Goal: Task Accomplishment & Management: Complete application form

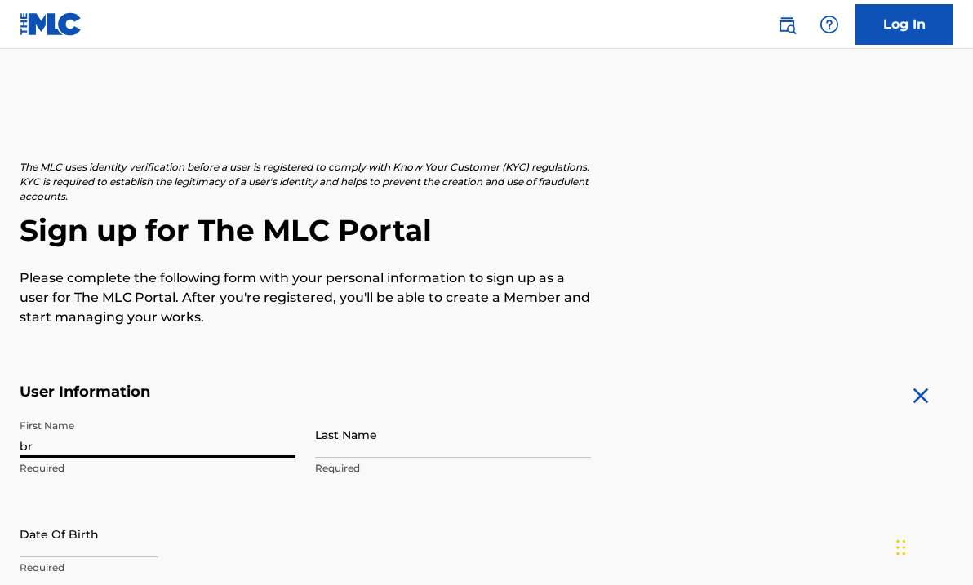
type input "b"
type input "Brinana"
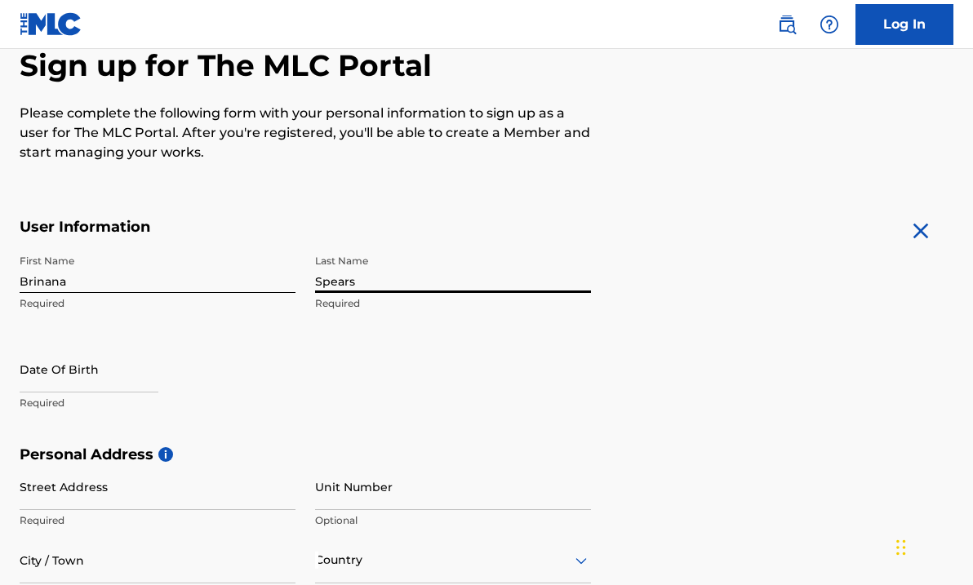
scroll to position [209, 0]
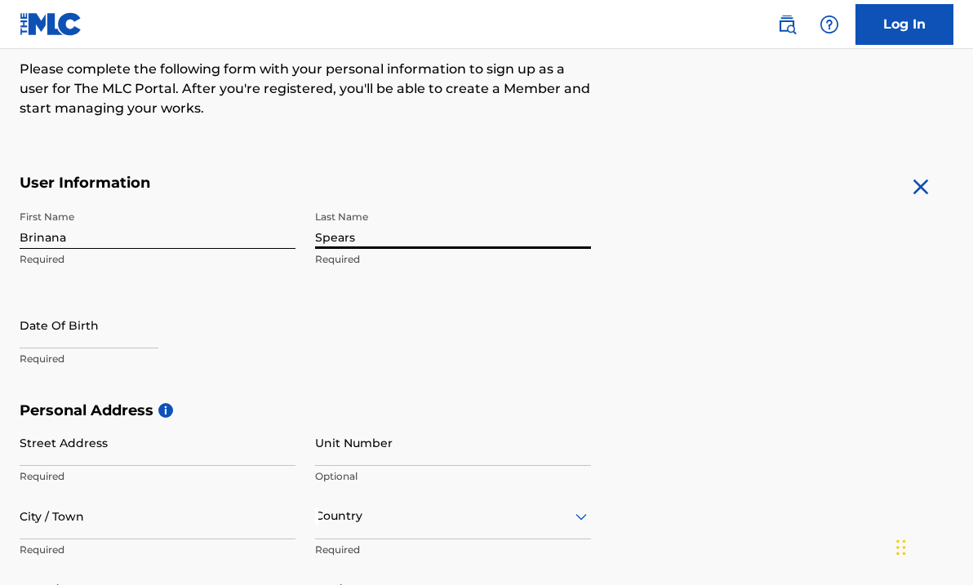
type input "Spears"
select select "7"
select select "2025"
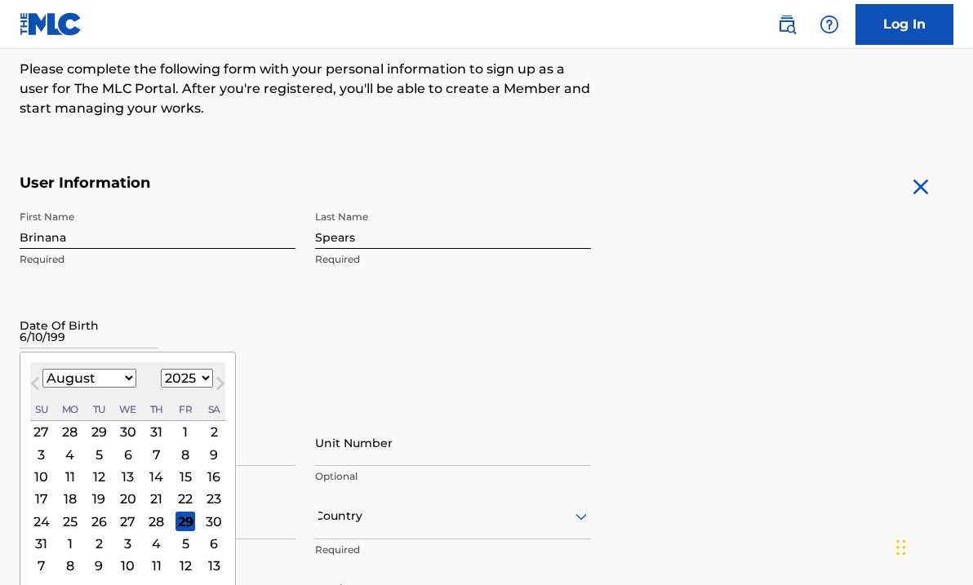
type input "[DATE]"
click at [158, 345] on input "[DATE]" at bounding box center [89, 325] width 139 height 47
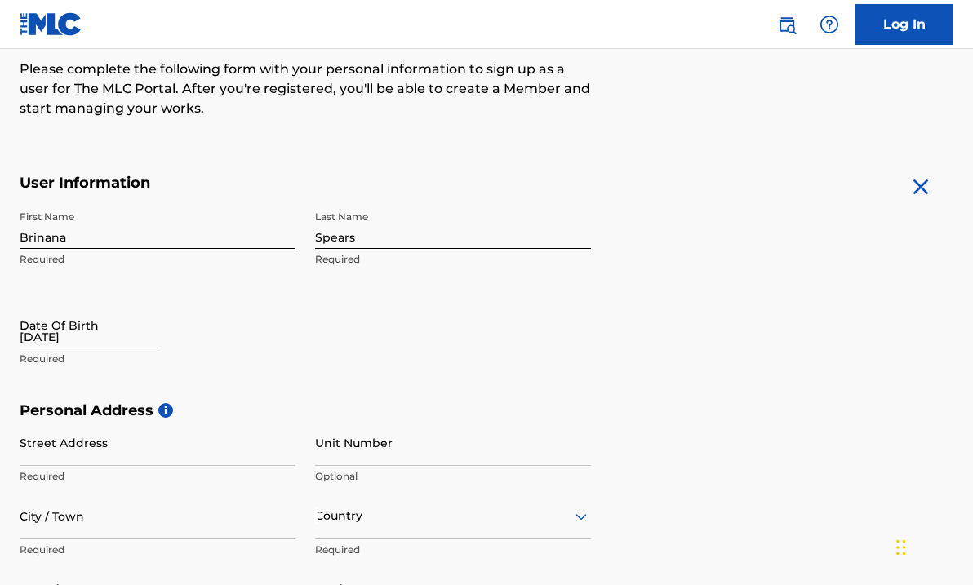
click at [210, 315] on div "Date Of Birth [DEMOGRAPHIC_DATA] Required" at bounding box center [158, 338] width 276 height 73
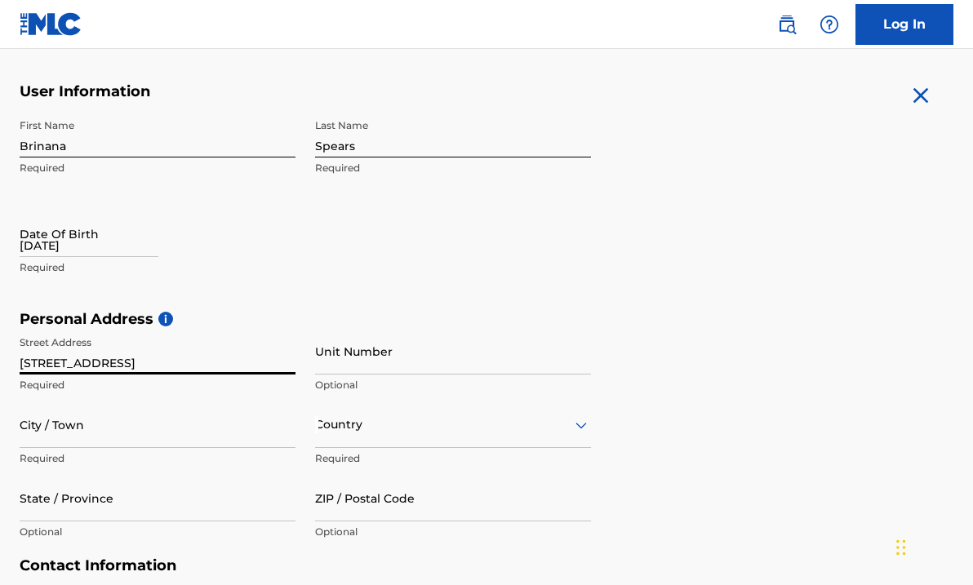
scroll to position [305, 0]
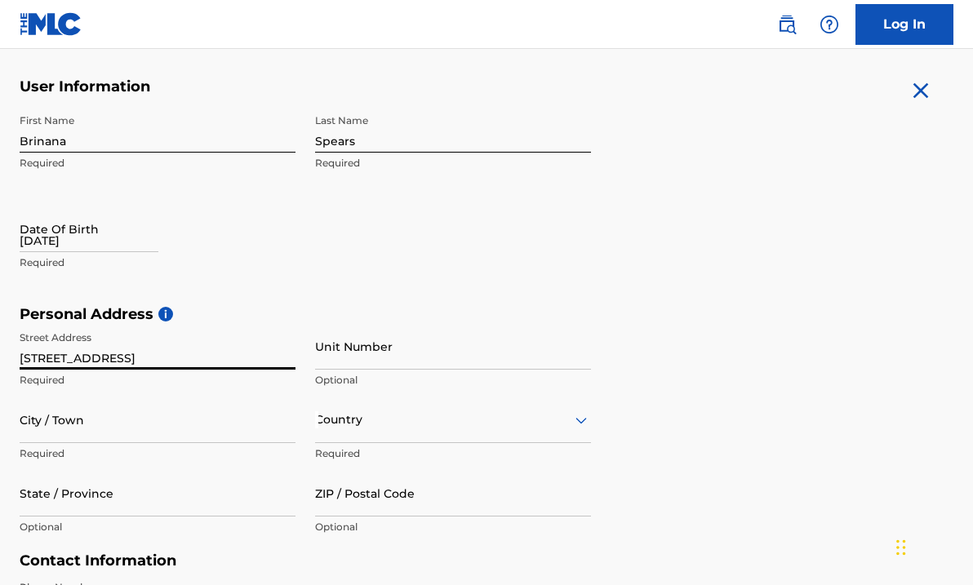
type input "[STREET_ADDRESS]"
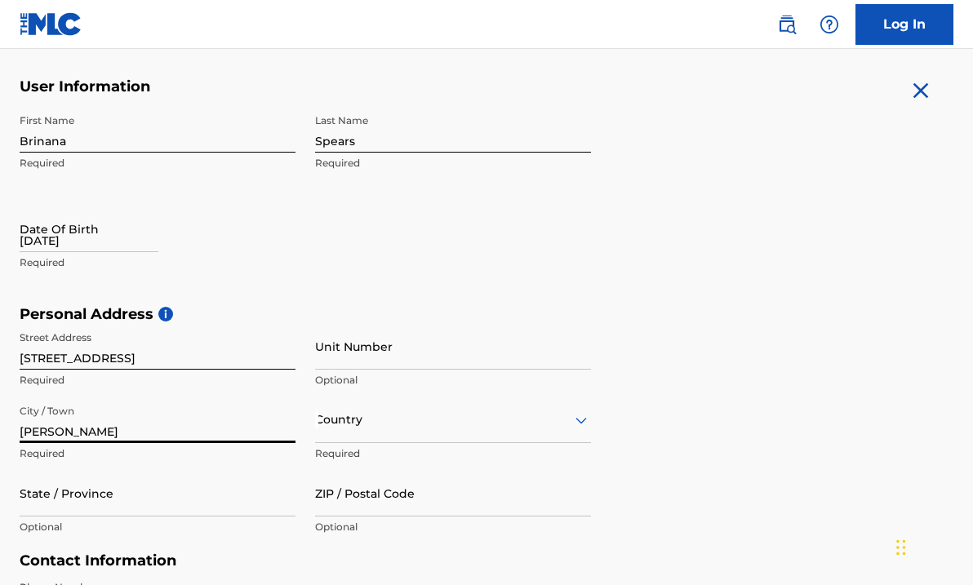
type input "[PERSON_NAME]"
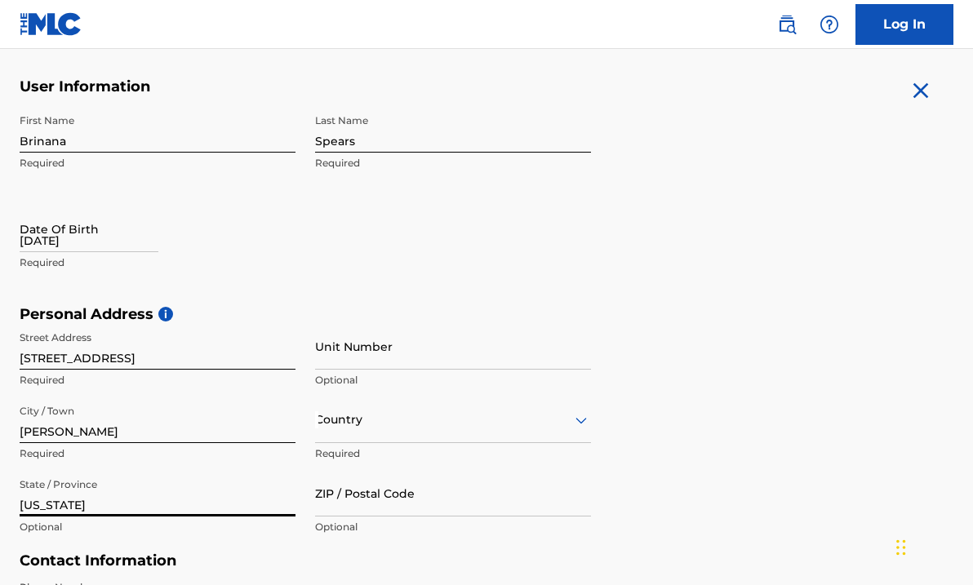
type input "[US_STATE]"
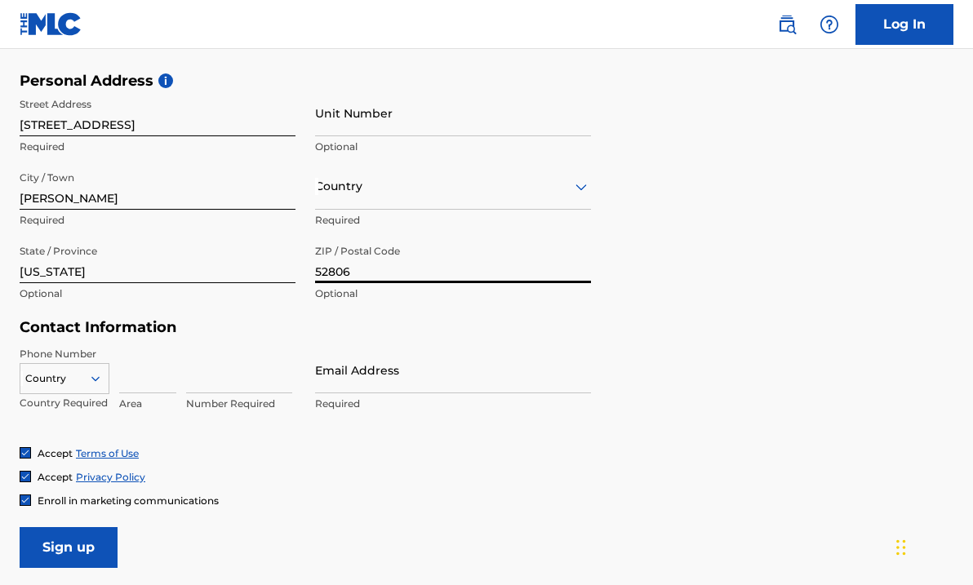
scroll to position [545, 0]
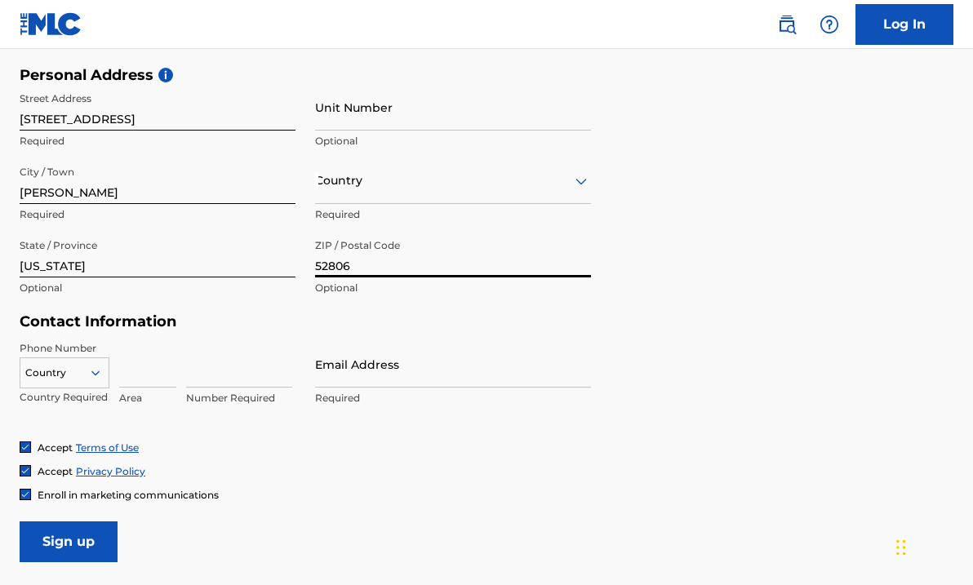
type input "52806"
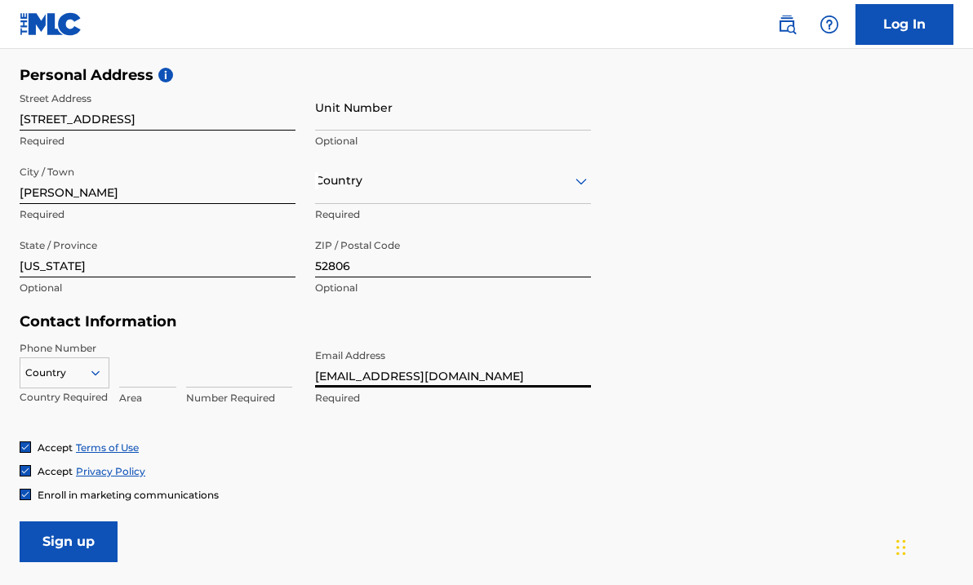
type input "[EMAIL_ADDRESS][DOMAIN_NAME]"
click at [182, 375] on div "Country Country Required Area Number Required" at bounding box center [158, 377] width 276 height 73
click at [131, 382] on input at bounding box center [147, 364] width 57 height 47
type input "563"
type input "5635263915"
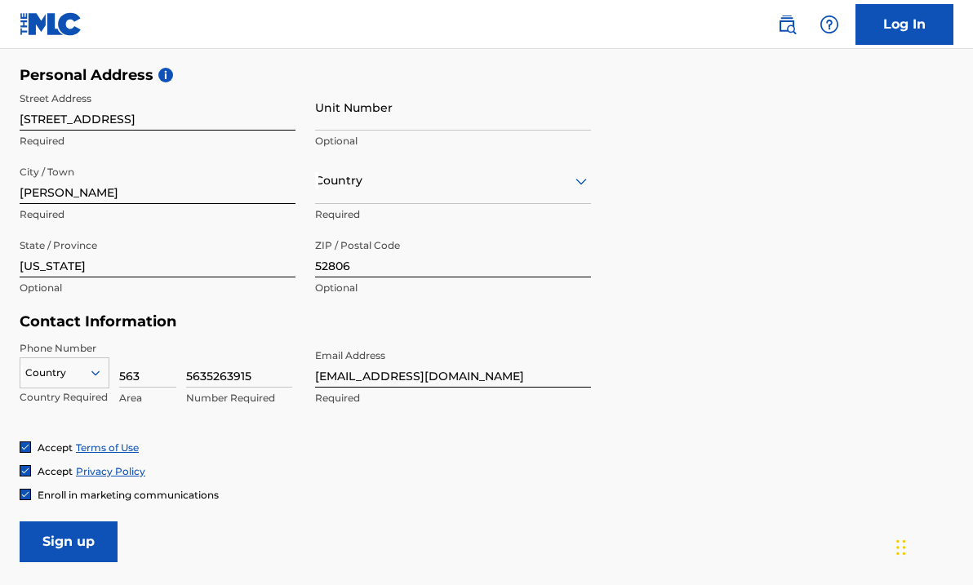
click at [155, 381] on input "563" at bounding box center [147, 364] width 57 height 47
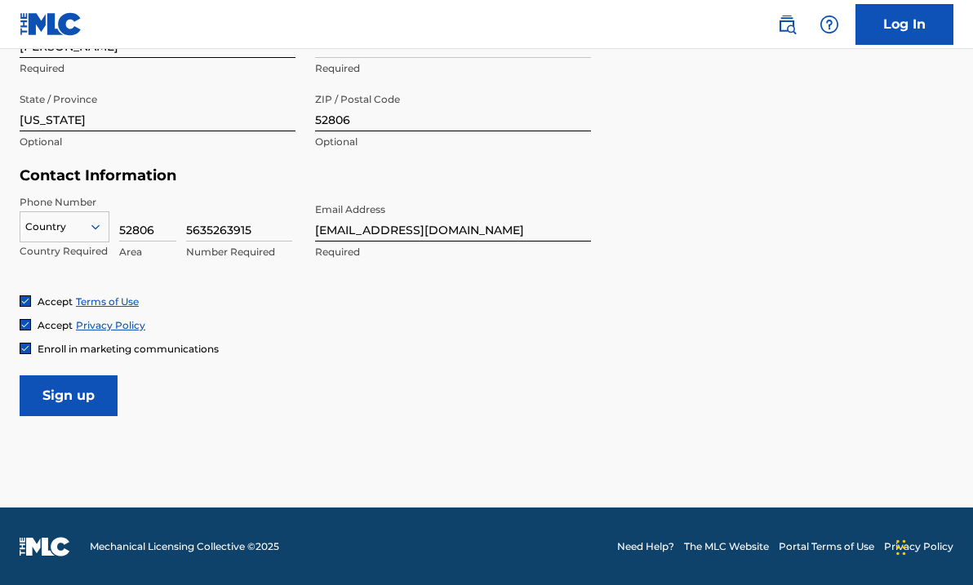
scroll to position [690, 0]
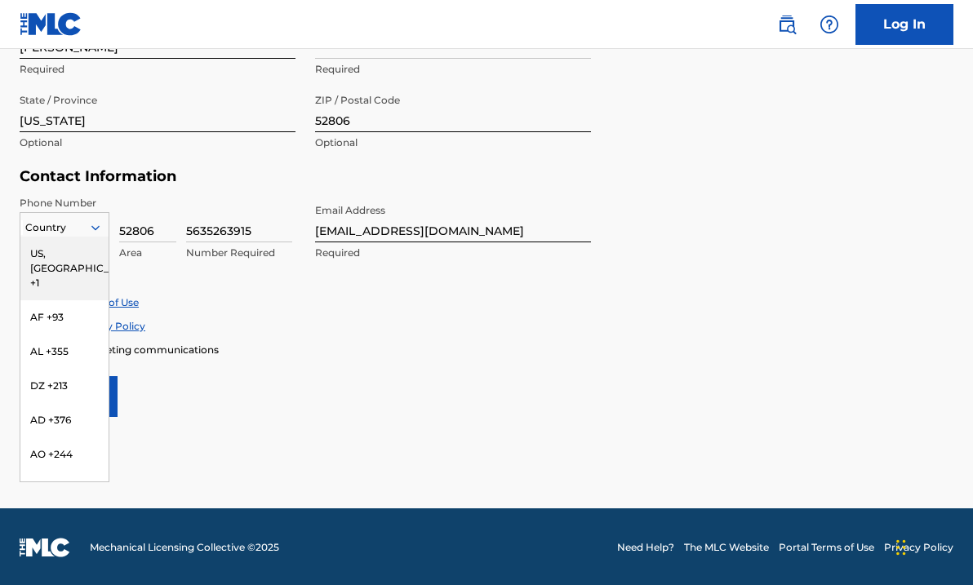
click at [105, 229] on div at bounding box center [102, 227] width 15 height 15
click at [79, 256] on div "US, [GEOGRAPHIC_DATA] +1" at bounding box center [64, 269] width 88 height 64
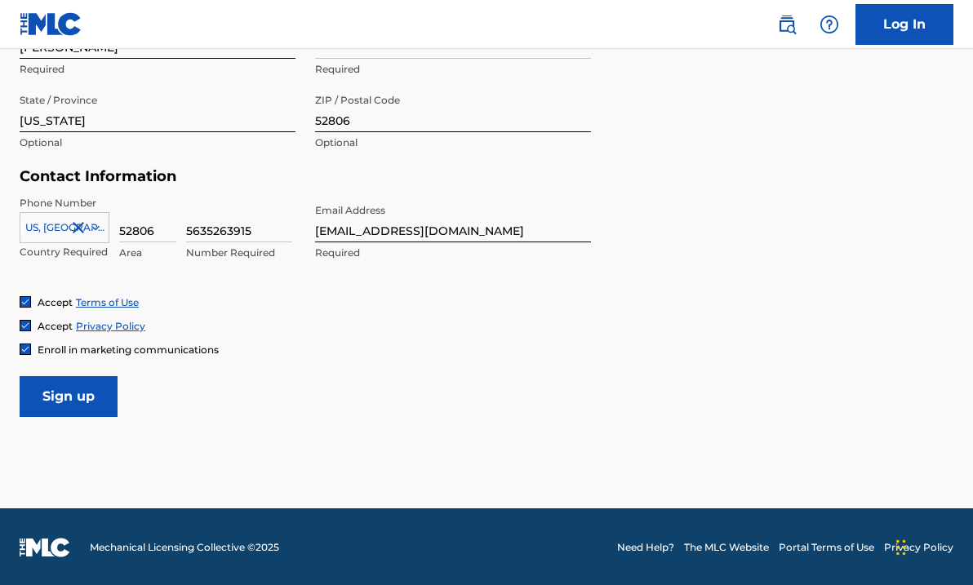
click at [65, 385] on input "Sign up" at bounding box center [69, 396] width 98 height 41
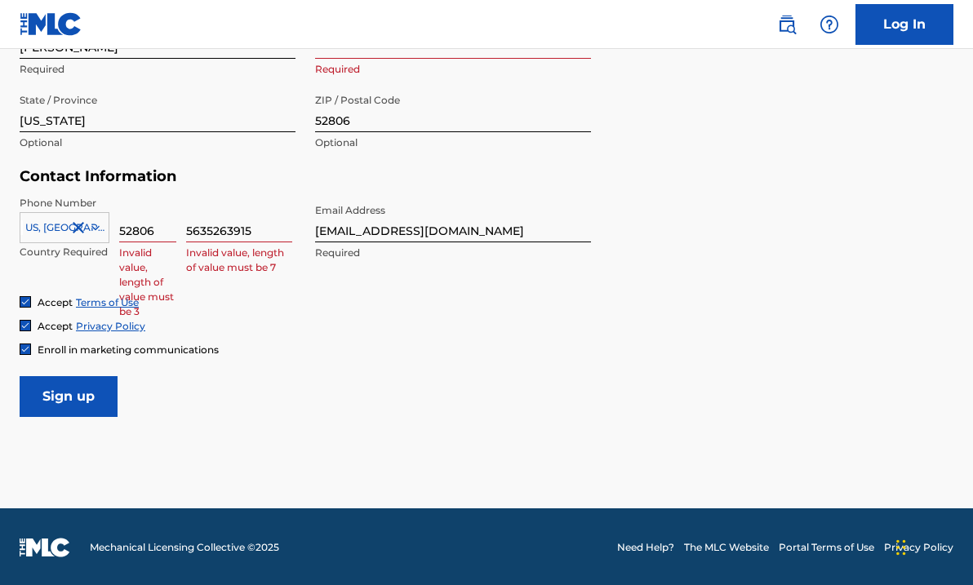
click at [257, 336] on div "Accept Terms of Use Accept Privacy Policy Enroll in marketing communications" at bounding box center [487, 326] width 934 height 61
click at [158, 234] on input "52806" at bounding box center [147, 219] width 57 height 47
type input "563"
drag, startPoint x: 207, startPoint y: 226, endPoint x: 185, endPoint y: 226, distance: 22.9
click at [185, 226] on div "[GEOGRAPHIC_DATA], [GEOGRAPHIC_DATA] +1 Country Required 563 Area 5635263915 In…" at bounding box center [158, 232] width 276 height 73
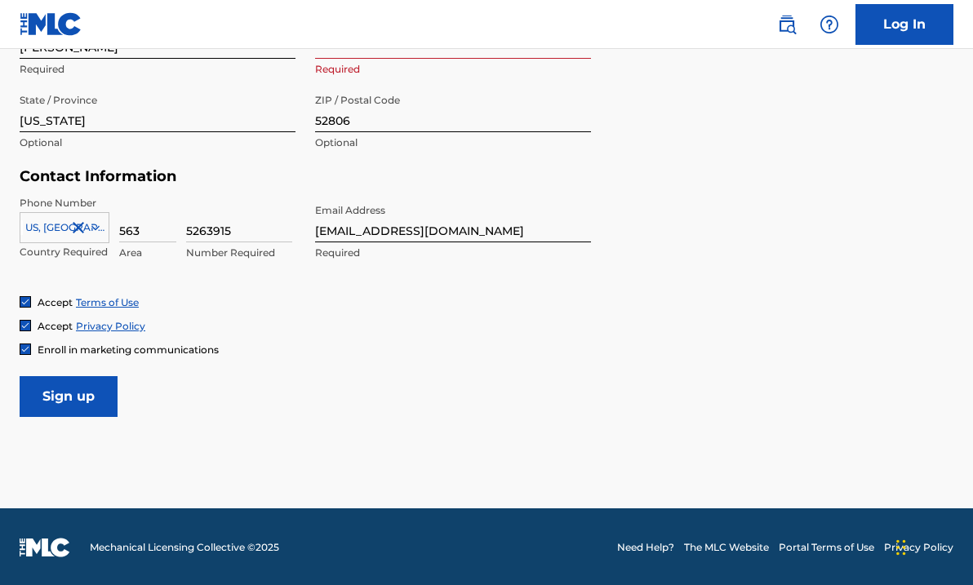
type input "5263915"
click at [78, 385] on input "Sign up" at bounding box center [69, 396] width 98 height 41
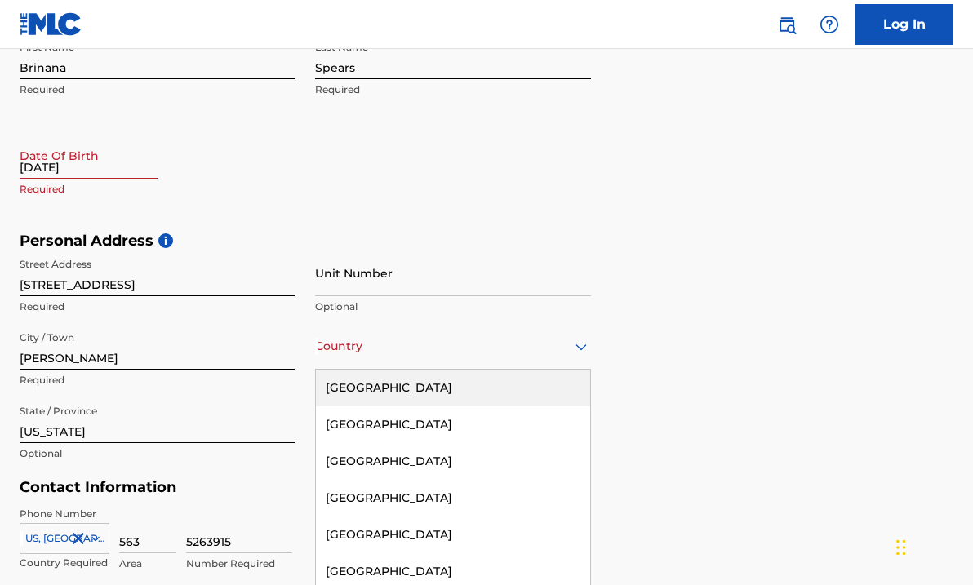
scroll to position [408, 0]
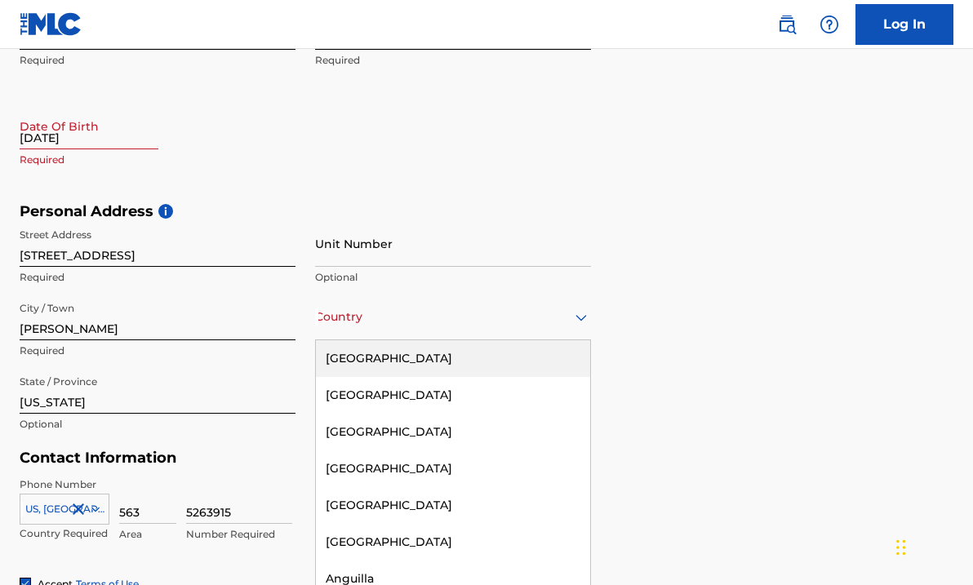
click at [576, 341] on div "[GEOGRAPHIC_DATA], 1 of 223. 223 results available. Use Up and Down to choose o…" at bounding box center [453, 317] width 276 height 47
click at [474, 372] on div "[GEOGRAPHIC_DATA]" at bounding box center [453, 359] width 274 height 37
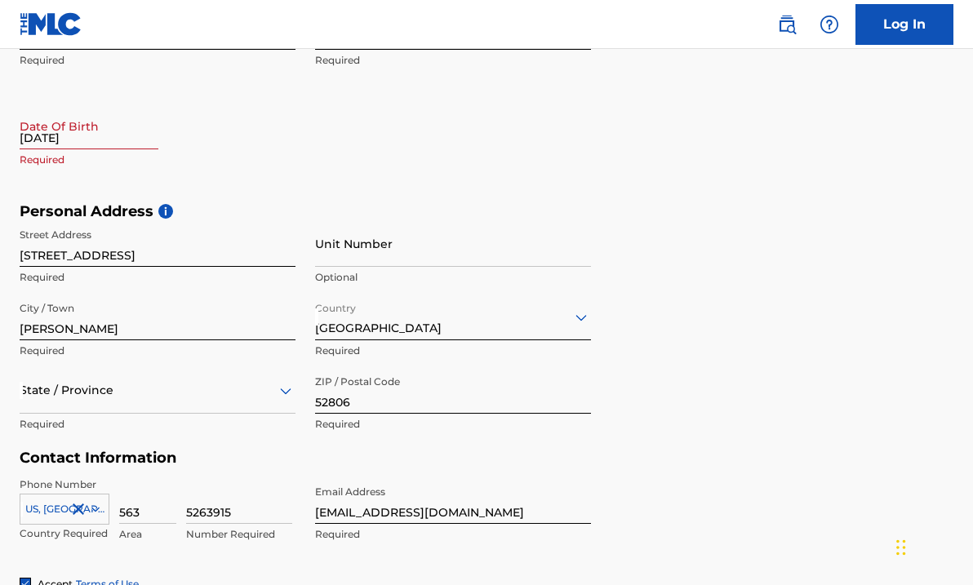
select select "7"
select select "2025"
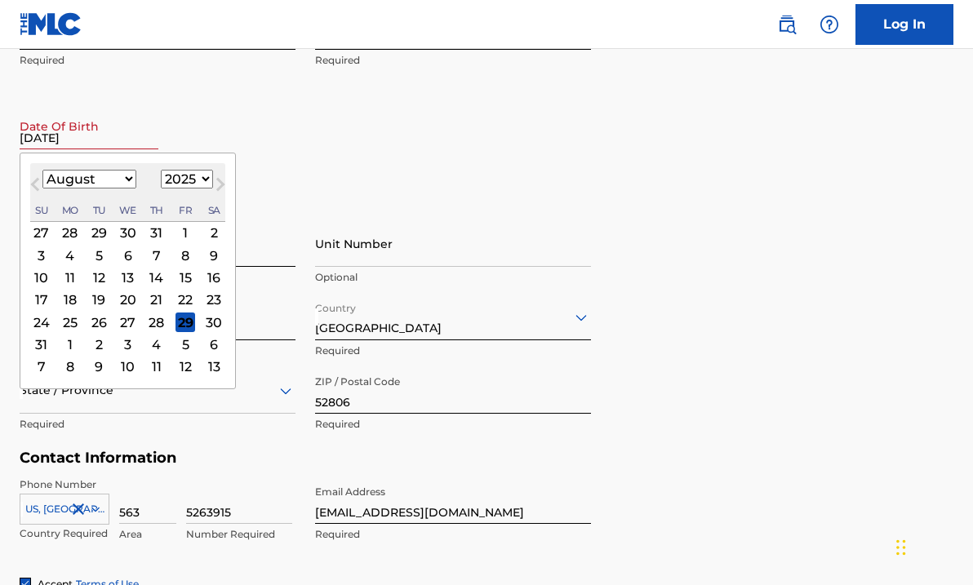
click at [153, 143] on input "[DATE]" at bounding box center [89, 126] width 139 height 47
select select "5"
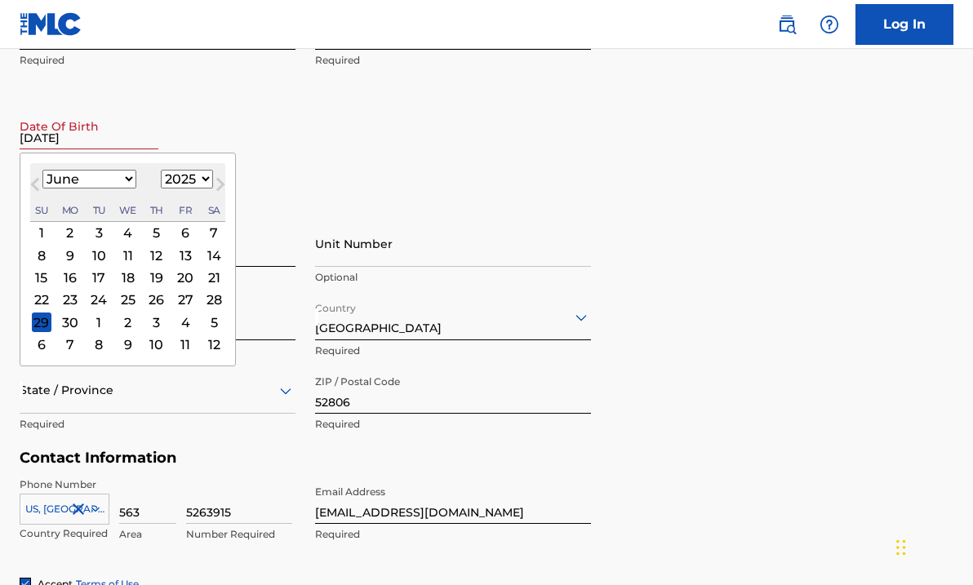
select select "1992"
click at [121, 254] on div "10" at bounding box center [128, 256] width 20 height 20
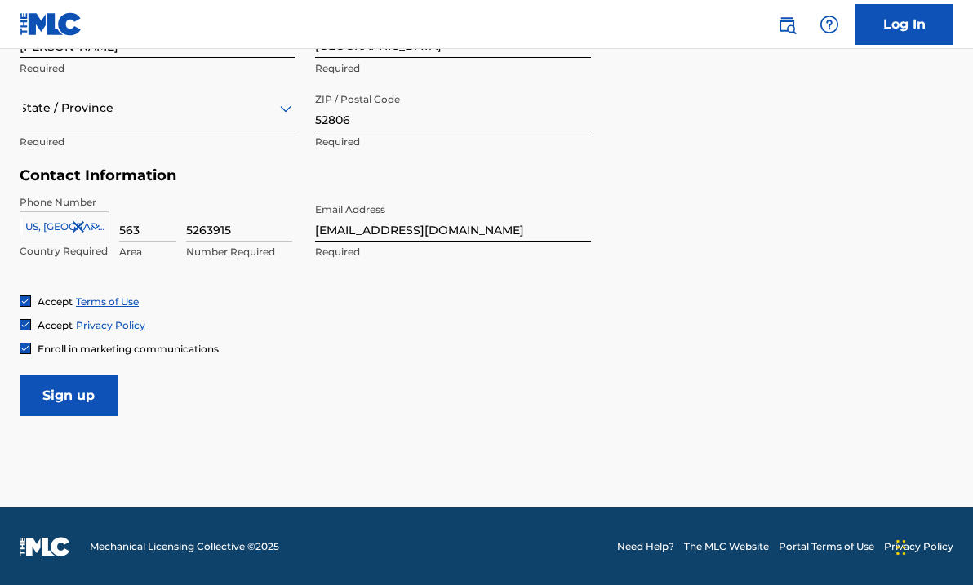
scroll to position [690, 0]
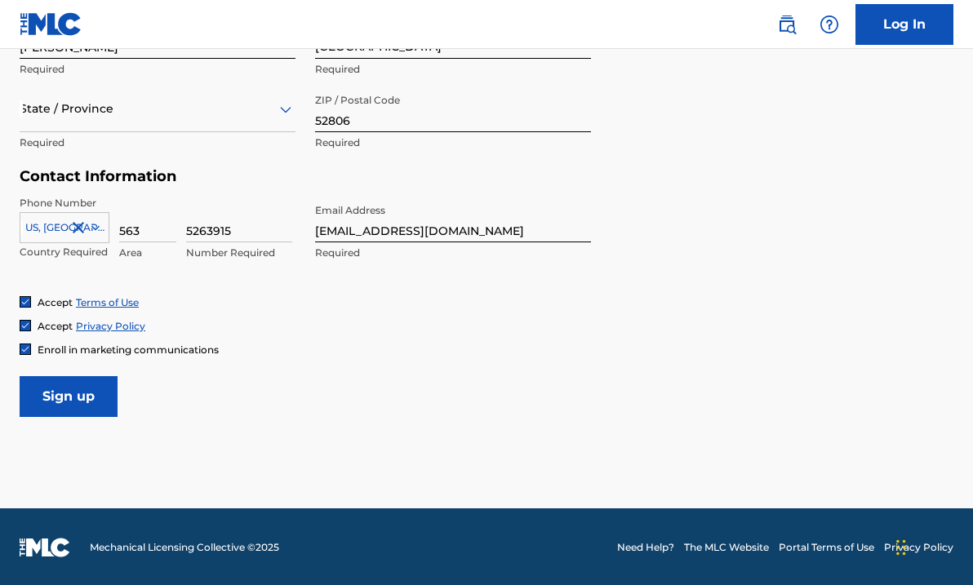
click at [106, 389] on input "Sign up" at bounding box center [69, 396] width 98 height 41
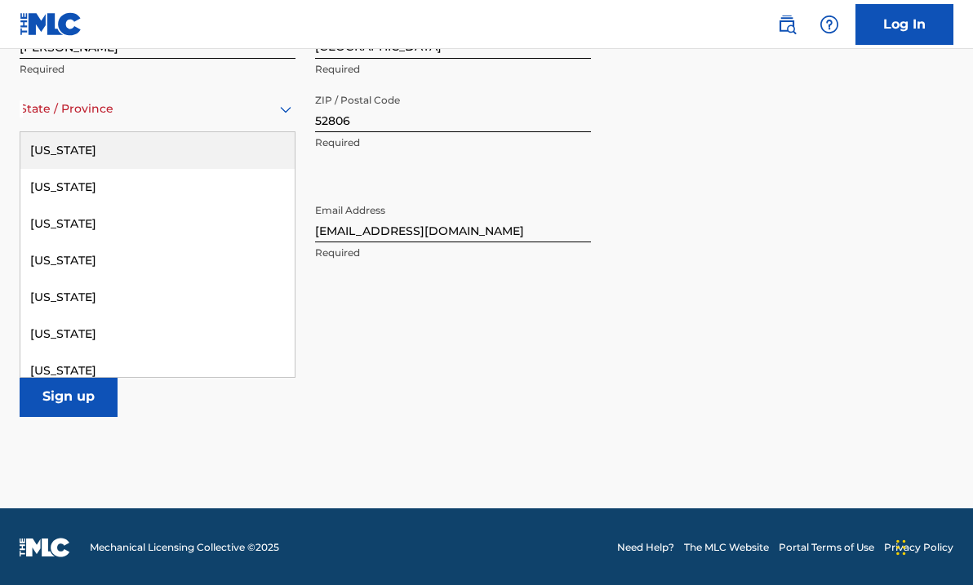
click at [279, 122] on div "State / Province" at bounding box center [158, 109] width 276 height 47
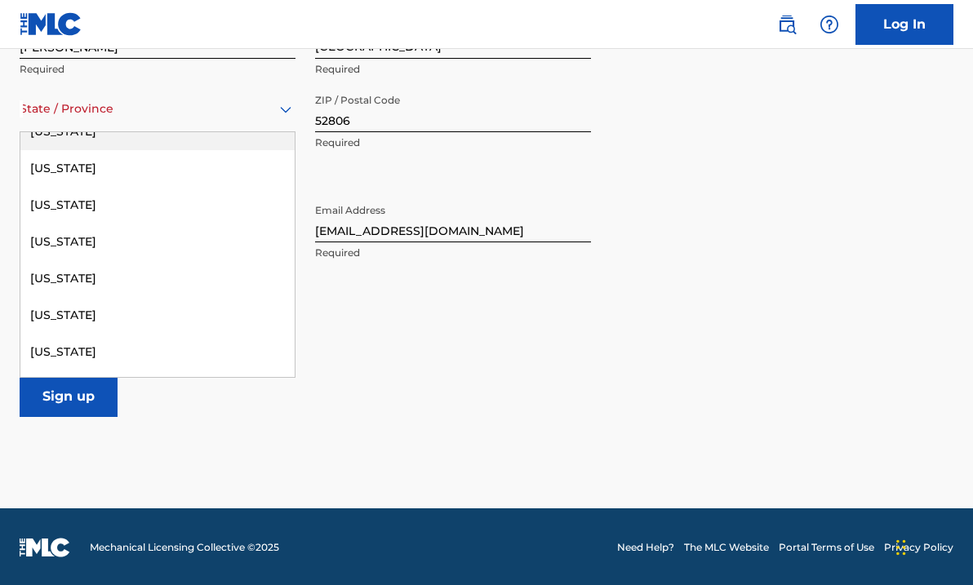
scroll to position [437, 0]
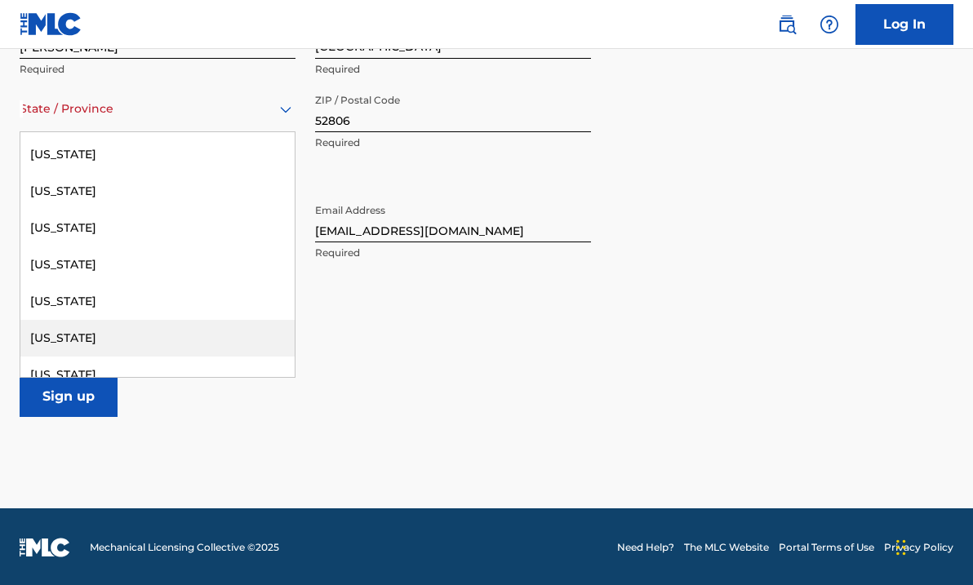
click at [120, 327] on div "[US_STATE]" at bounding box center [157, 338] width 274 height 37
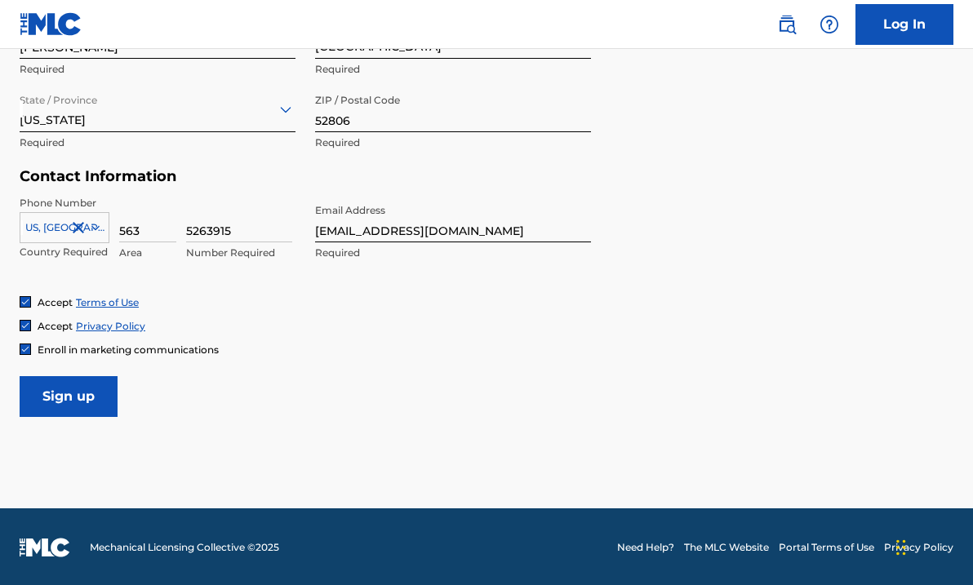
click at [96, 392] on input "Sign up" at bounding box center [69, 396] width 98 height 41
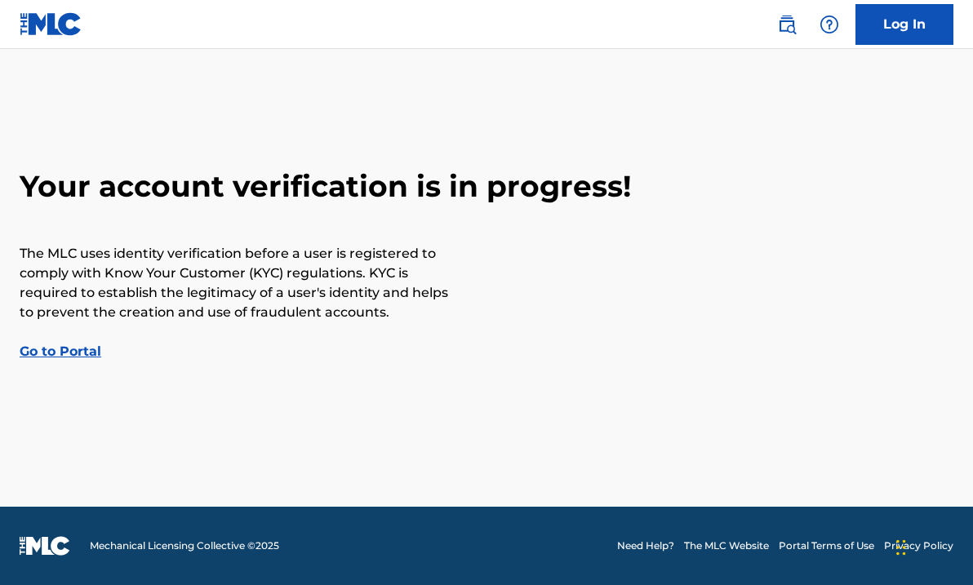
click at [66, 352] on link "Go to Portal" at bounding box center [61, 352] width 82 height 16
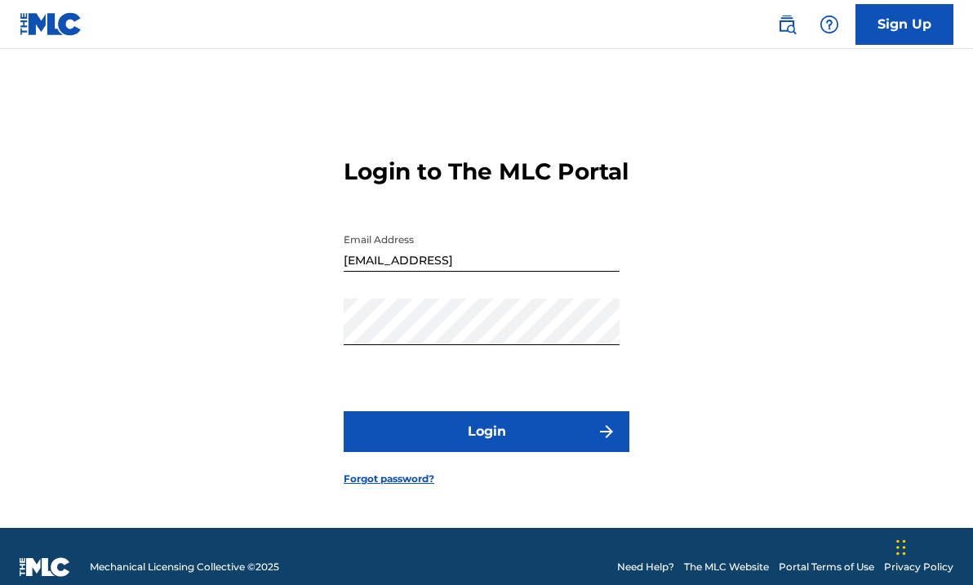
click at [410, 452] on button "Login" at bounding box center [487, 432] width 286 height 41
click at [513, 445] on button "Login" at bounding box center [487, 432] width 286 height 41
click at [341, 348] on div "Login to The MLC Portal Email Address [EMAIL_ADDRESS] Password Login Forgot pas…" at bounding box center [486, 309] width 973 height 438
click at [376, 422] on form "Login to The MLC Portal Email Address [EMAIL_ADDRESS] Password Login Forgot pas…" at bounding box center [487, 309] width 286 height 438
click at [531, 272] on input "[EMAIL_ADDRESS]" at bounding box center [482, 248] width 276 height 47
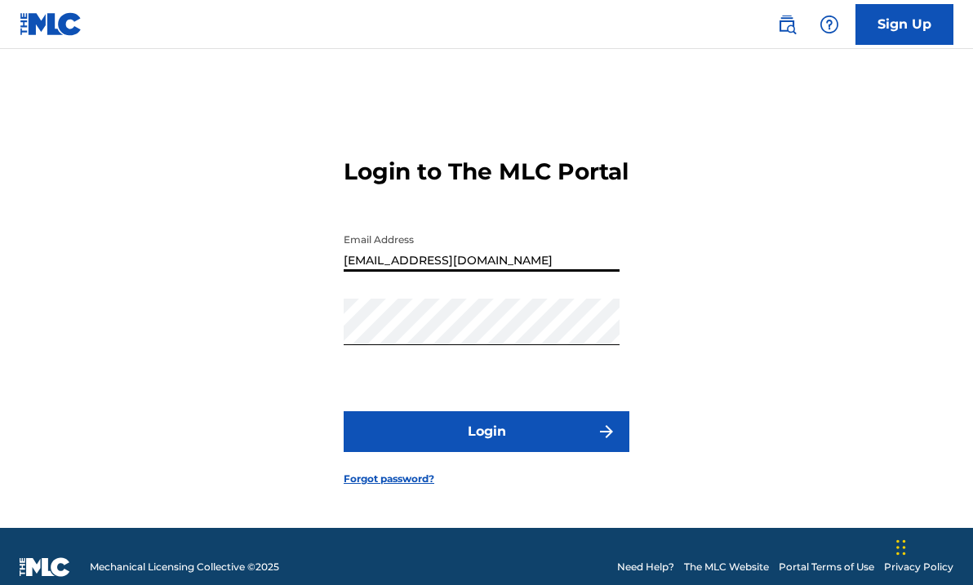
type input "[EMAIL_ADDRESS][DOMAIN_NAME]"
click at [522, 438] on button "Login" at bounding box center [487, 432] width 286 height 41
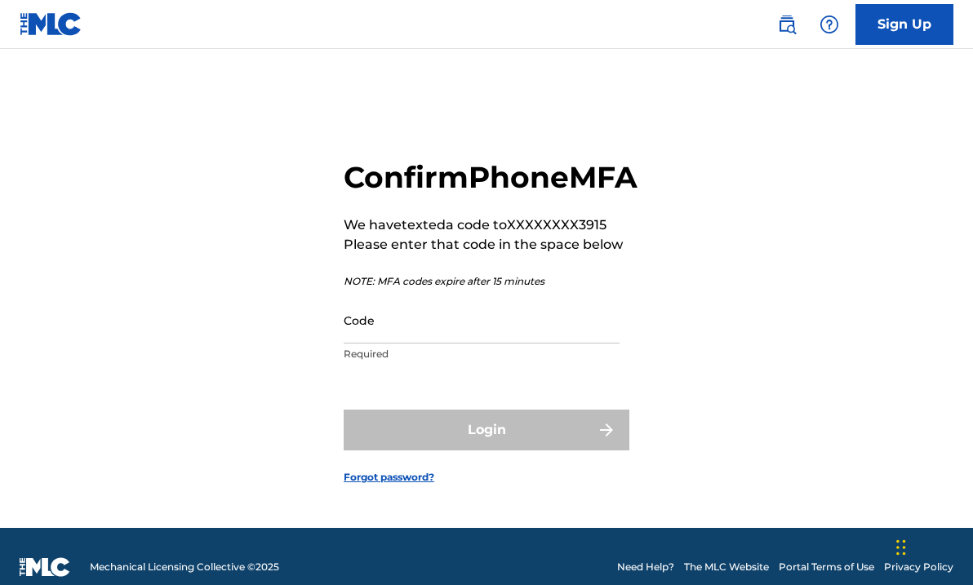
click at [438, 344] on input "Code" at bounding box center [482, 320] width 276 height 47
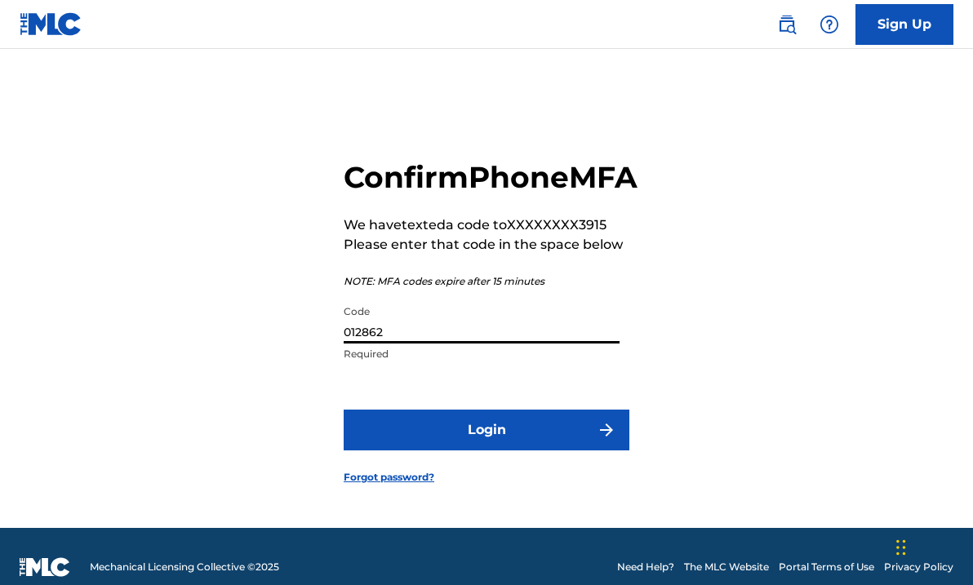
type input "012862"
click at [513, 451] on button "Login" at bounding box center [487, 430] width 286 height 41
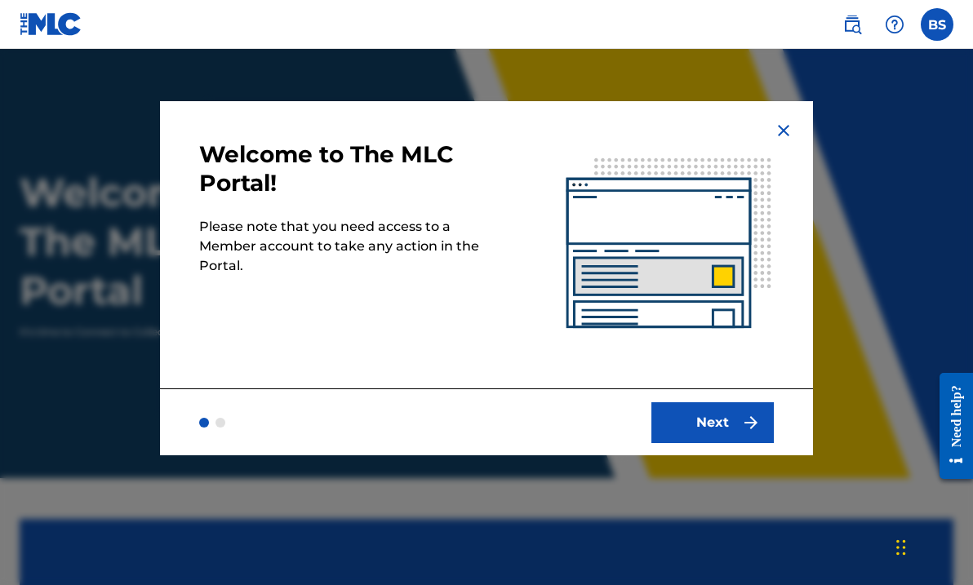
click at [707, 425] on button "Next" at bounding box center [713, 423] width 122 height 41
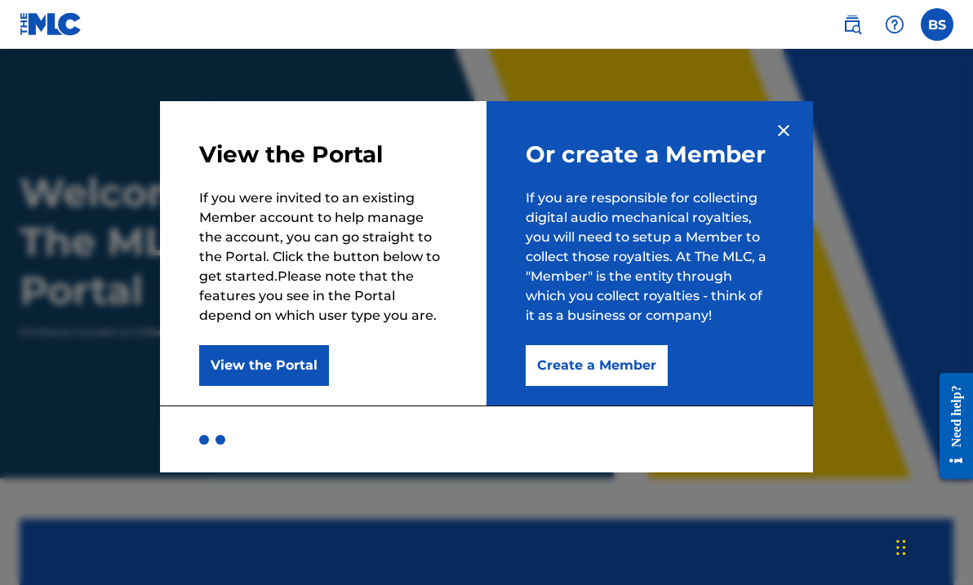
click at [558, 363] on button "Create a Member" at bounding box center [597, 365] width 142 height 41
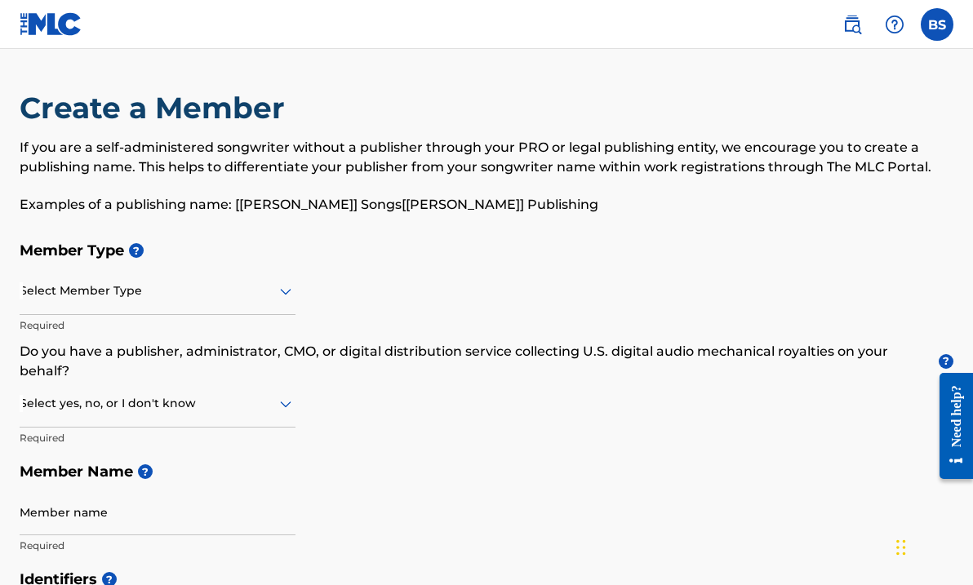
click at [275, 297] on div at bounding box center [158, 291] width 276 height 20
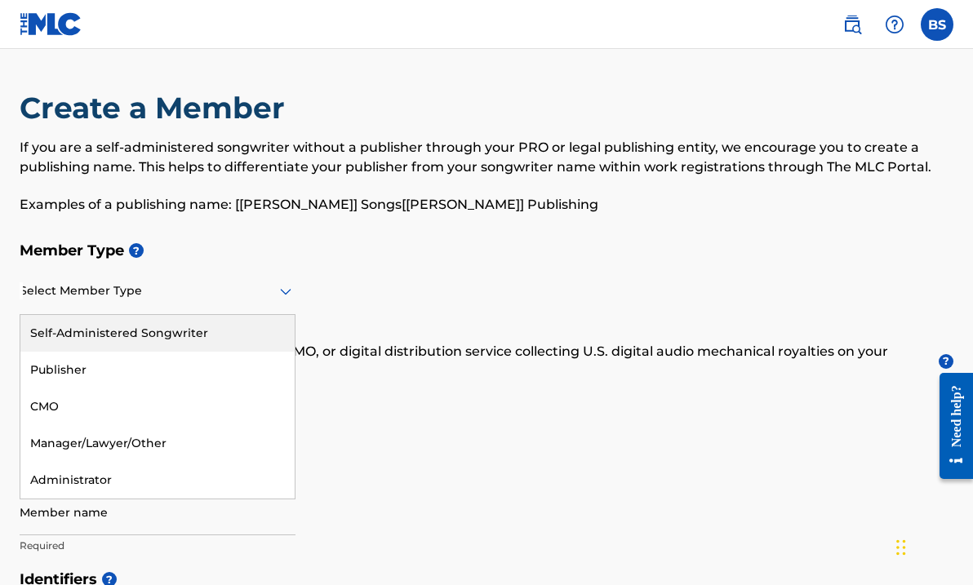
click at [214, 341] on div "Self-Administered Songwriter" at bounding box center [157, 333] width 274 height 37
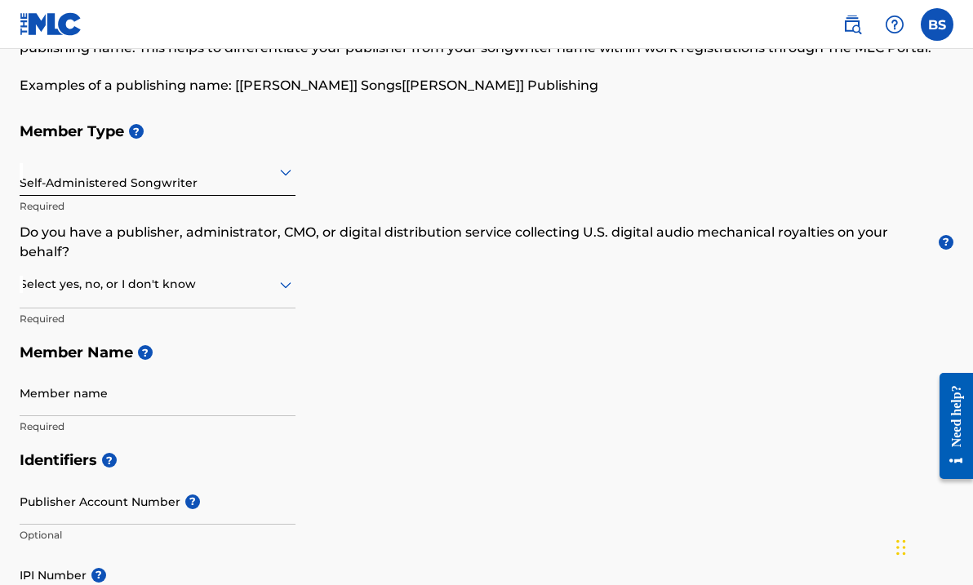
scroll to position [120, 0]
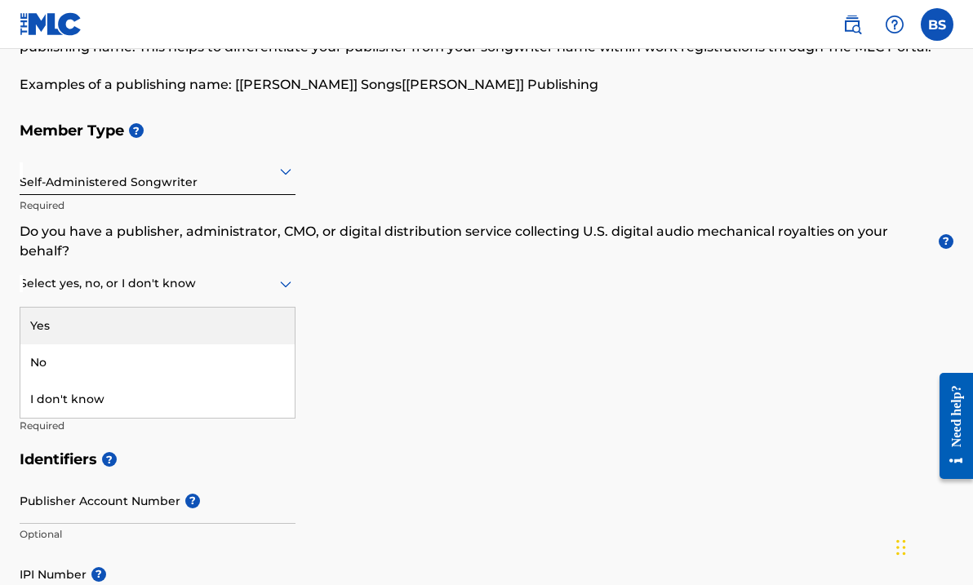
click at [282, 287] on icon at bounding box center [286, 284] width 20 height 20
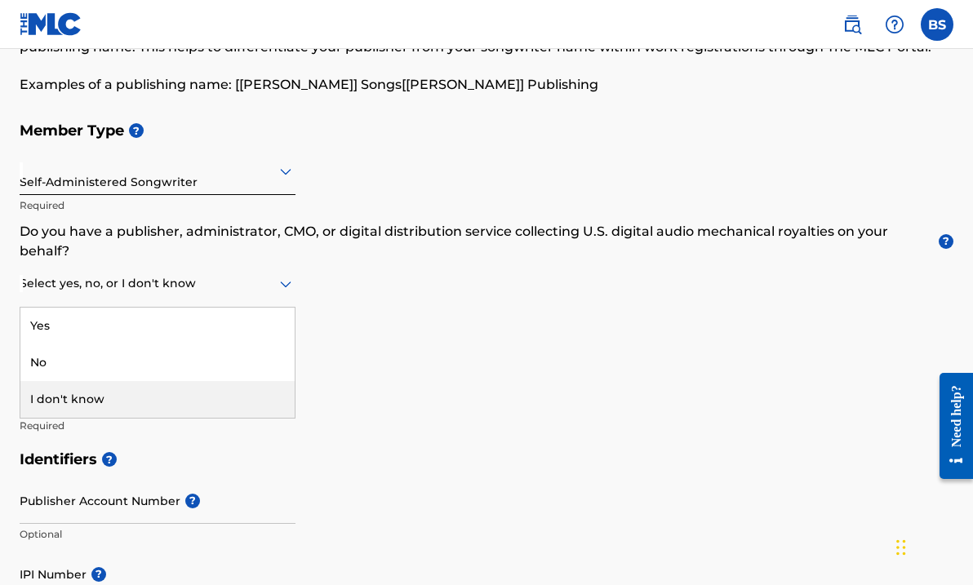
click at [185, 399] on div "I don't know" at bounding box center [157, 399] width 274 height 37
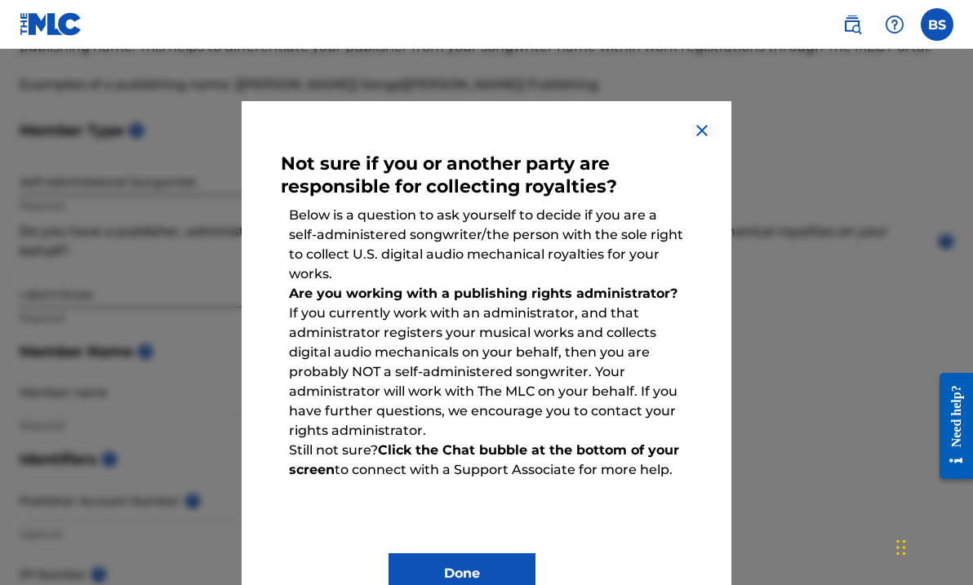
click at [449, 572] on button "Done" at bounding box center [462, 574] width 147 height 41
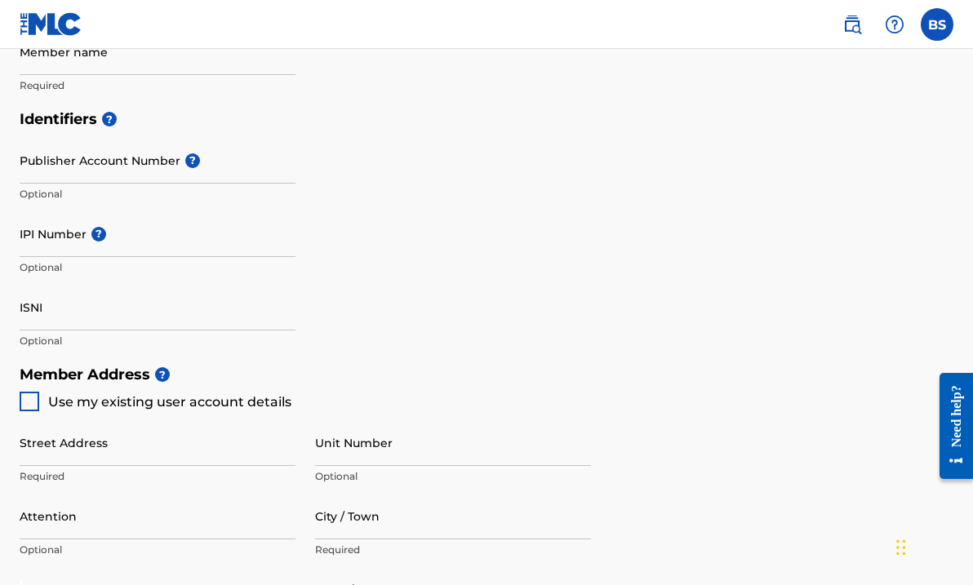
scroll to position [454, 0]
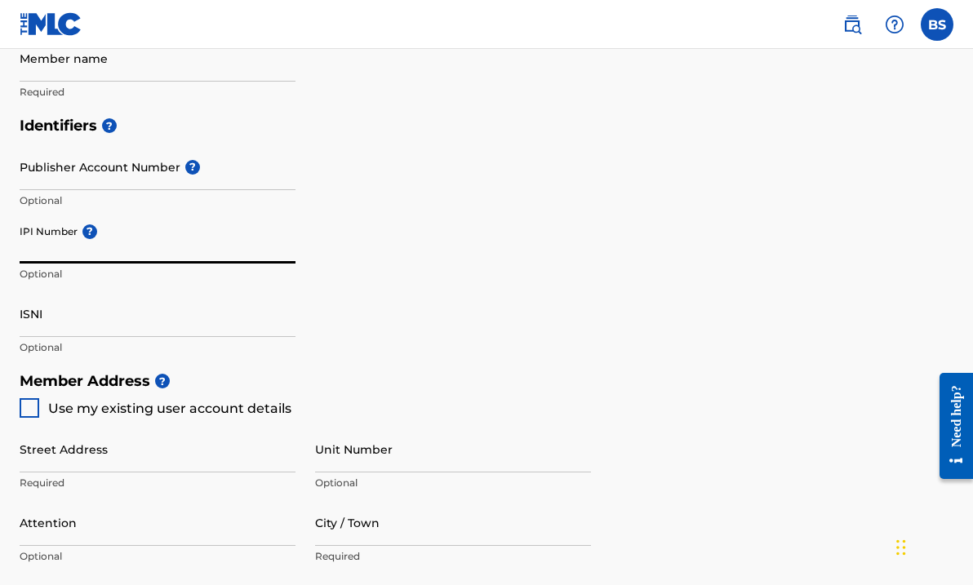
click at [86, 260] on input "IPI Number ?" at bounding box center [158, 240] width 276 height 47
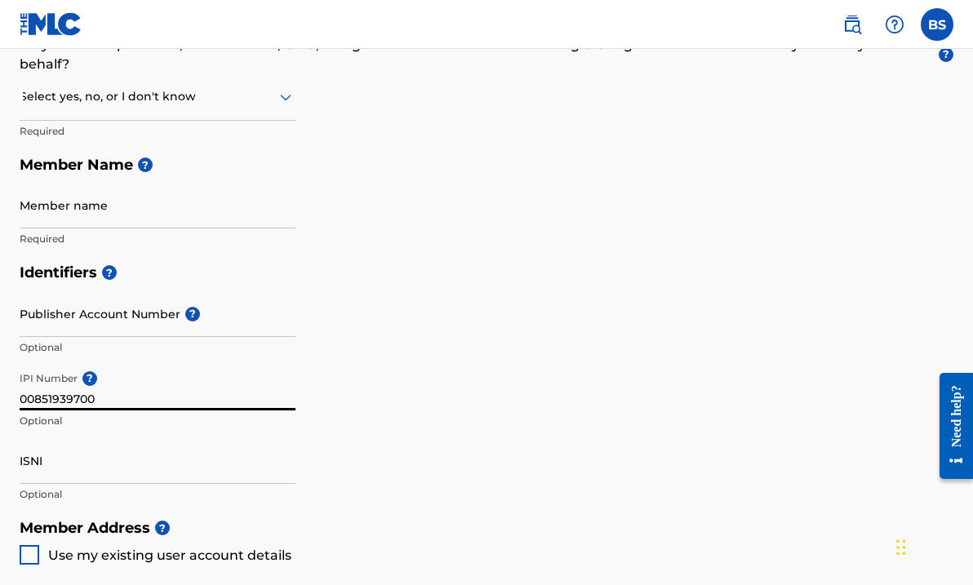
scroll to position [305, 0]
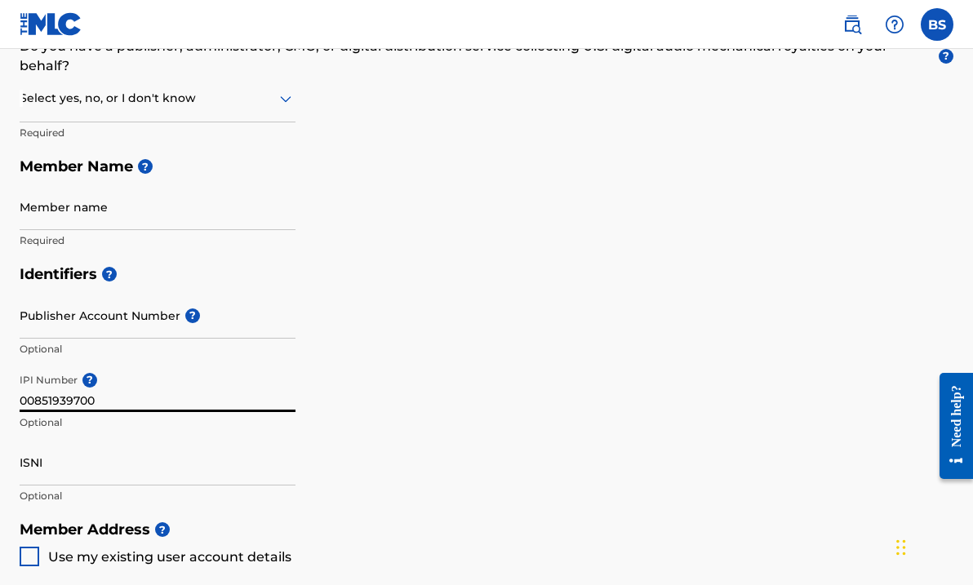
type input "00851939700"
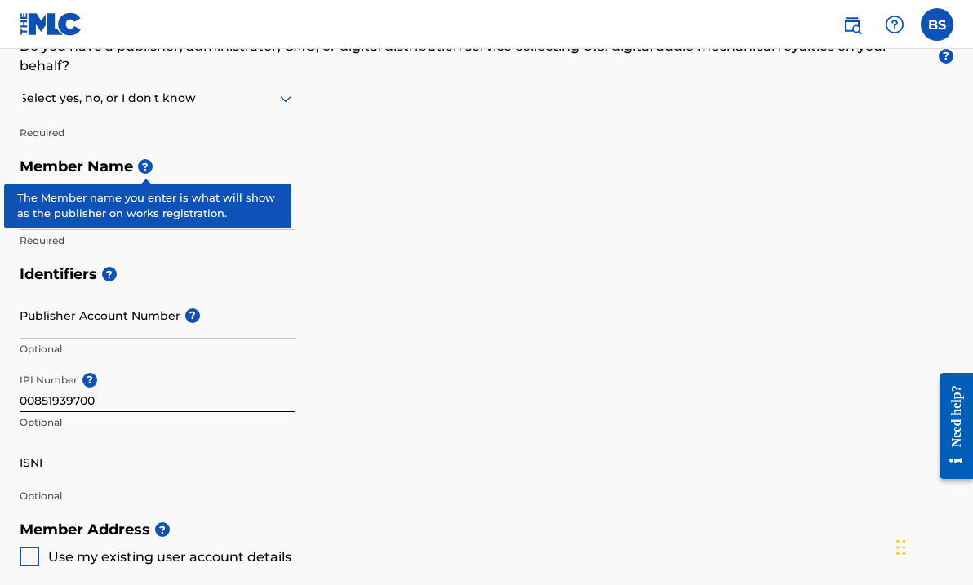
click at [144, 162] on span "?" at bounding box center [145, 166] width 15 height 15
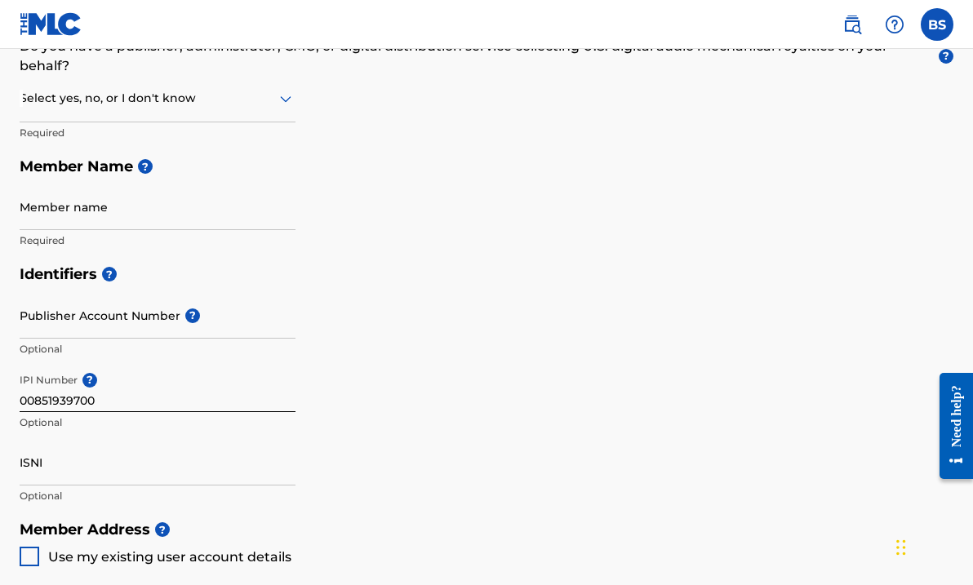
click at [115, 220] on input "Member name" at bounding box center [158, 207] width 276 height 47
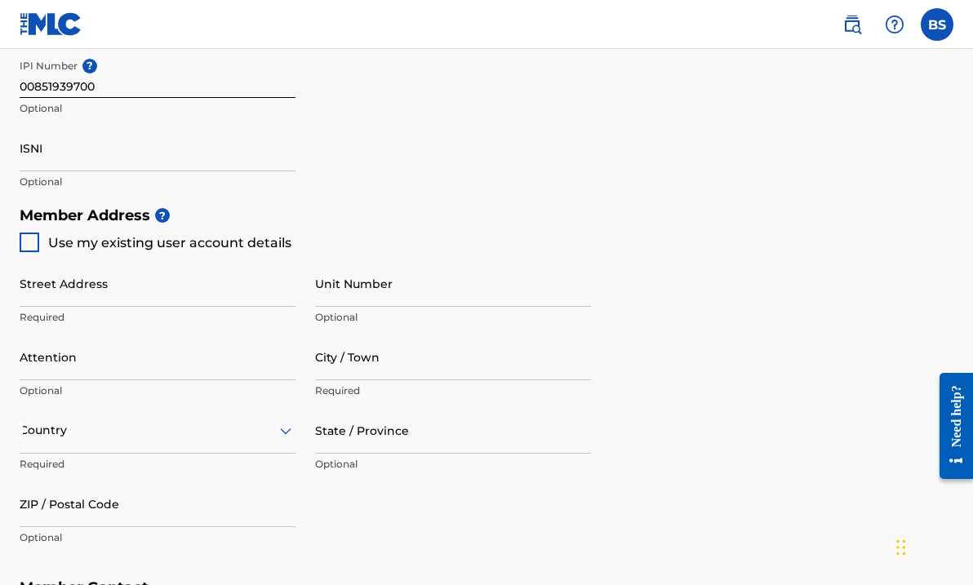
scroll to position [621, 0]
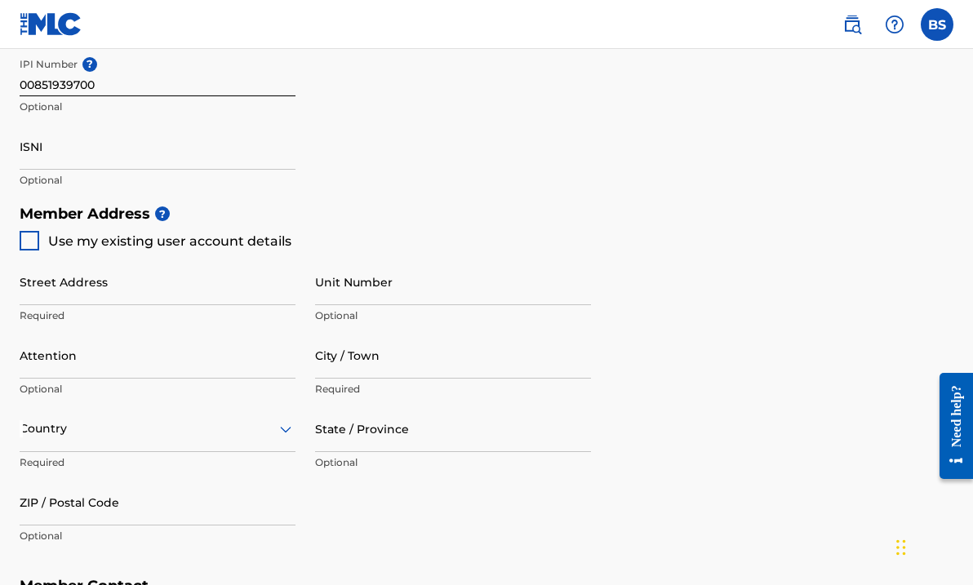
type input "[PERSON_NAME]"
type input "[STREET_ADDRESS]"
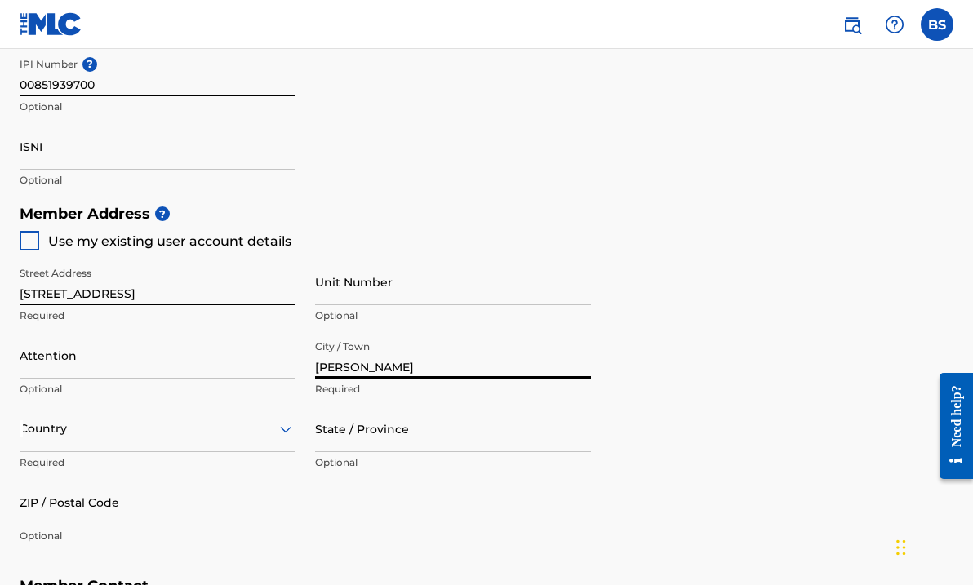
type input "[PERSON_NAME]"
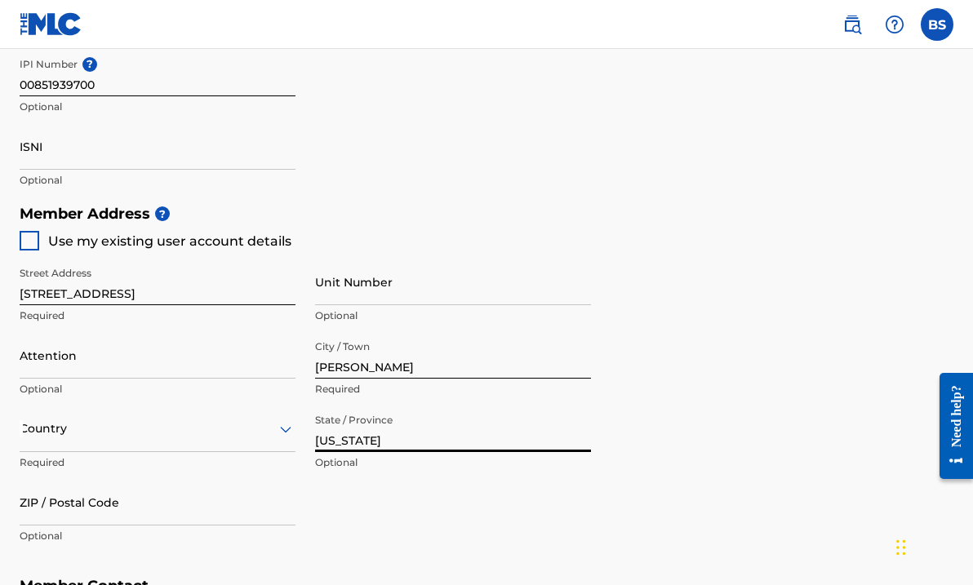
type input "[US_STATE]"
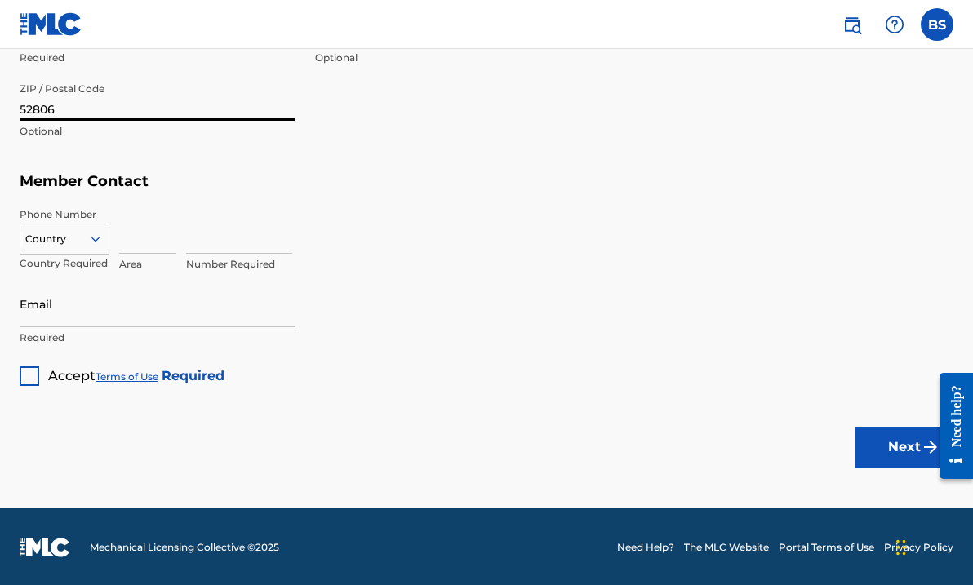
scroll to position [1026, 0]
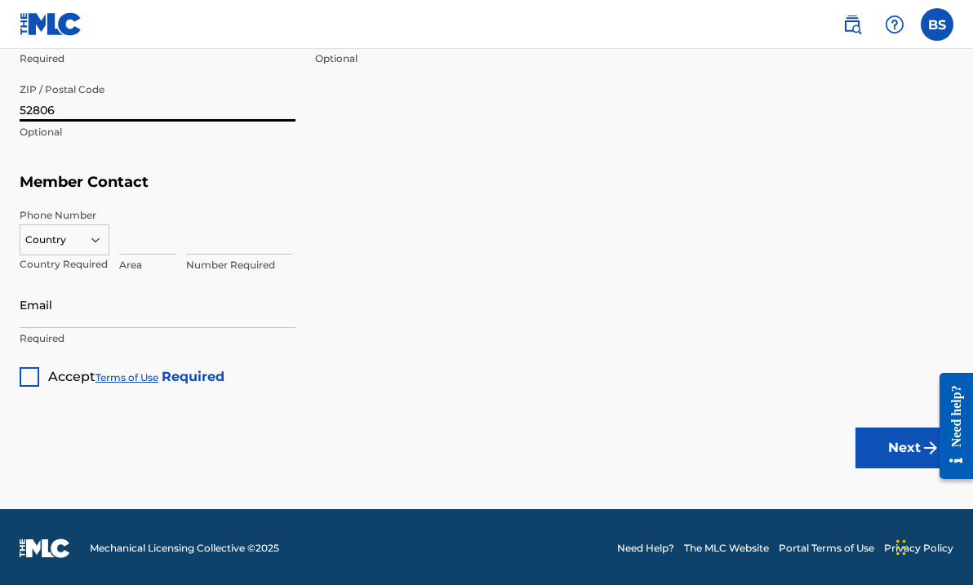
type input "52806"
click at [124, 247] on input at bounding box center [147, 231] width 57 height 47
type input "563"
type input "5623915"
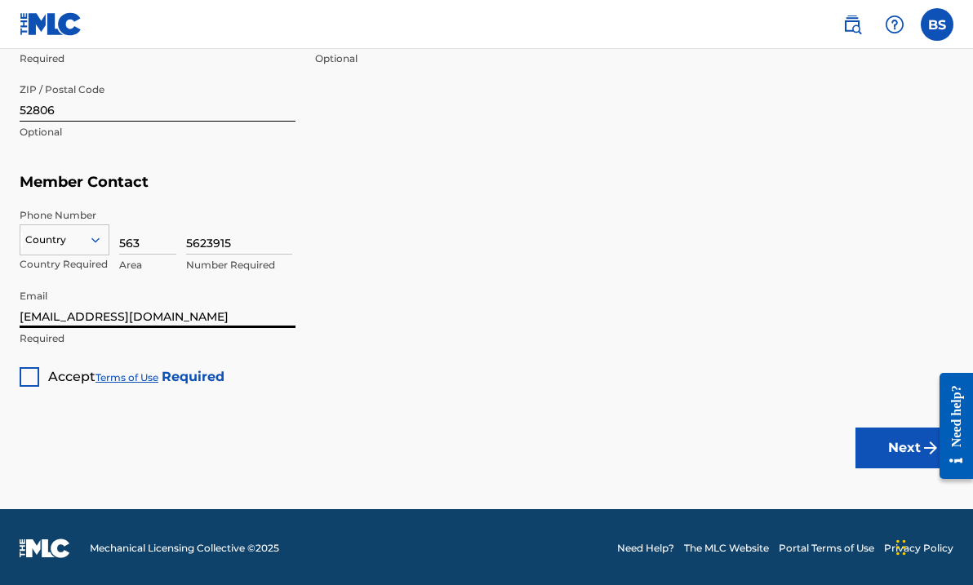
type input "[EMAIL_ADDRESS][DOMAIN_NAME]"
click at [29, 376] on div at bounding box center [30, 377] width 20 height 20
click at [883, 458] on button "Next" at bounding box center [905, 448] width 98 height 41
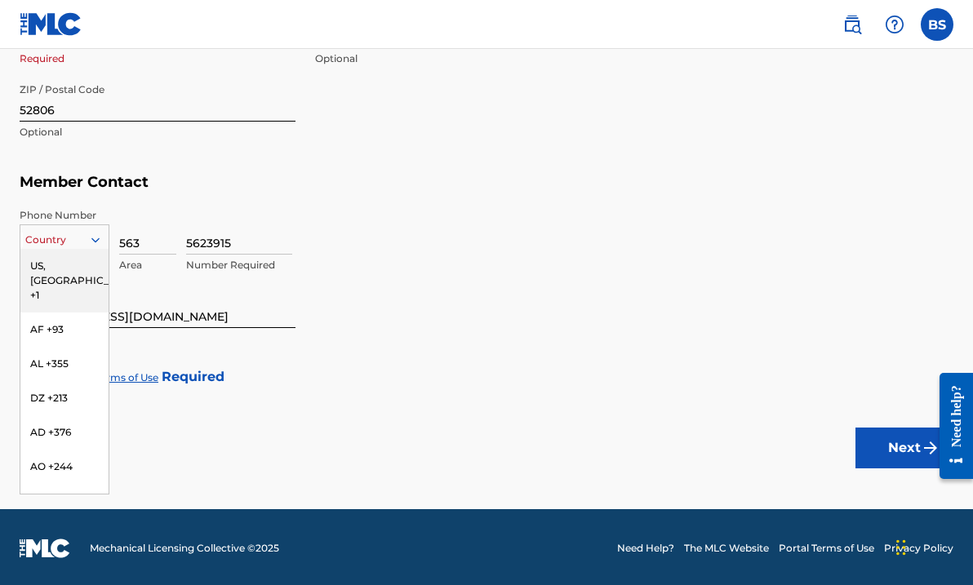
click at [91, 238] on icon at bounding box center [95, 240] width 15 height 15
click at [78, 259] on div "US, [GEOGRAPHIC_DATA] +1" at bounding box center [64, 281] width 88 height 64
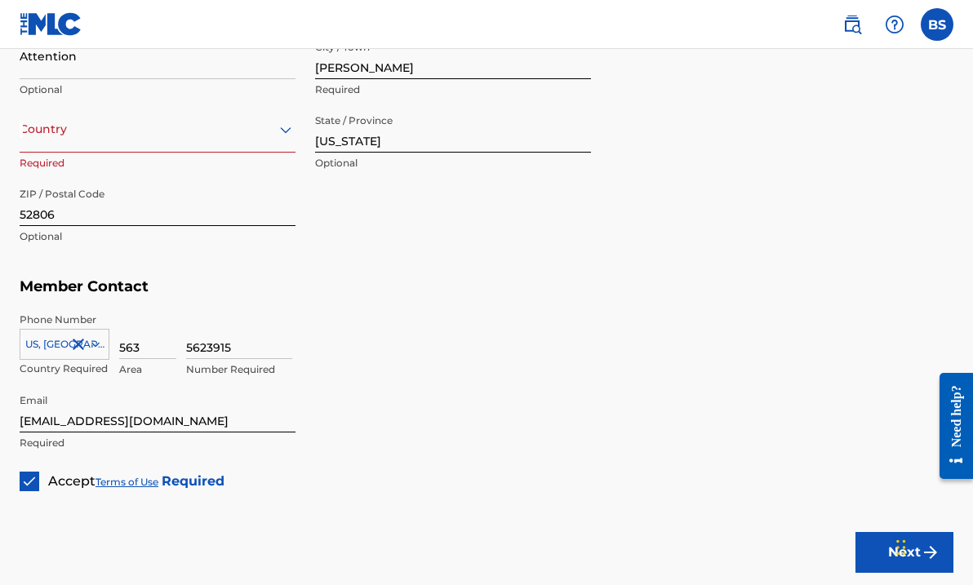
scroll to position [906, 0]
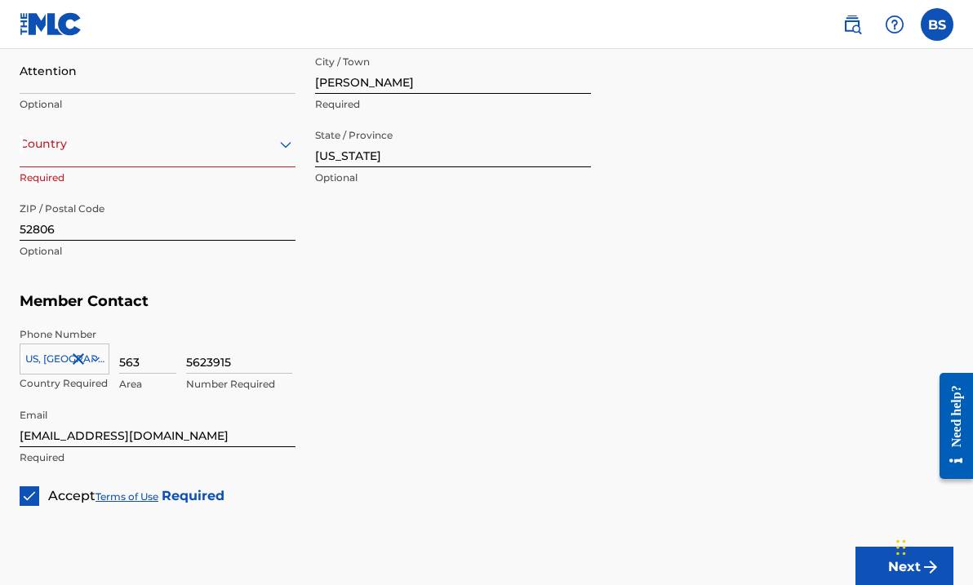
click at [287, 138] on icon at bounding box center [286, 145] width 20 height 20
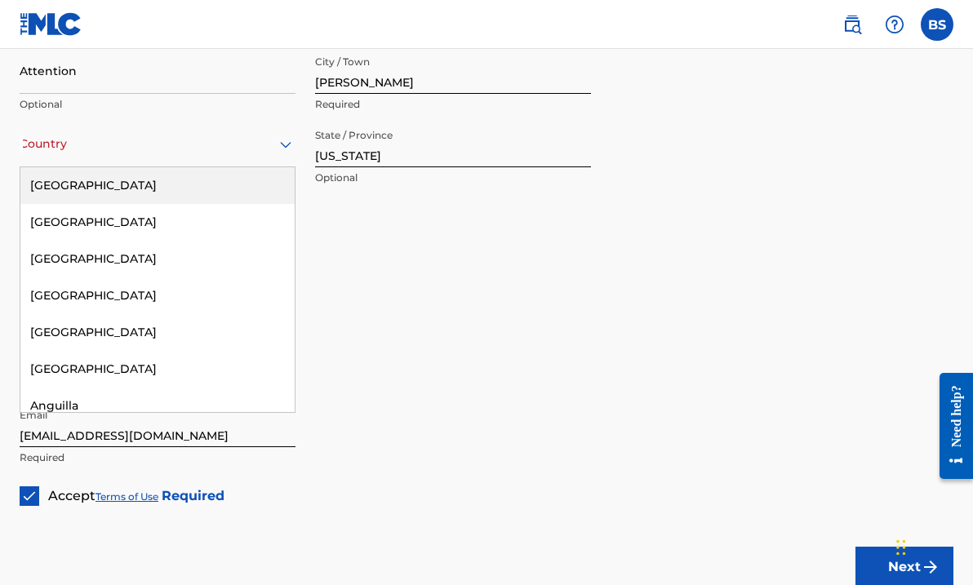
click at [245, 176] on div "[GEOGRAPHIC_DATA]" at bounding box center [157, 185] width 274 height 37
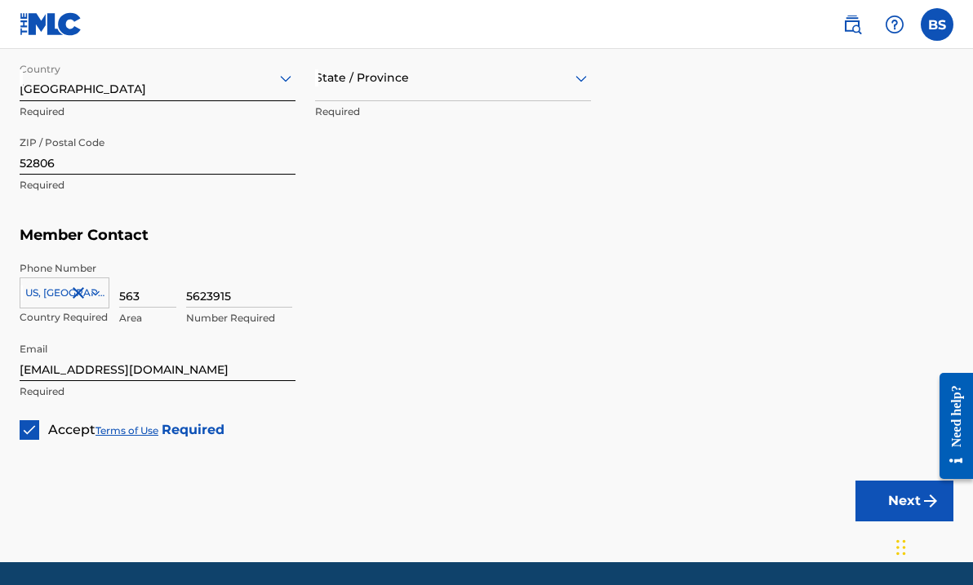
scroll to position [987, 0]
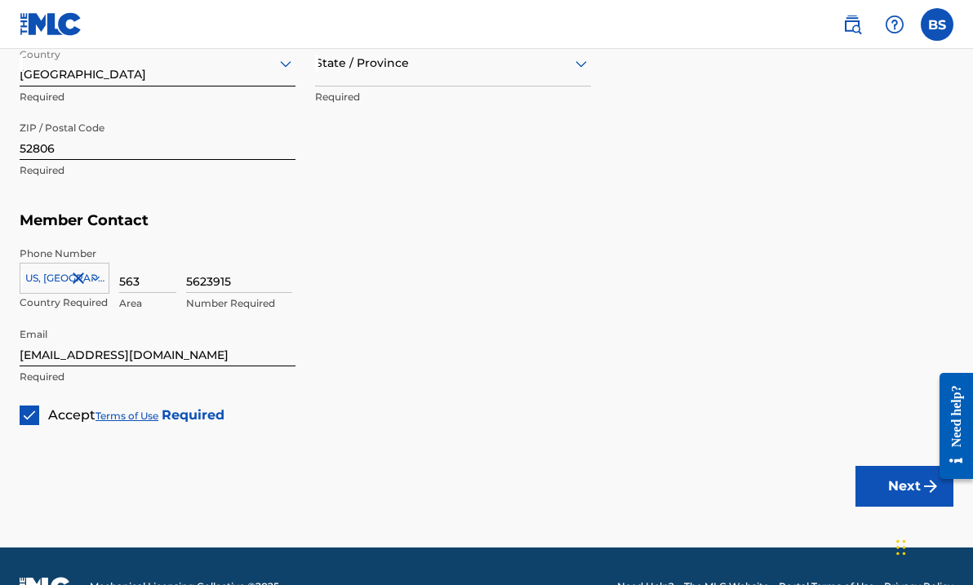
click at [876, 492] on button "Next" at bounding box center [905, 486] width 98 height 41
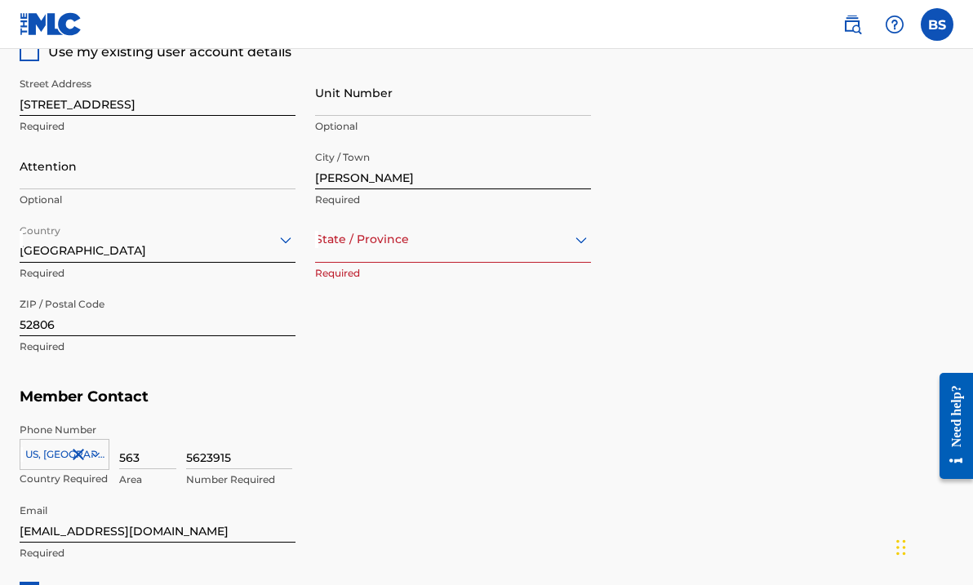
scroll to position [807, 0]
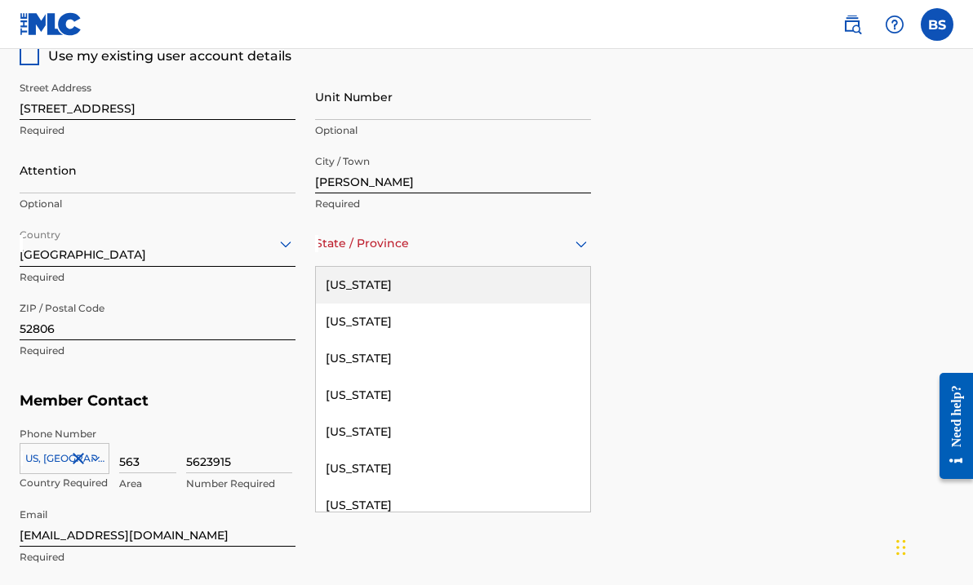
click at [588, 242] on icon at bounding box center [582, 244] width 20 height 20
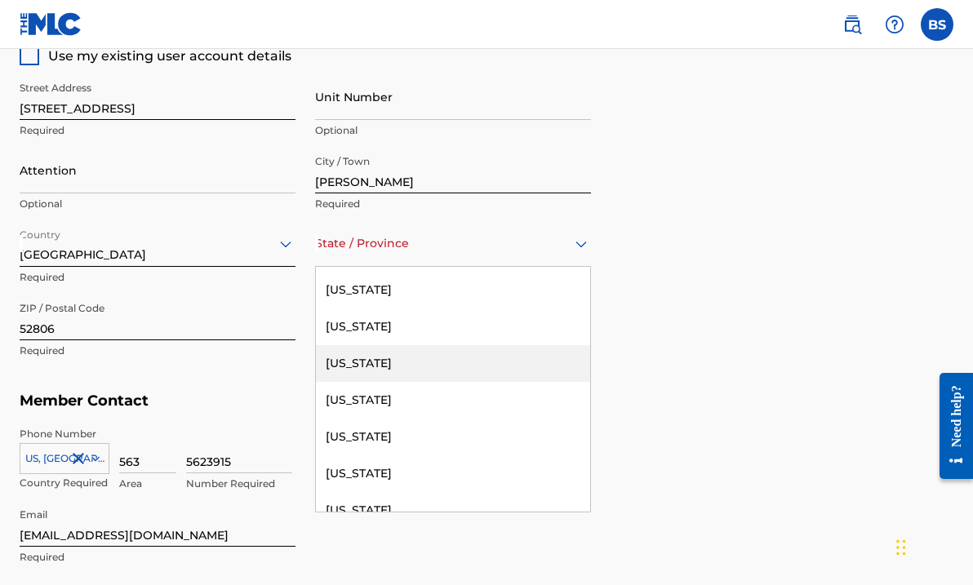
scroll to position [41, 0]
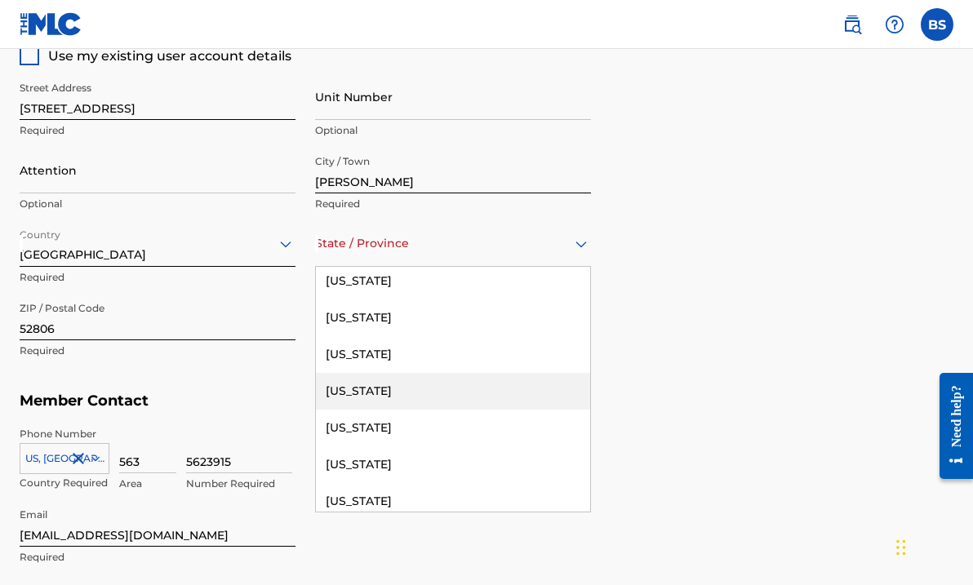
type input "i"
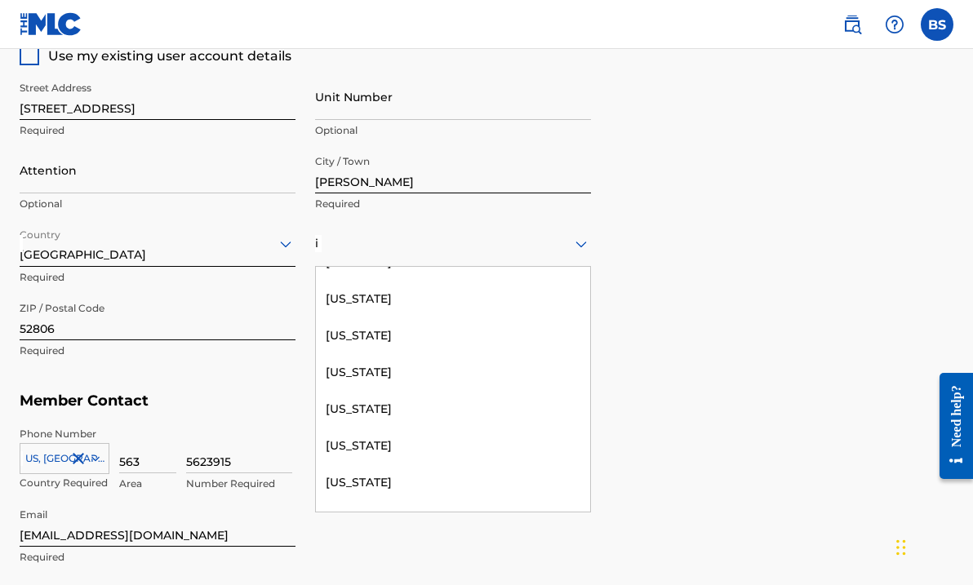
scroll to position [245, 0]
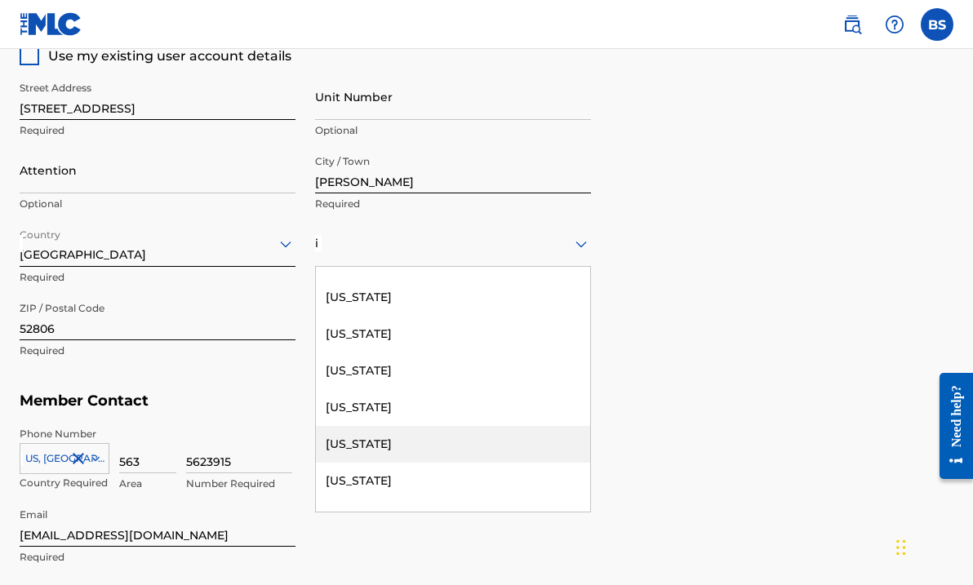
click at [380, 457] on div "[US_STATE]" at bounding box center [453, 444] width 274 height 37
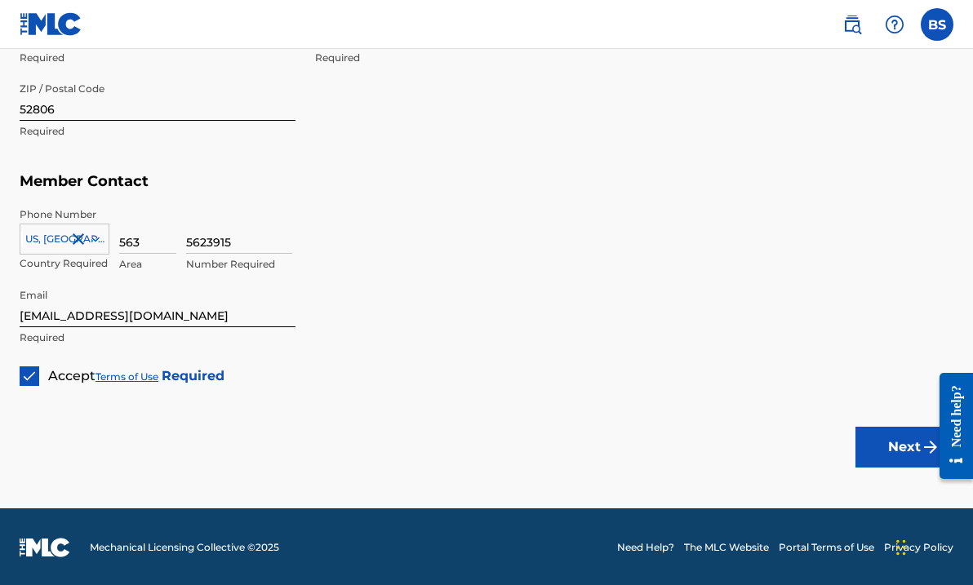
scroll to position [1026, 0]
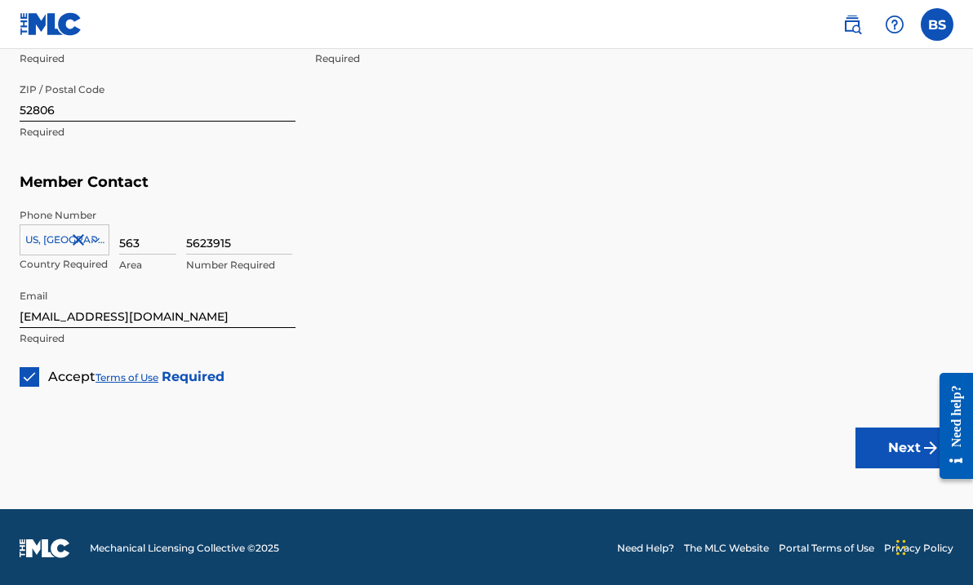
click at [879, 443] on button "Next" at bounding box center [905, 448] width 98 height 41
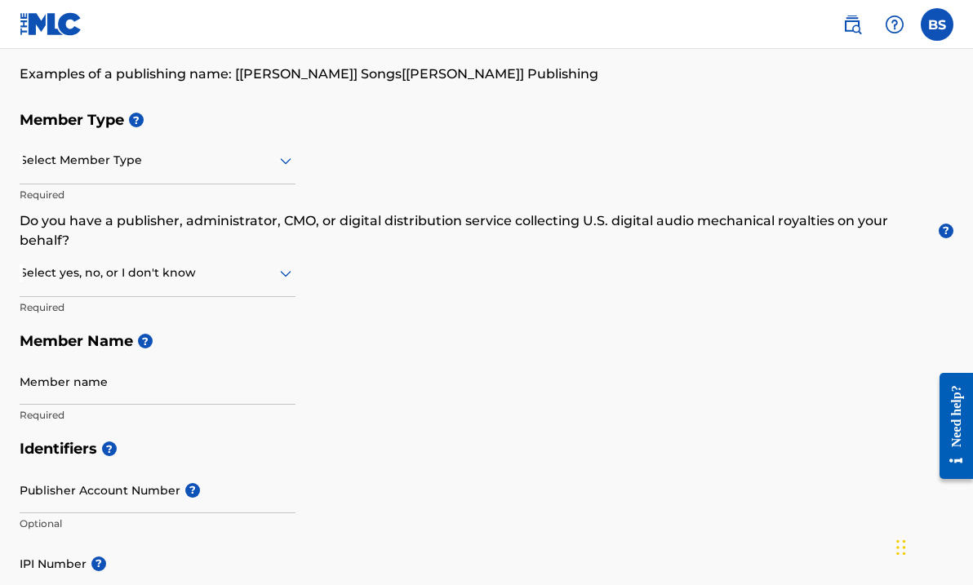
scroll to position [146, 0]
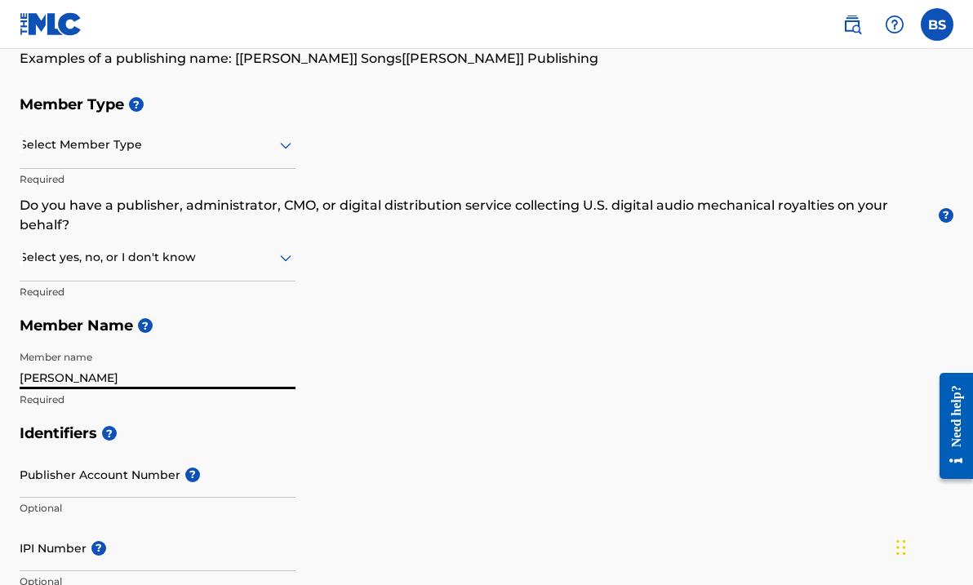
type input "[PERSON_NAME]"
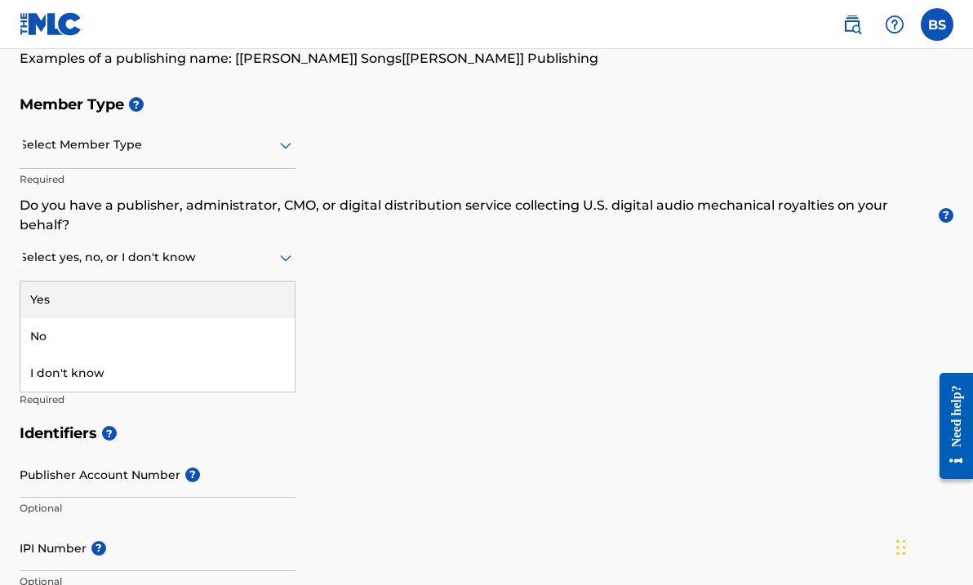
click at [283, 259] on icon at bounding box center [285, 259] width 11 height 7
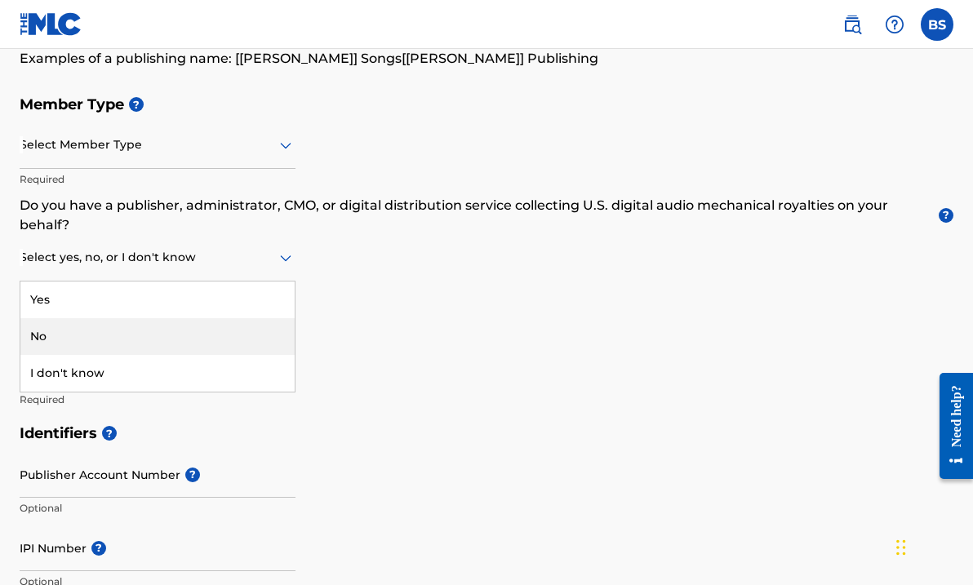
click at [198, 327] on div "No" at bounding box center [157, 336] width 274 height 37
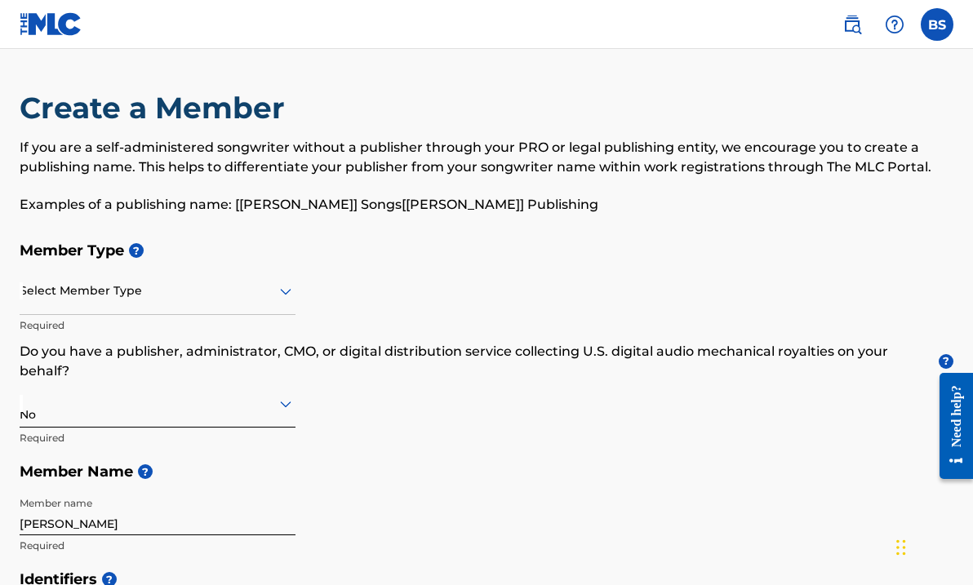
scroll to position [0, 0]
click at [291, 287] on icon at bounding box center [286, 292] width 20 height 20
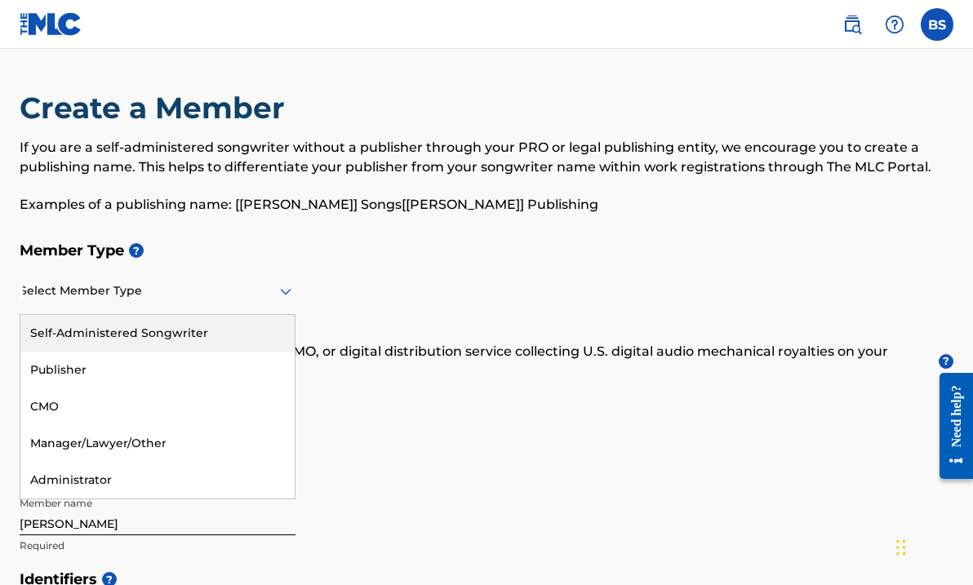
click at [253, 337] on div "Self-Administered Songwriter" at bounding box center [157, 333] width 274 height 37
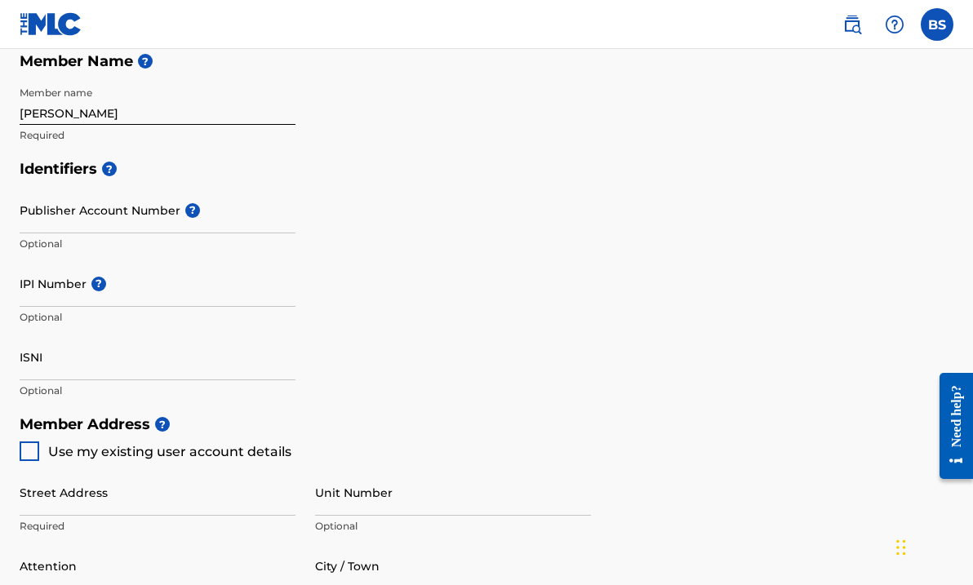
scroll to position [415, 0]
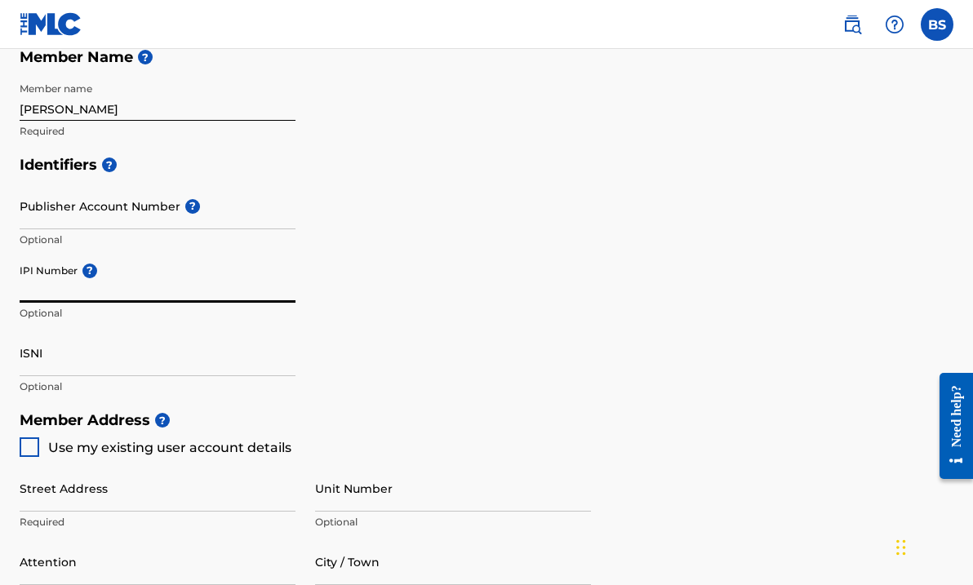
click at [44, 300] on input "IPI Number ?" at bounding box center [158, 279] width 276 height 47
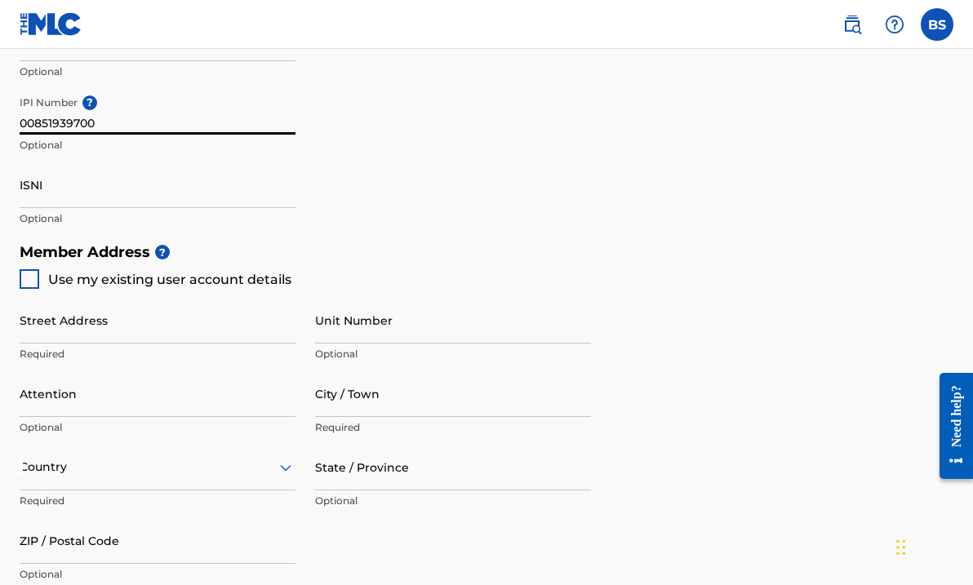
scroll to position [584, 0]
type input "00851939700"
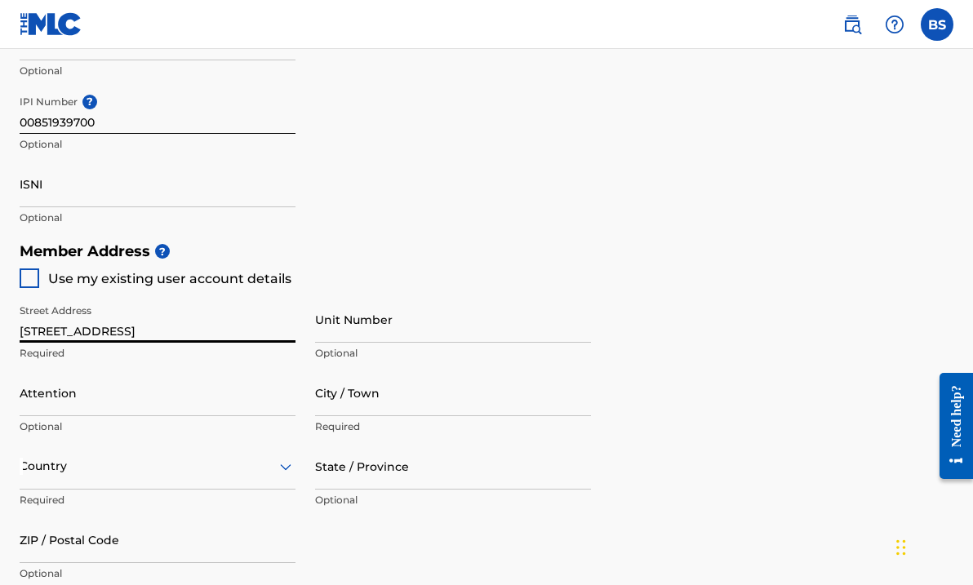
type input "[STREET_ADDRESS]"
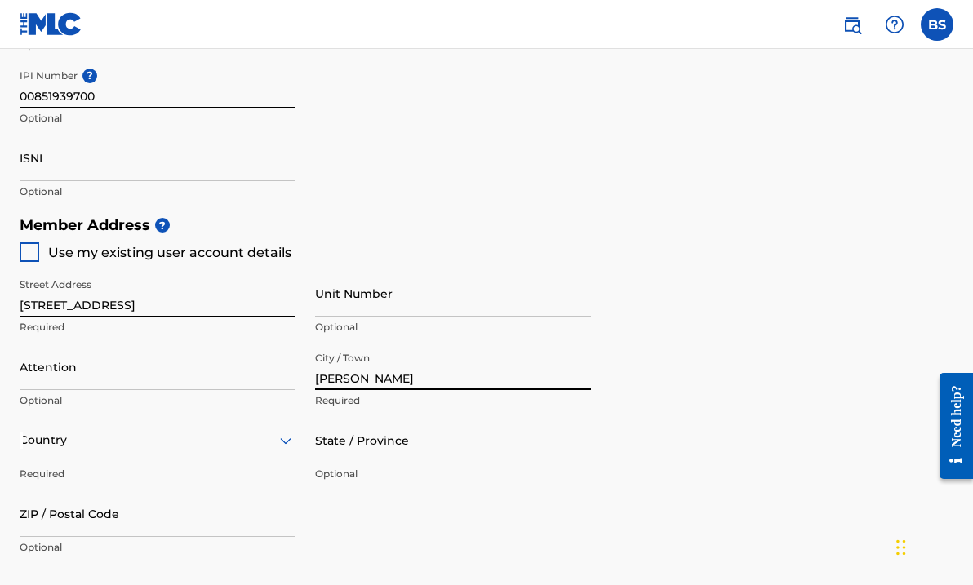
scroll to position [629, 0]
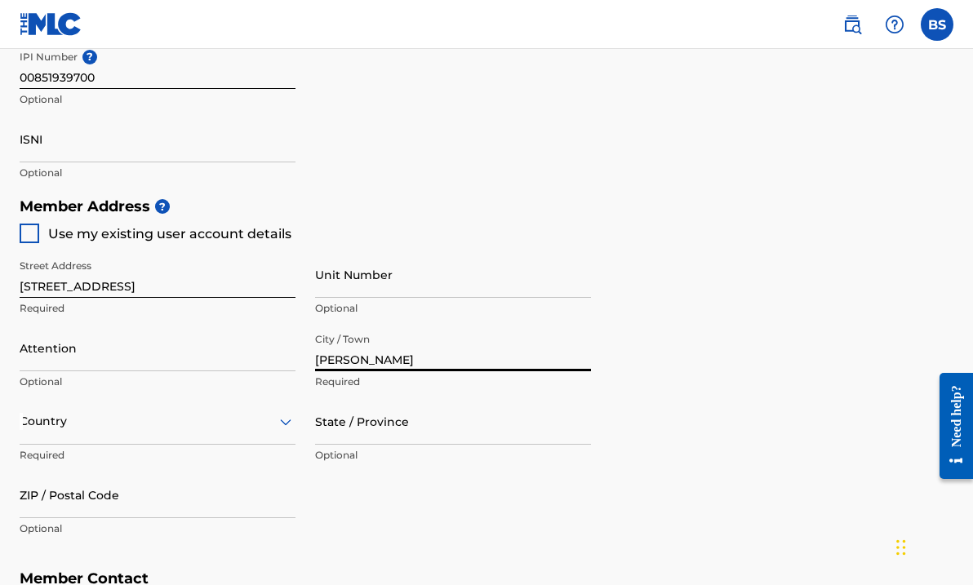
type input "[PERSON_NAME]"
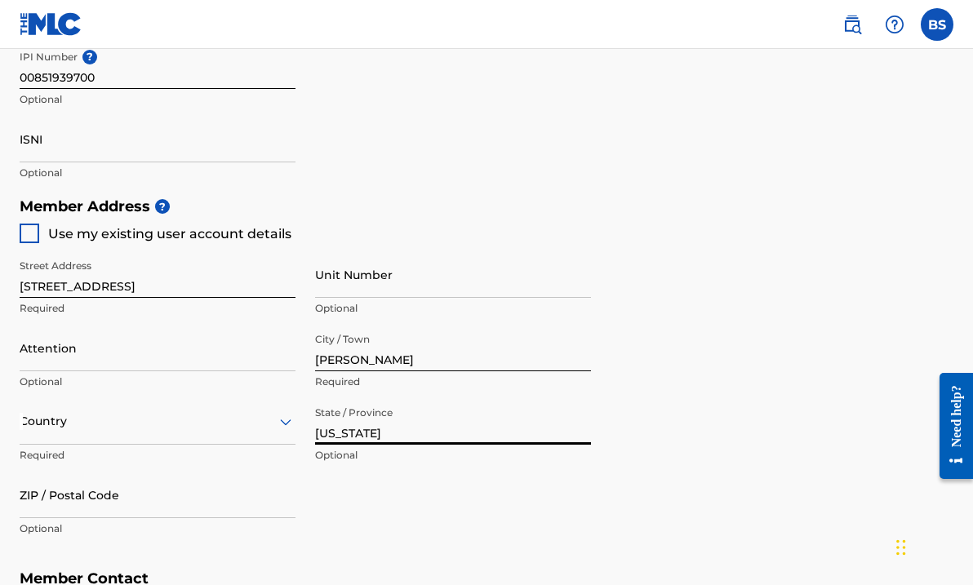
type input "[US_STATE]"
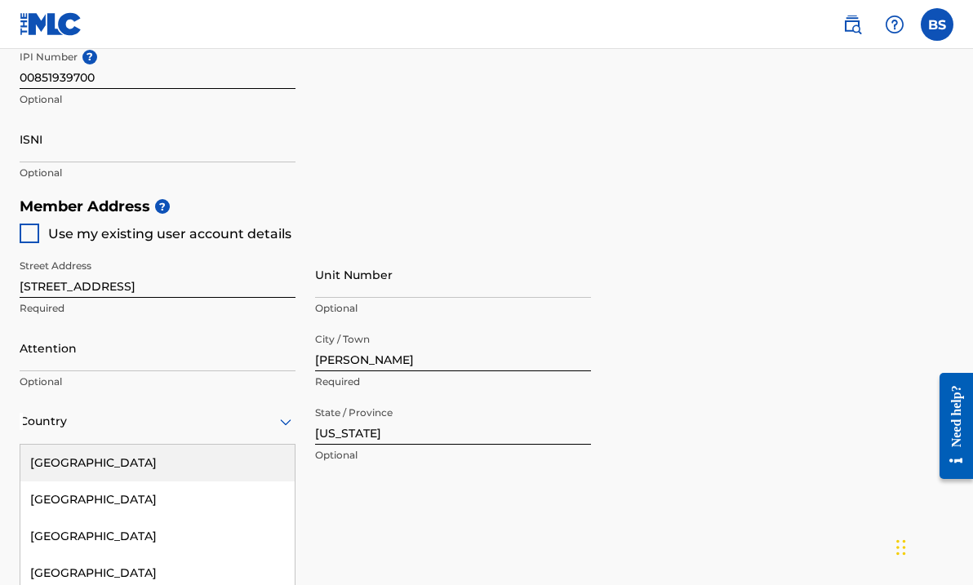
scroll to position [732, 0]
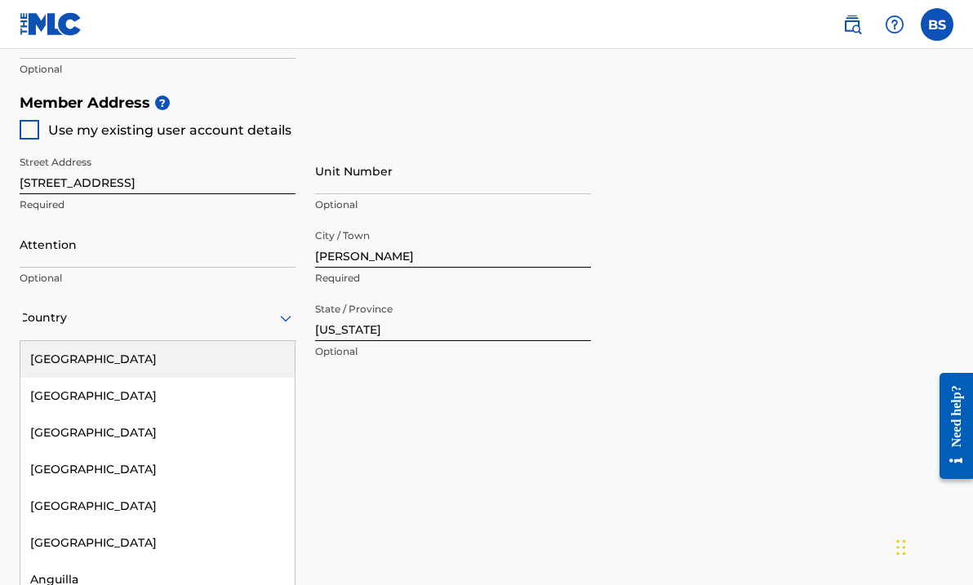
click at [244, 341] on div "[GEOGRAPHIC_DATA], 1 of 223. 223 results available. Use Up and Down to choose o…" at bounding box center [158, 318] width 276 height 47
click at [231, 359] on div "[GEOGRAPHIC_DATA]" at bounding box center [157, 359] width 274 height 37
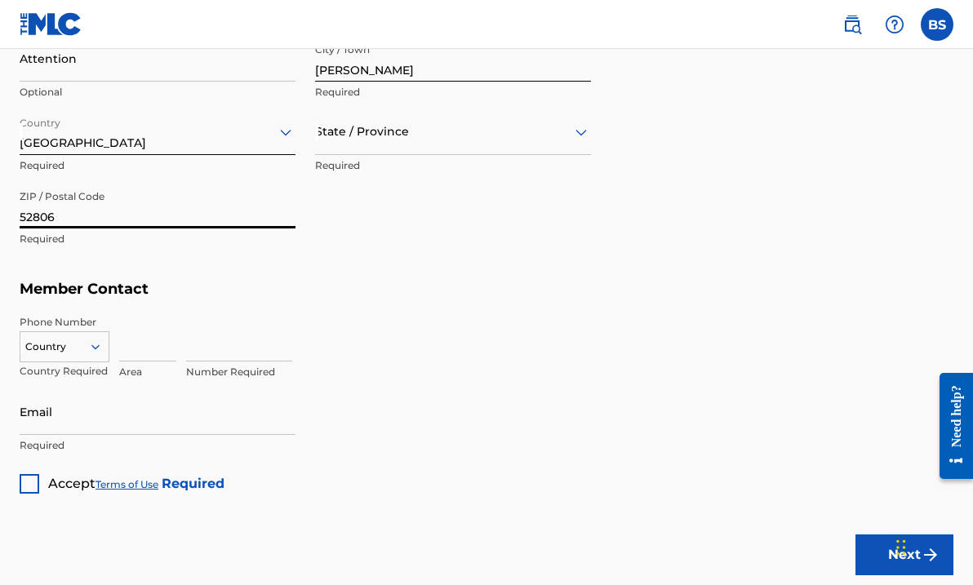
scroll to position [926, 0]
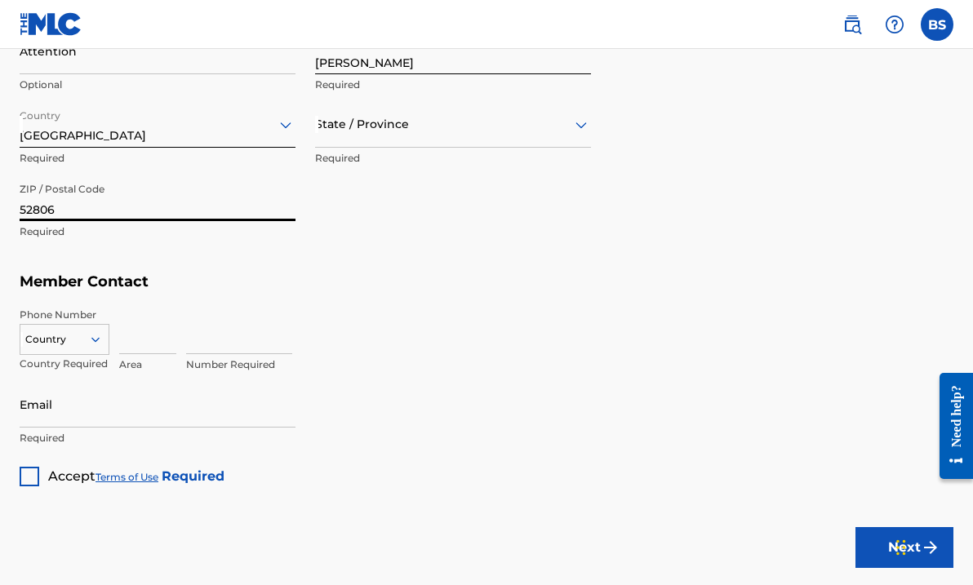
type input "52806"
click at [135, 349] on input at bounding box center [147, 331] width 57 height 47
type input "563"
type input "5263915"
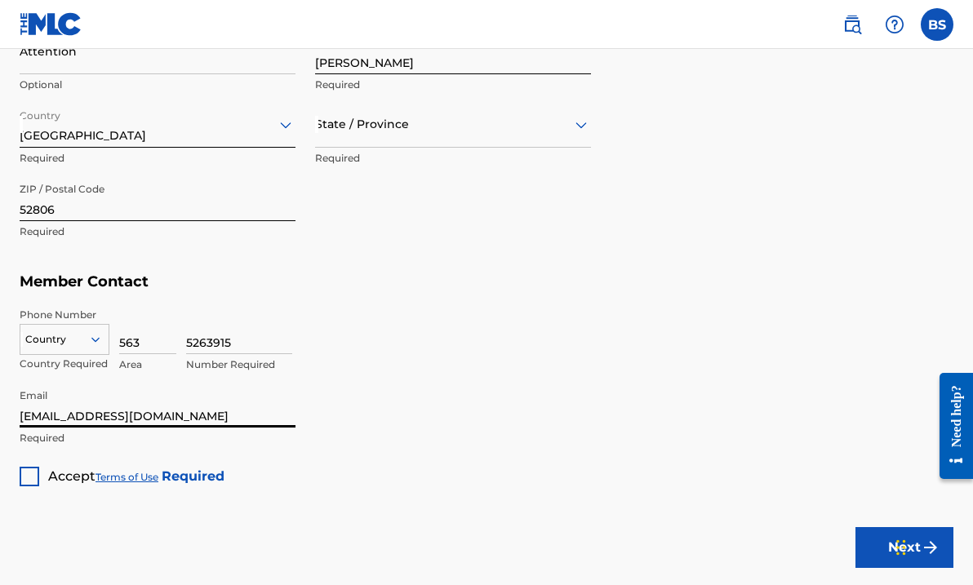
type input "[EMAIL_ADDRESS][DOMAIN_NAME]"
click at [25, 482] on div at bounding box center [30, 477] width 20 height 20
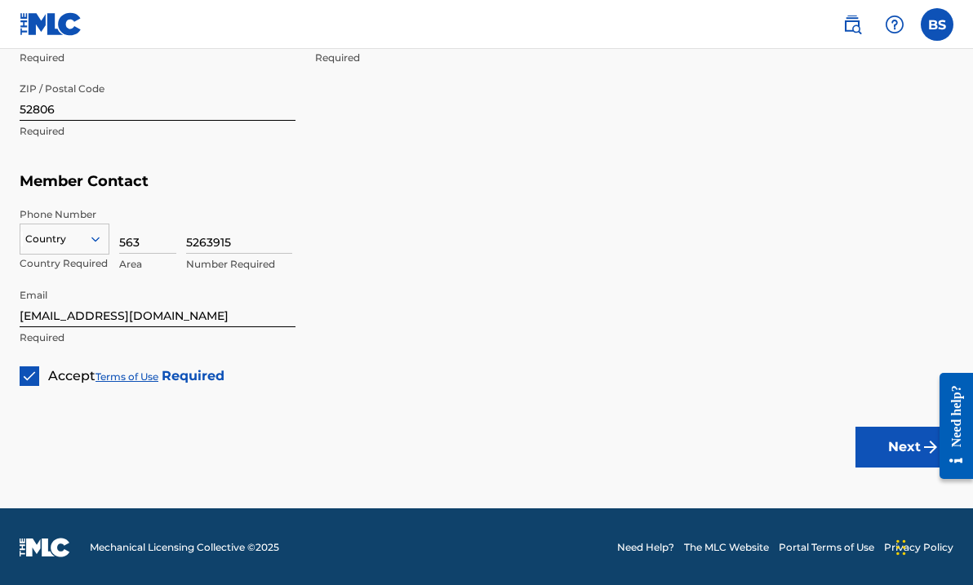
scroll to position [1026, 0]
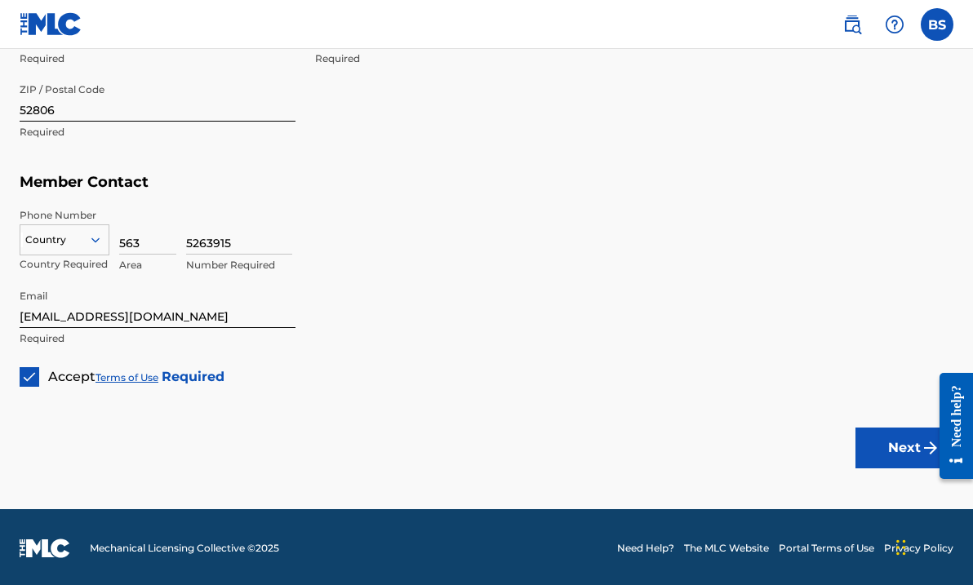
click at [85, 237] on div at bounding box center [64, 240] width 88 height 18
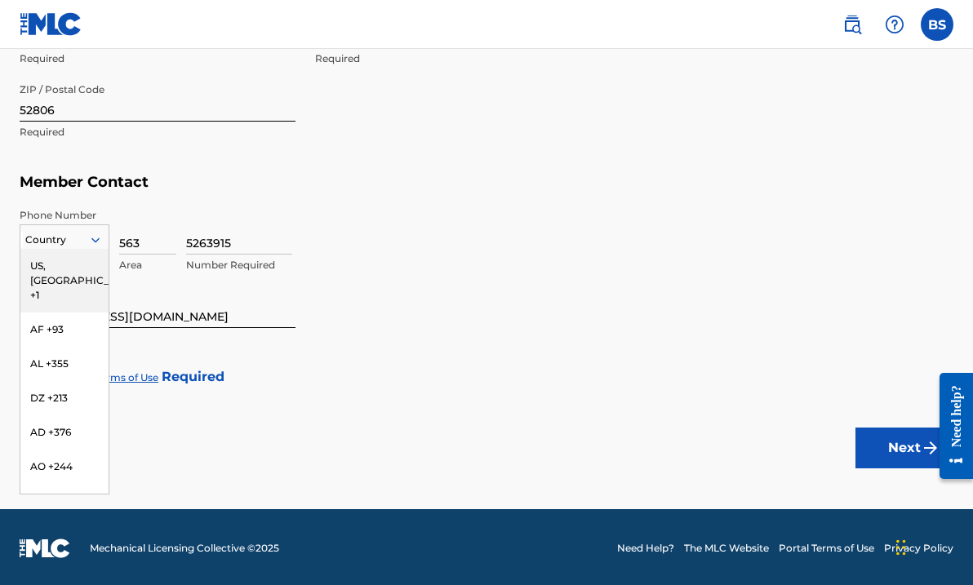
click at [81, 265] on div "US, [GEOGRAPHIC_DATA] +1" at bounding box center [64, 281] width 88 height 64
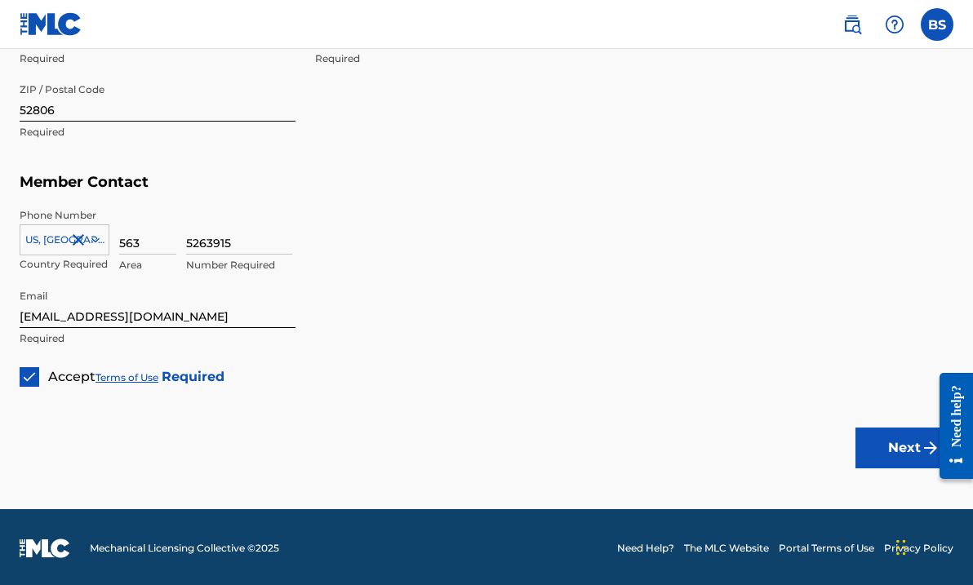
click at [888, 454] on button "Next" at bounding box center [905, 448] width 98 height 41
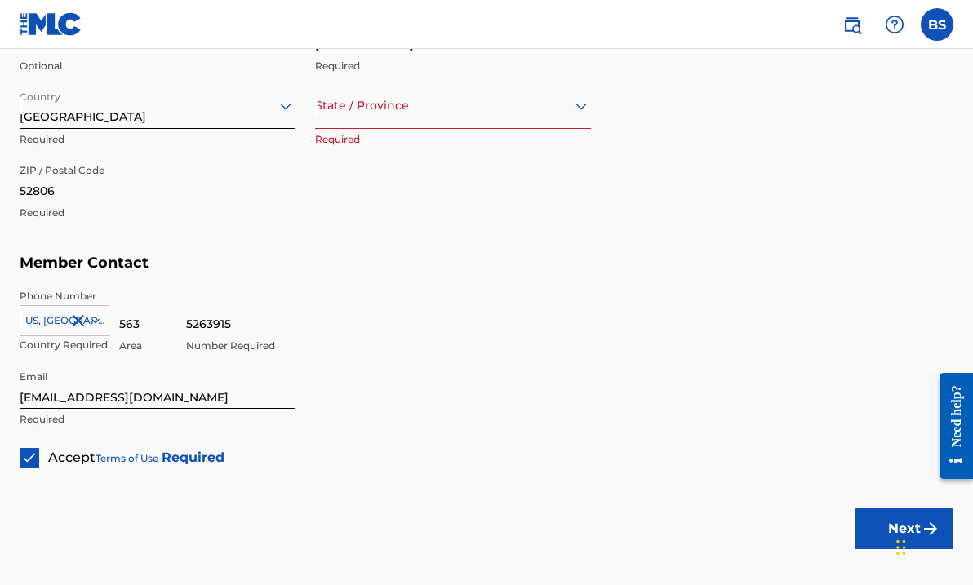
scroll to position [928, 0]
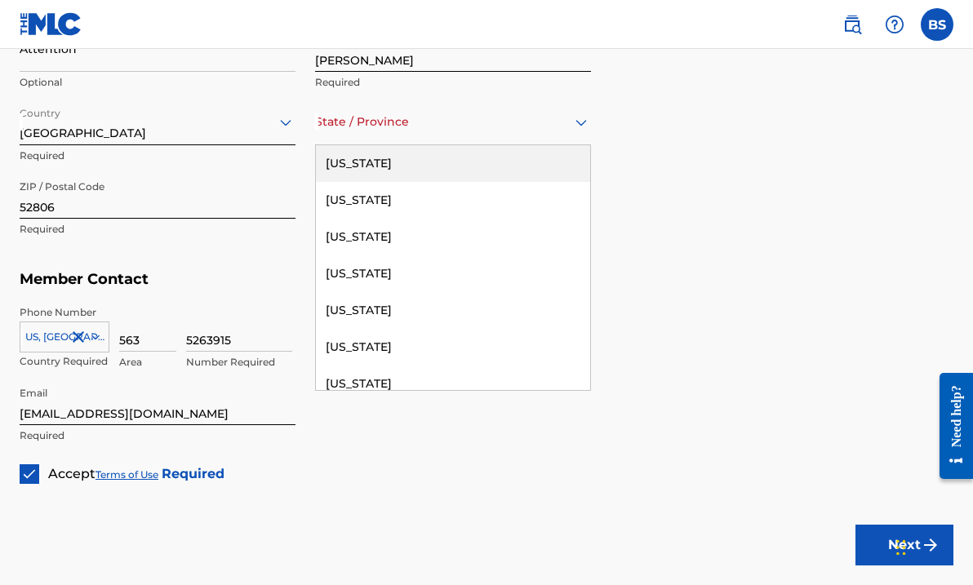
click at [585, 109] on div "State / Province" at bounding box center [453, 122] width 276 height 47
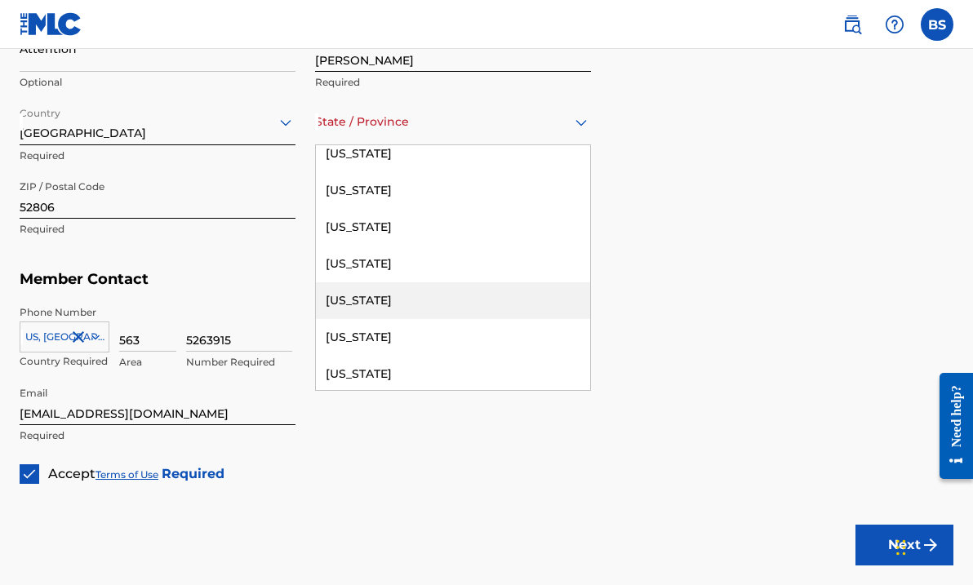
scroll to position [427, 0]
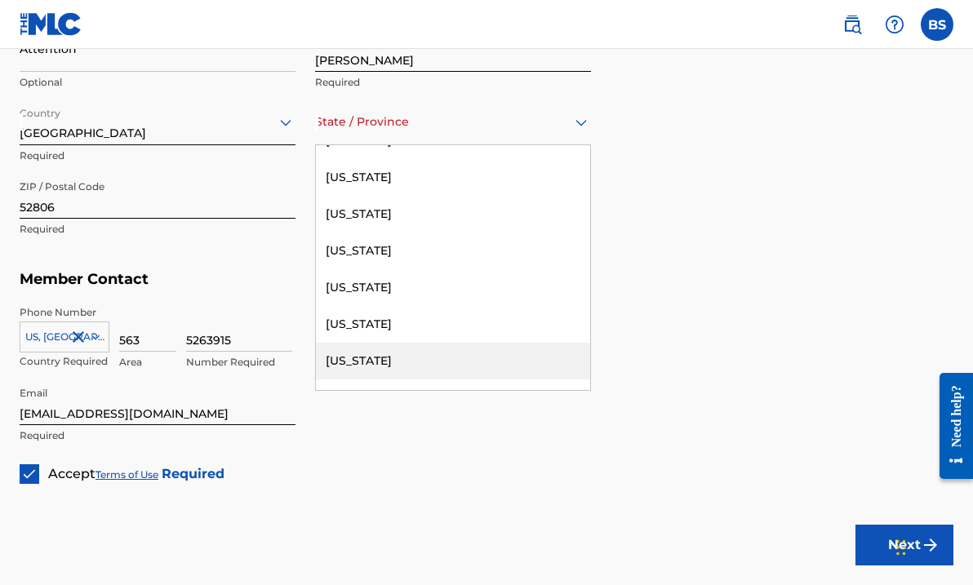
click at [421, 364] on div "[US_STATE]" at bounding box center [453, 361] width 274 height 37
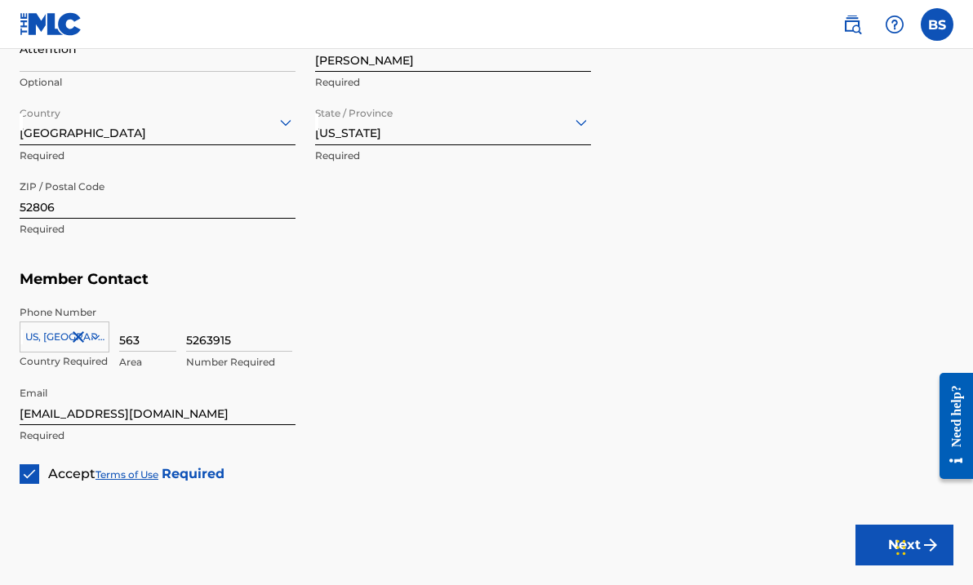
click at [861, 547] on button "Next" at bounding box center [905, 545] width 98 height 41
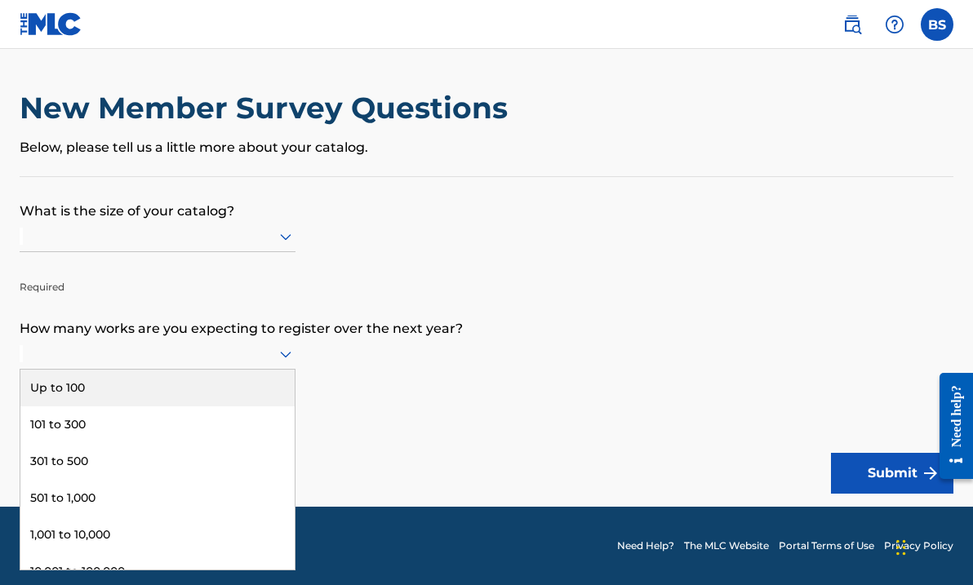
scroll to position [1, 0]
click at [281, 363] on icon at bounding box center [286, 355] width 20 height 20
click at [236, 392] on div "Up to 100" at bounding box center [157, 388] width 274 height 37
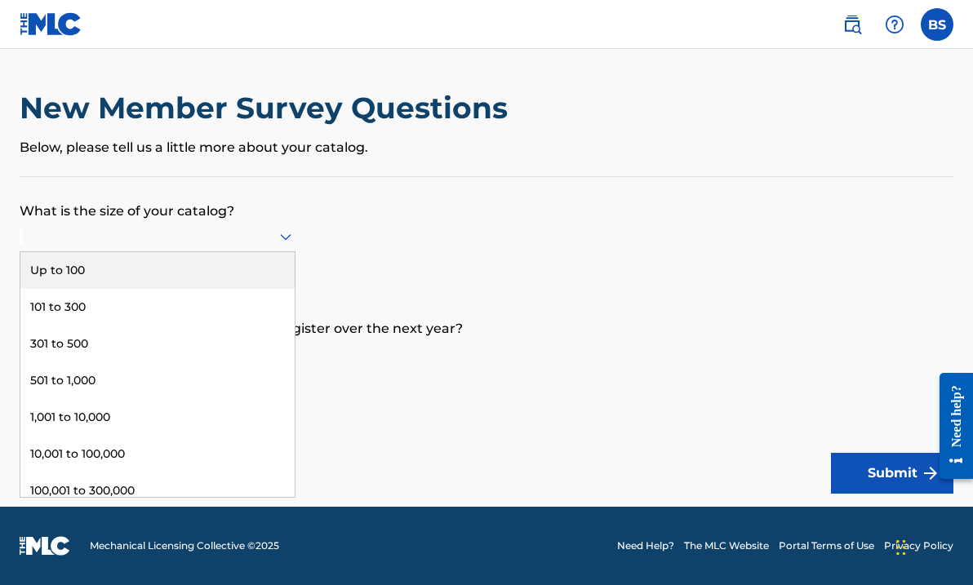
click at [267, 241] on div at bounding box center [158, 236] width 276 height 20
click at [238, 278] on div "Up to 100" at bounding box center [157, 270] width 274 height 37
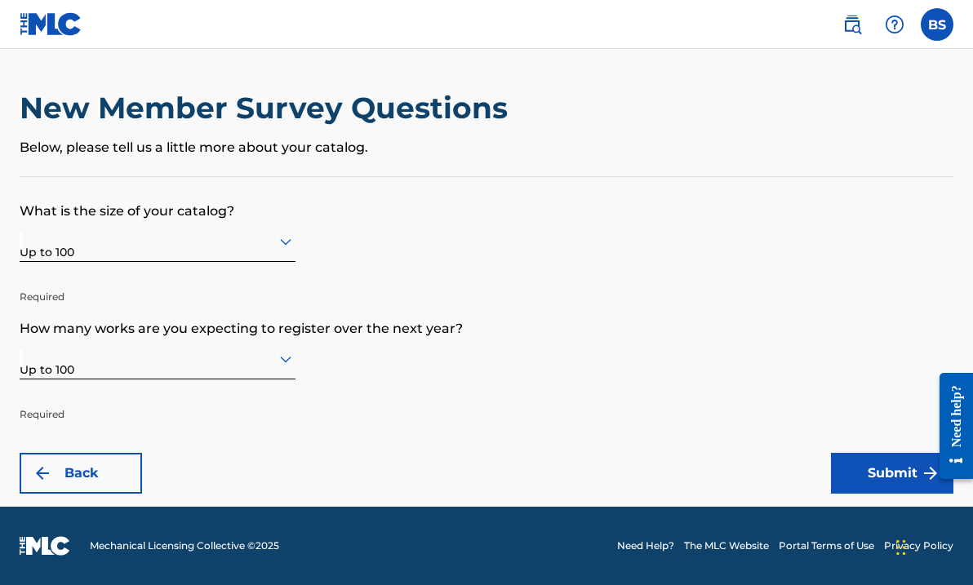
click at [238, 162] on div "New Member Survey Questions Below, please tell us a little more about your cata…" at bounding box center [487, 133] width 934 height 87
click at [868, 468] on button "Submit" at bounding box center [892, 473] width 122 height 41
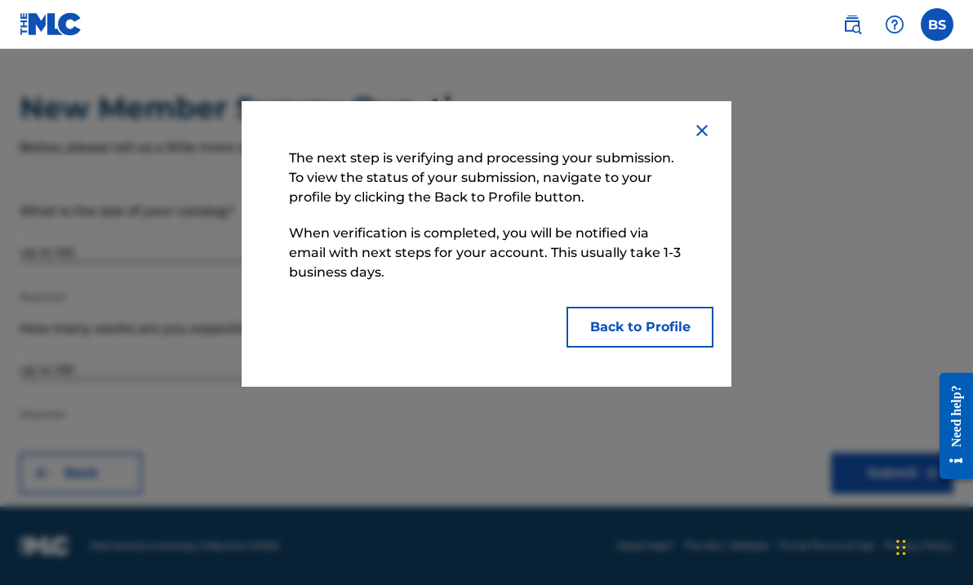
click at [679, 332] on button "Back to Profile" at bounding box center [640, 327] width 147 height 41
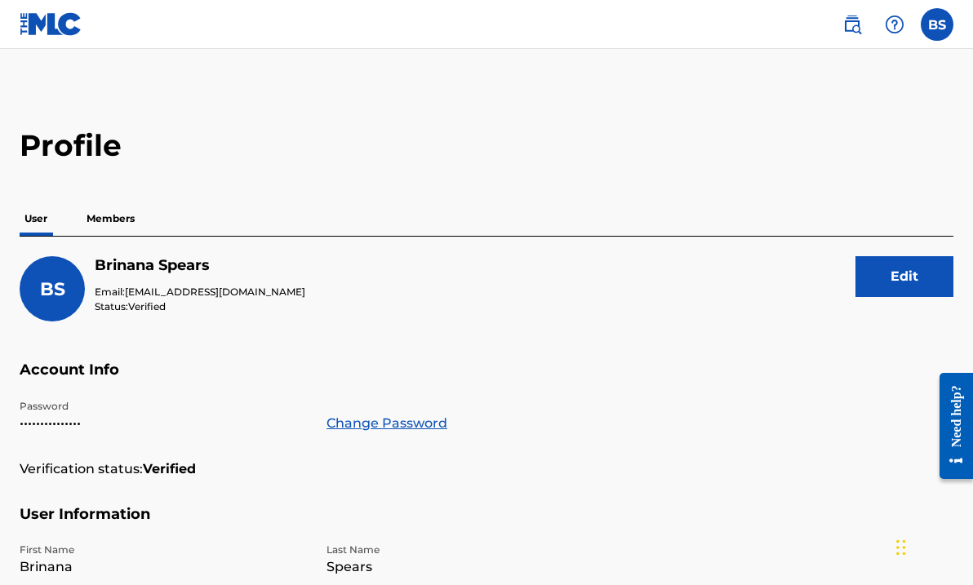
click at [110, 223] on p "Members" at bounding box center [111, 219] width 58 height 34
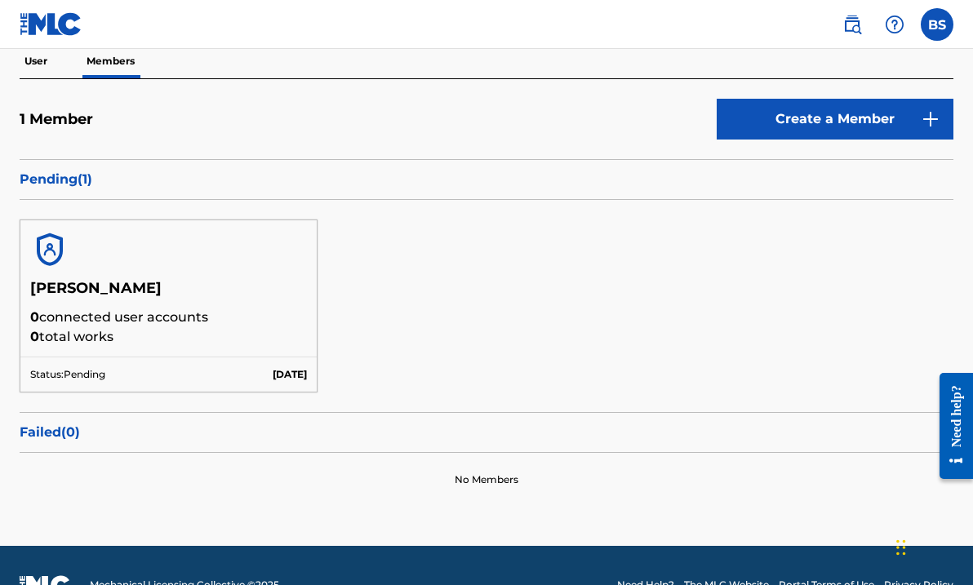
scroll to position [161, 0]
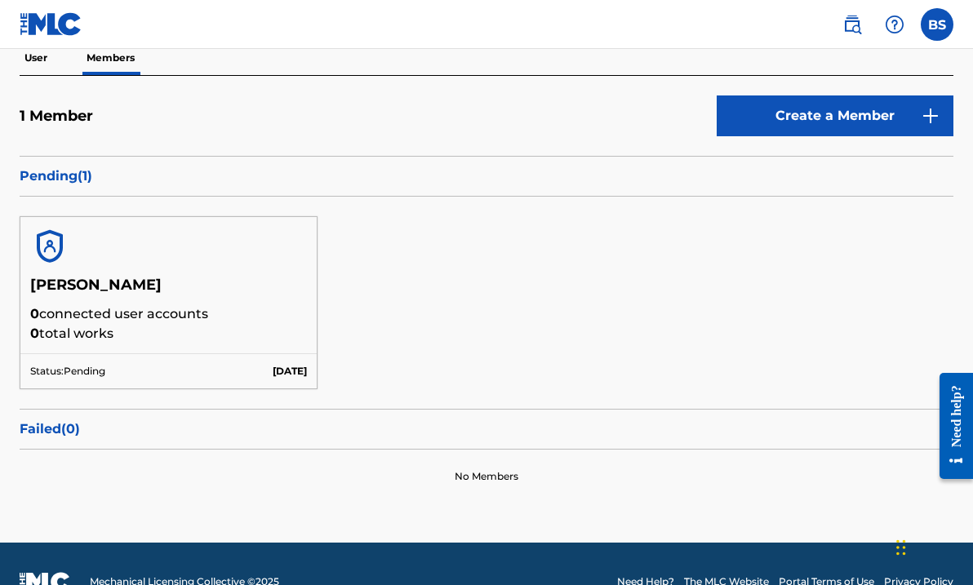
click at [49, 251] on img at bounding box center [49, 246] width 39 height 39
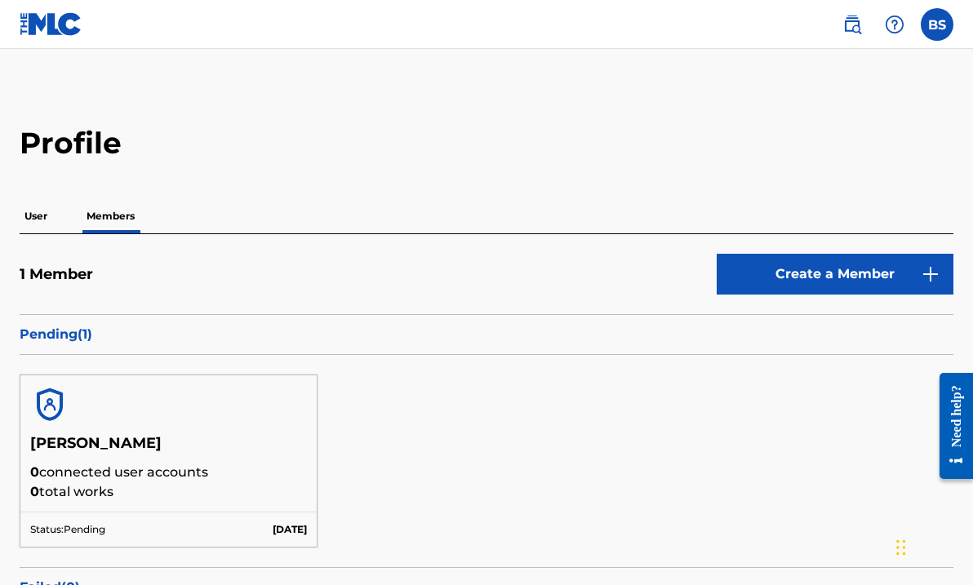
scroll to position [0, 0]
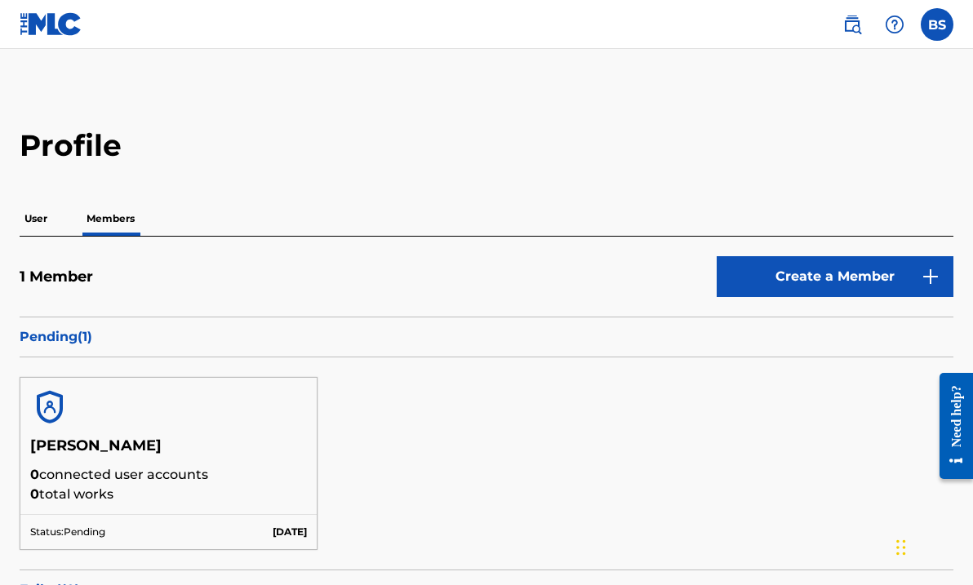
click at [31, 223] on p "User" at bounding box center [36, 219] width 33 height 34
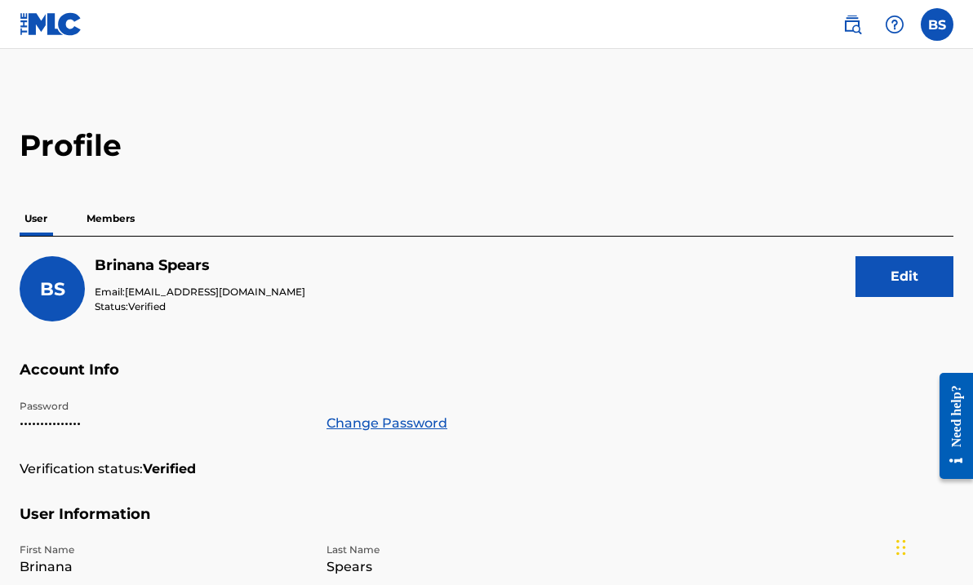
click at [853, 24] on img at bounding box center [853, 25] width 20 height 20
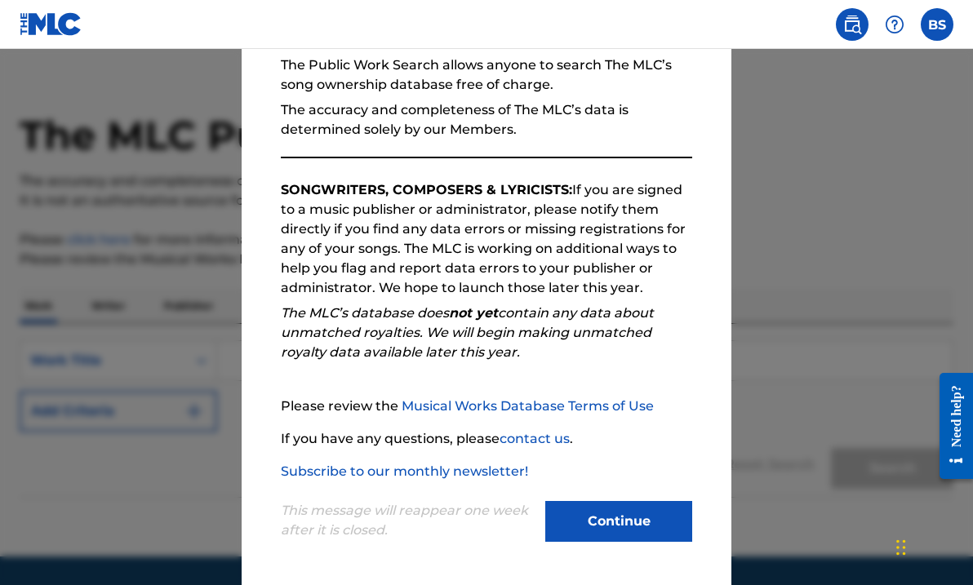
scroll to position [29, 0]
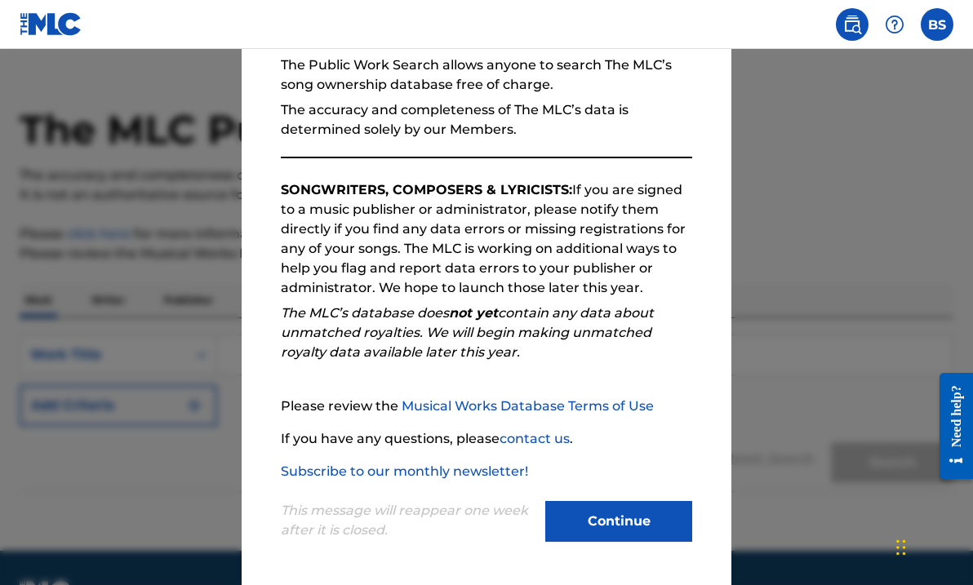
click at [579, 516] on button "Continue" at bounding box center [618, 521] width 147 height 41
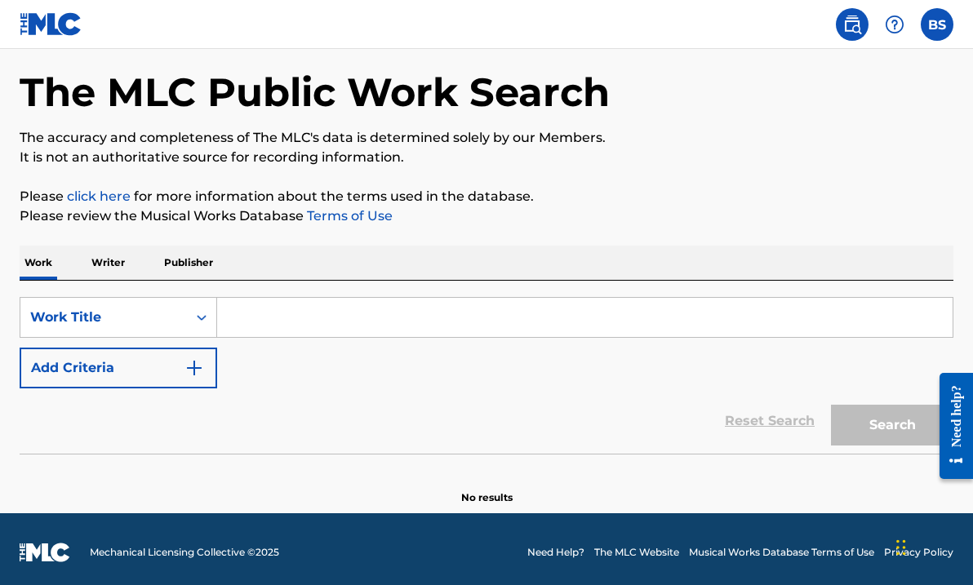
scroll to position [69, 0]
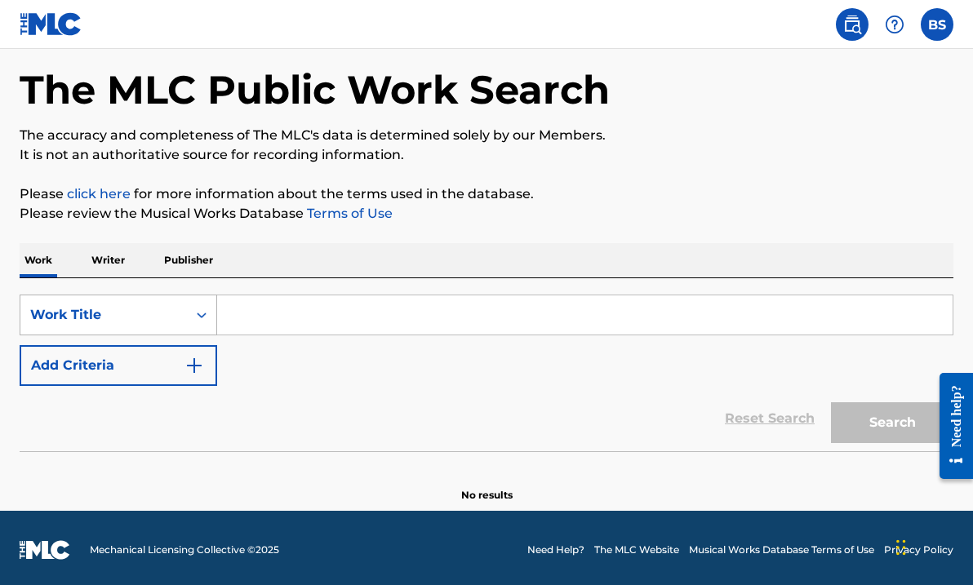
click at [207, 318] on icon "Search Form" at bounding box center [202, 315] width 16 height 16
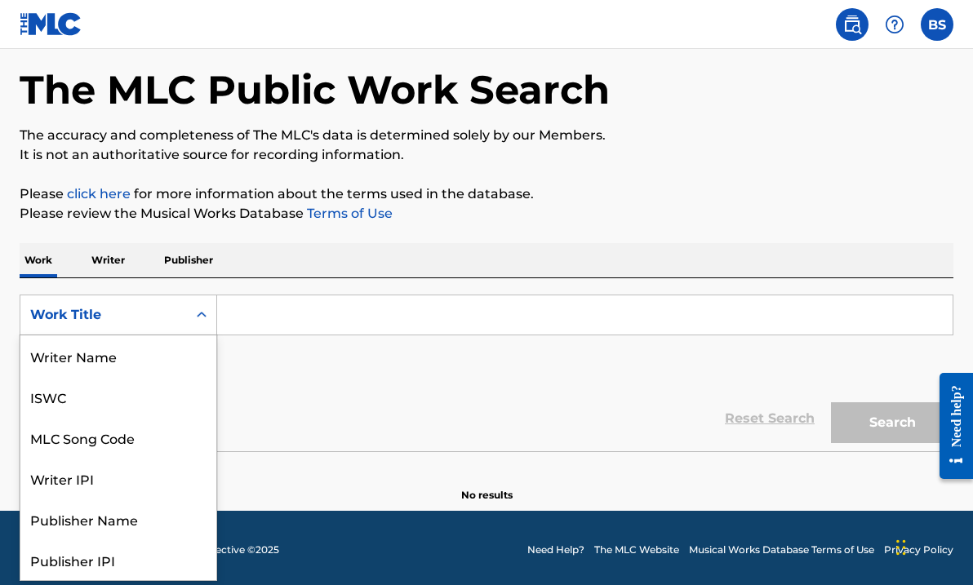
scroll to position [82, 0]
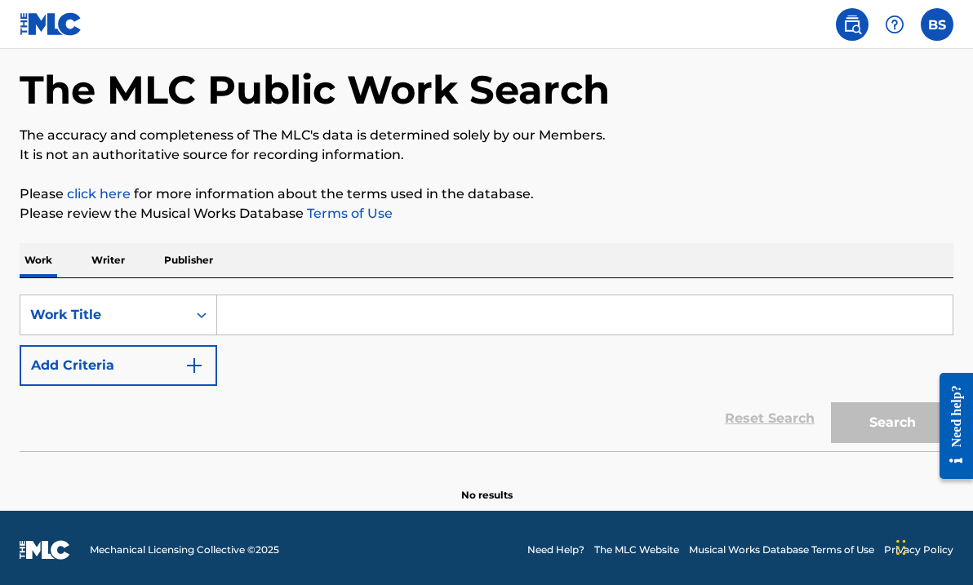
click at [402, 324] on input "Search Form" at bounding box center [585, 315] width 736 height 39
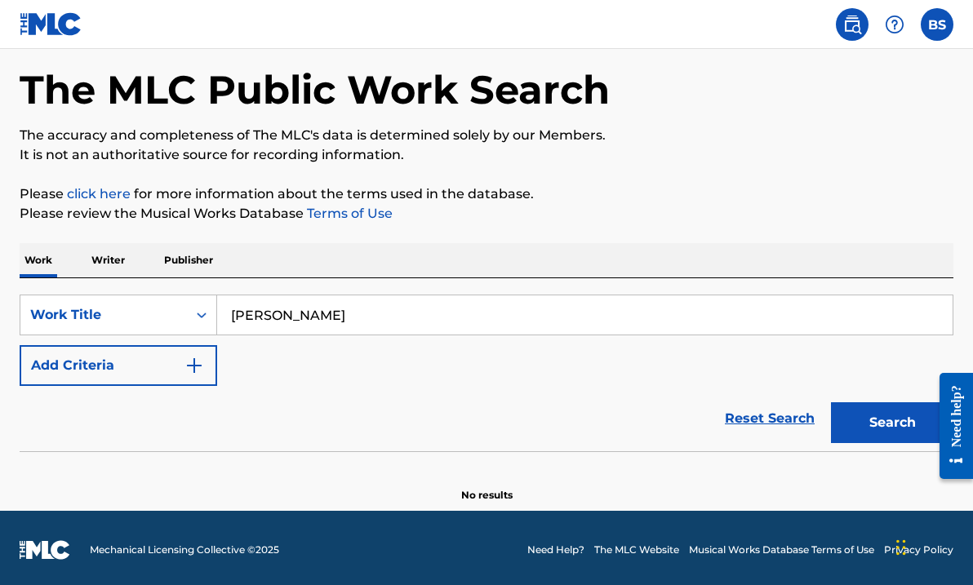
click at [893, 423] on button "Search" at bounding box center [892, 423] width 122 height 41
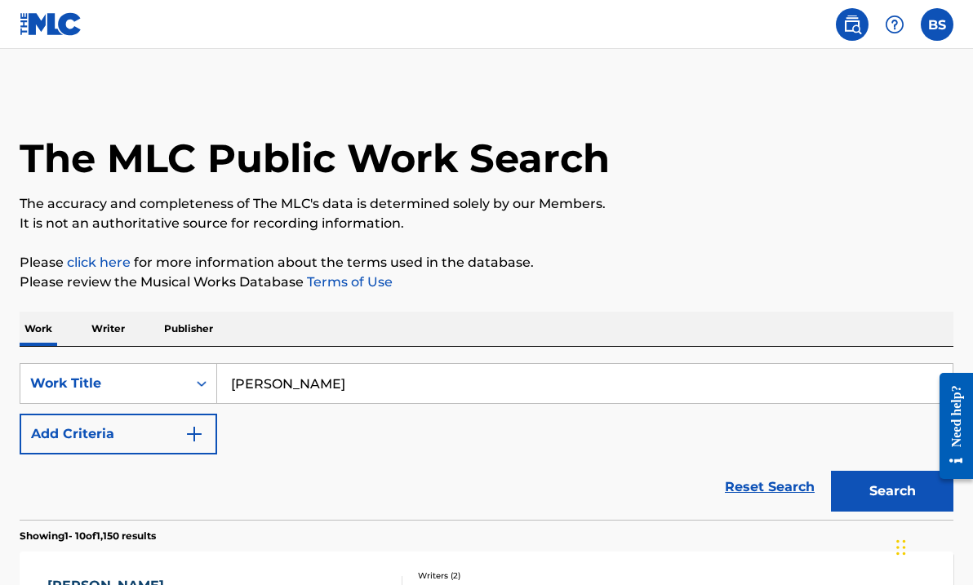
scroll to position [0, 0]
click at [893, 492] on button "Search" at bounding box center [892, 491] width 122 height 41
drag, startPoint x: 318, startPoint y: 385, endPoint x: 267, endPoint y: 387, distance: 50.7
click at [268, 389] on input "[PERSON_NAME] my love" at bounding box center [585, 383] width 736 height 39
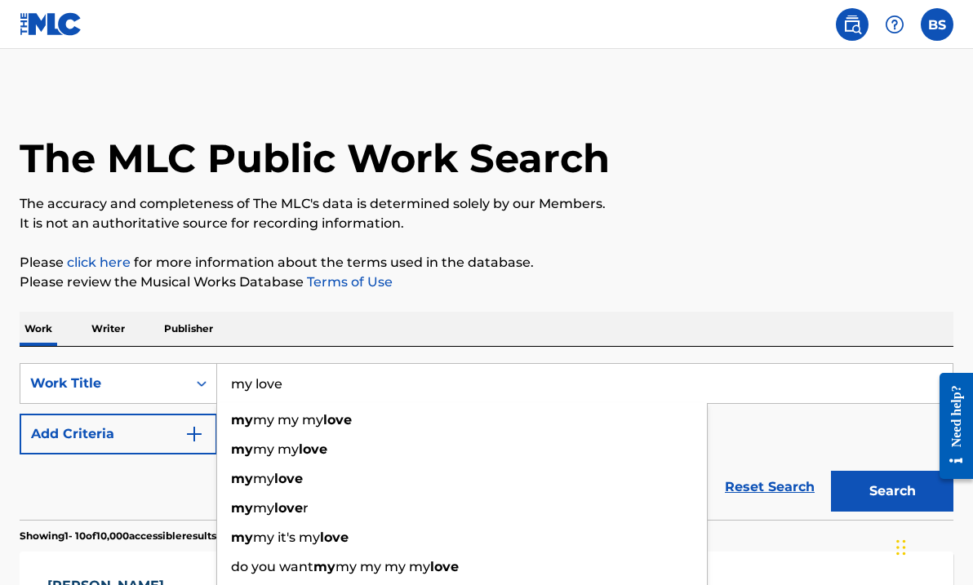
click at [893, 492] on button "Search" at bounding box center [892, 491] width 122 height 41
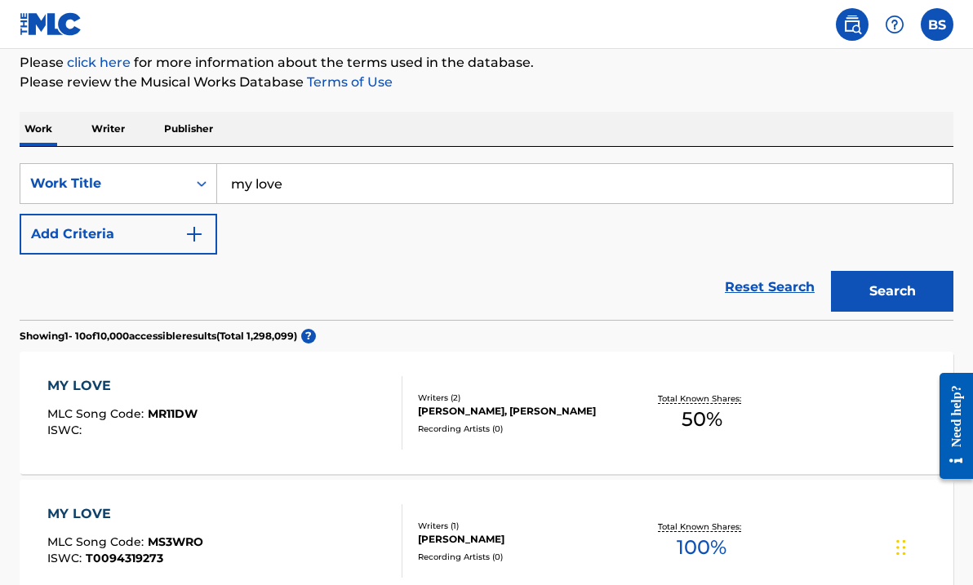
scroll to position [185, 0]
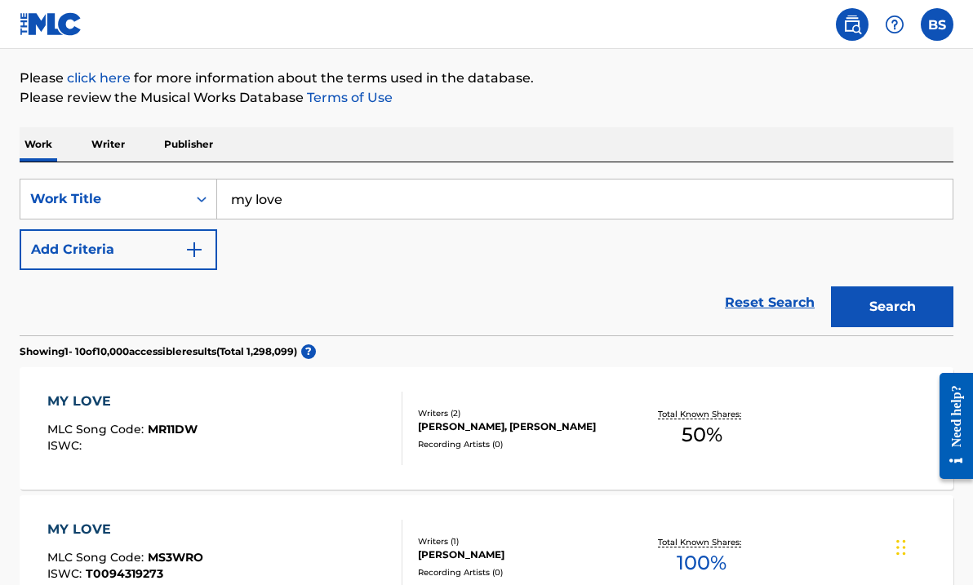
click at [332, 207] on input "my love" at bounding box center [585, 199] width 736 height 39
type input "my love -[PERSON_NAME]"
click at [893, 307] on button "Search" at bounding box center [892, 307] width 122 height 41
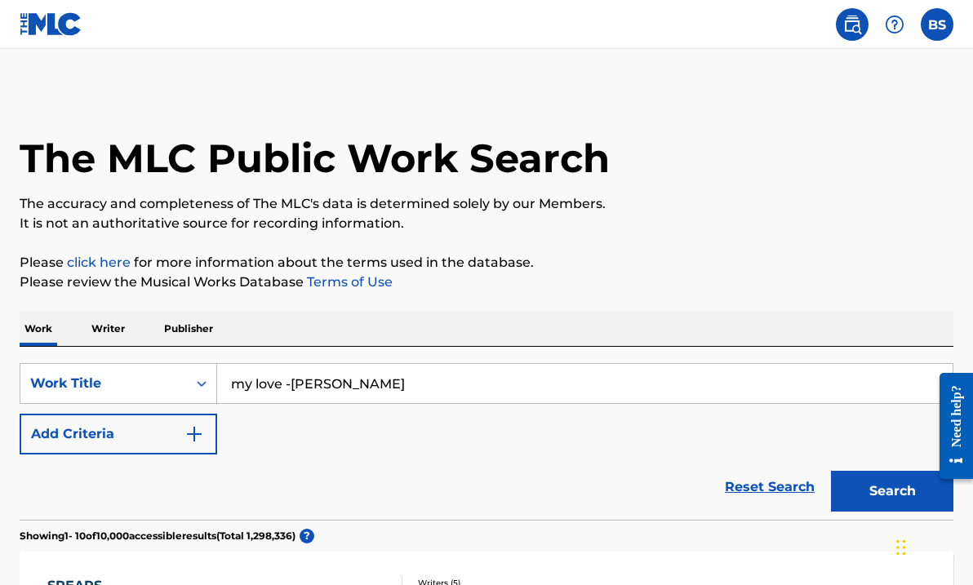
scroll to position [0, 0]
click at [860, 27] on img at bounding box center [853, 25] width 20 height 20
click at [928, 29] on label at bounding box center [937, 24] width 33 height 33
click at [937, 24] on input "BS [PERSON_NAME] [EMAIL_ADDRESS][DOMAIN_NAME] Notification Preferences Profile …" at bounding box center [937, 24] width 0 height 0
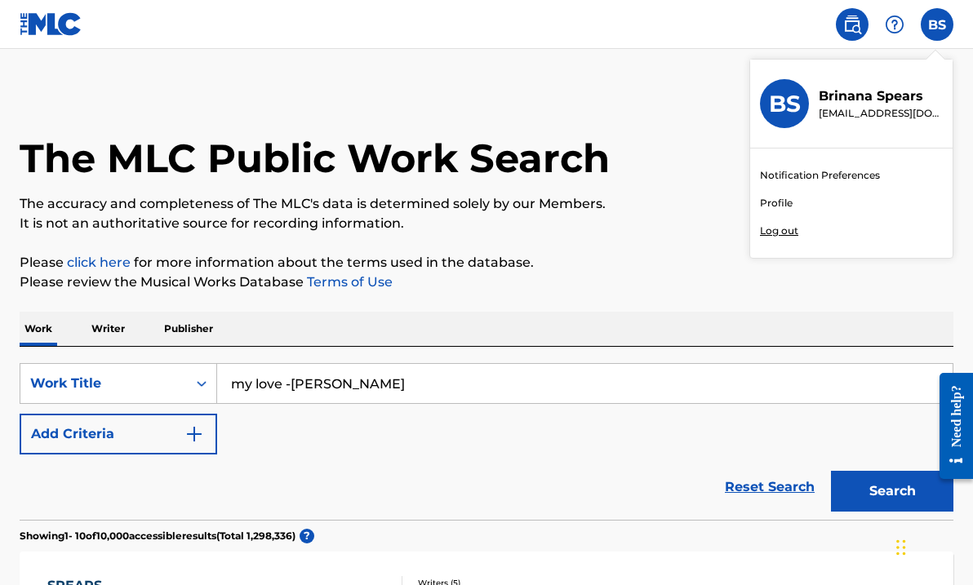
click at [784, 203] on link "Profile" at bounding box center [776, 203] width 33 height 15
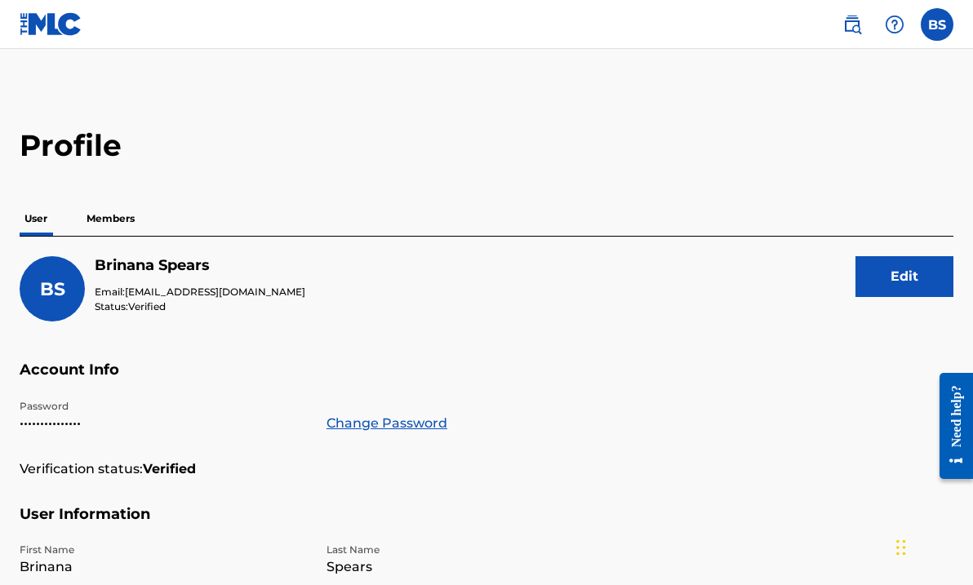
click at [99, 220] on p "Members" at bounding box center [111, 219] width 58 height 34
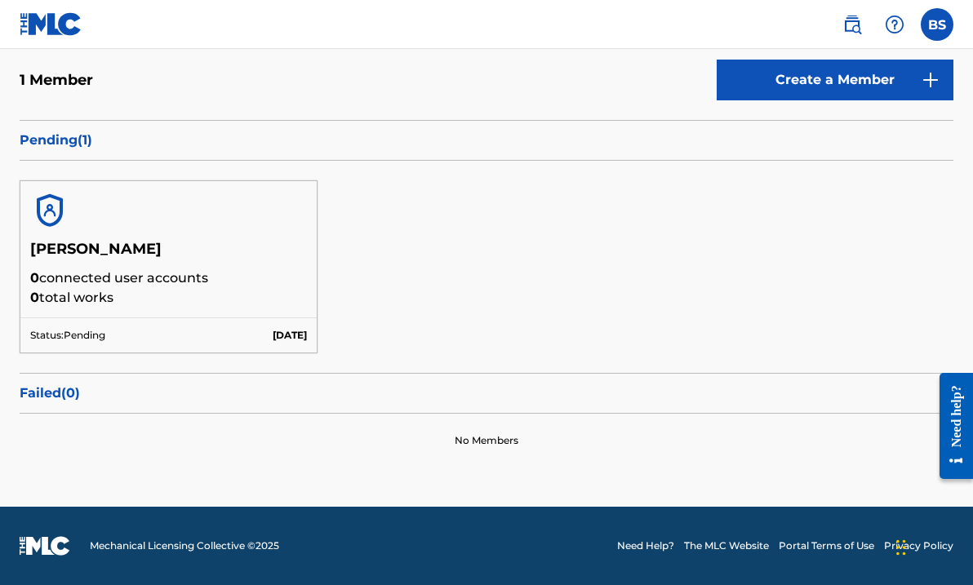
scroll to position [196, 0]
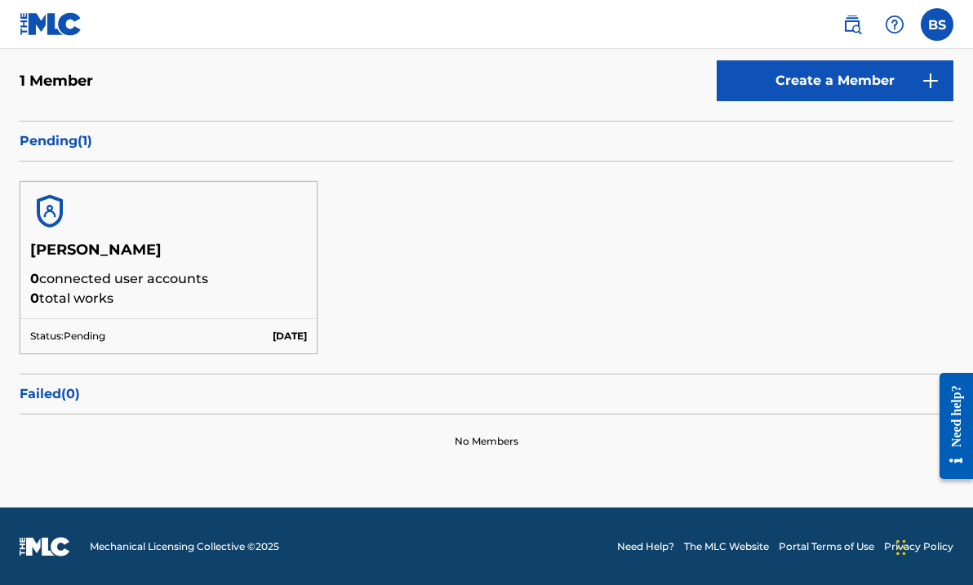
click at [203, 220] on div at bounding box center [168, 211] width 296 height 59
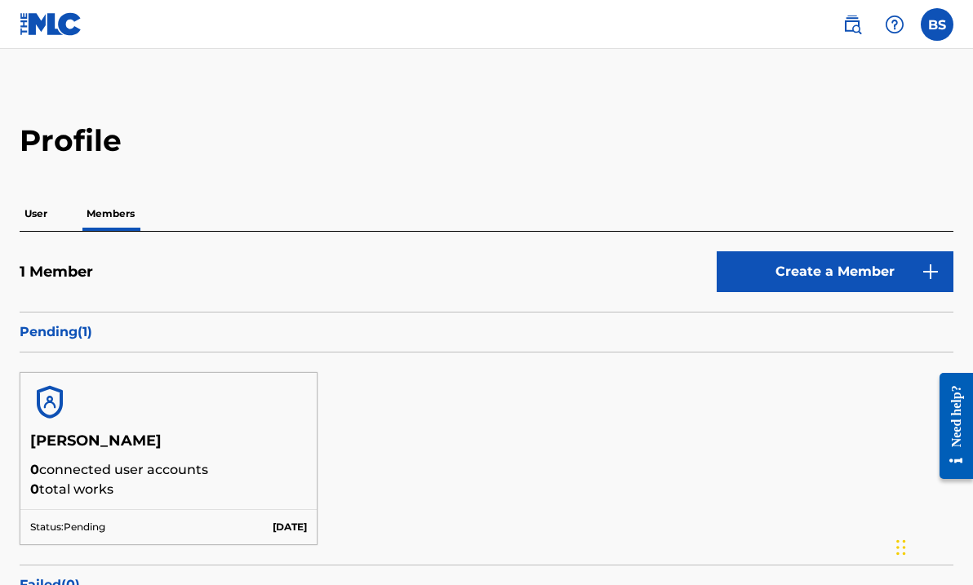
scroll to position [2, 0]
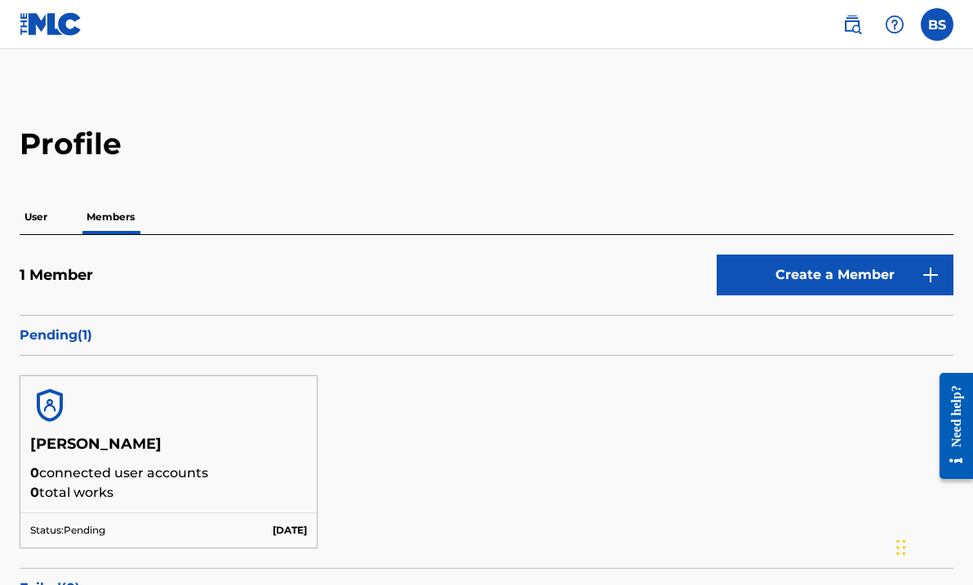
click at [53, 409] on img at bounding box center [49, 405] width 39 height 39
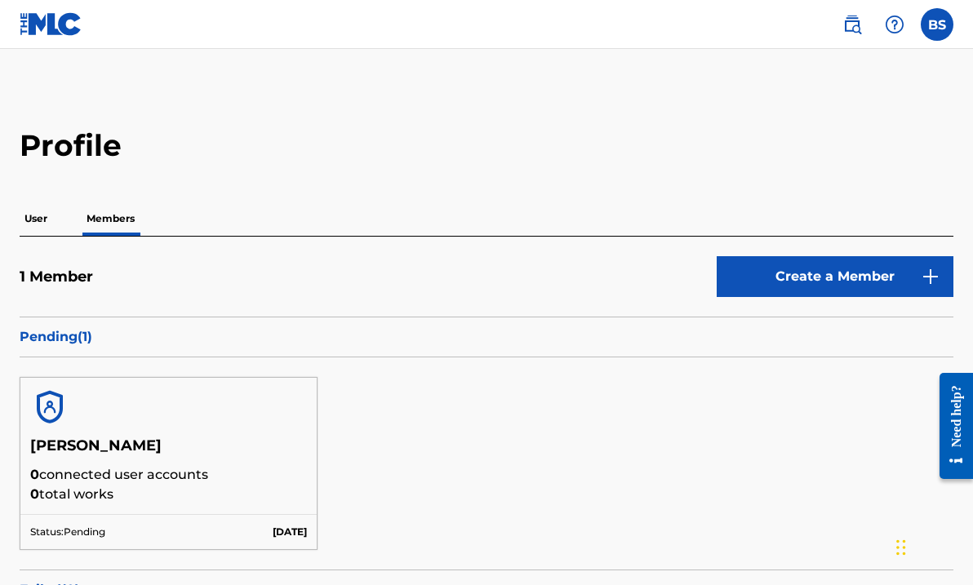
scroll to position [0, 0]
click at [931, 28] on label at bounding box center [937, 24] width 33 height 33
click at [937, 24] on input "BS [PERSON_NAME] [EMAIL_ADDRESS][DOMAIN_NAME] Notification Preferences Profile …" at bounding box center [937, 24] width 0 height 0
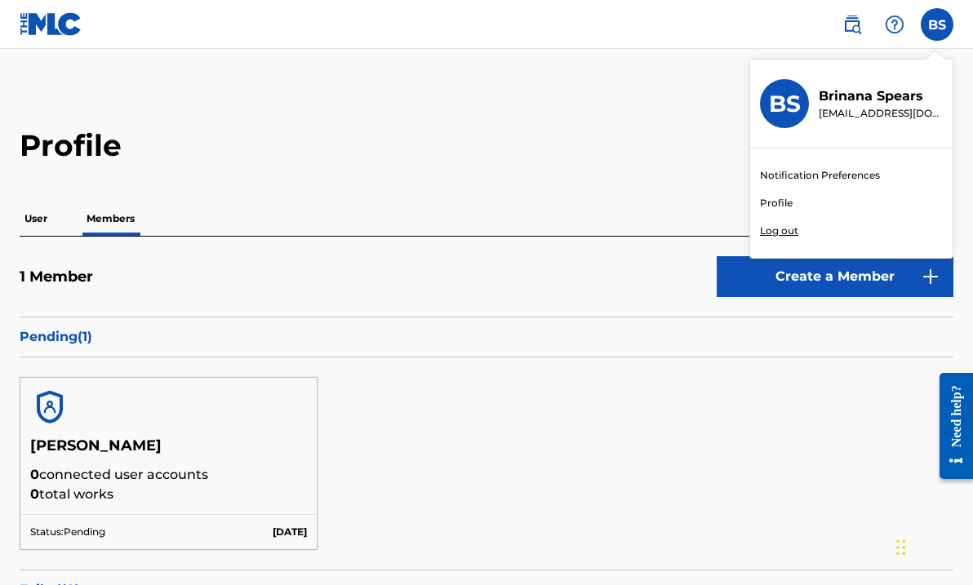
click at [870, 107] on p "[EMAIL_ADDRESS][DOMAIN_NAME]" at bounding box center [881, 113] width 124 height 15
click at [937, 24] on input "BS [PERSON_NAME] [EMAIL_ADDRESS][DOMAIN_NAME] Notification Preferences Profile …" at bounding box center [937, 24] width 0 height 0
click at [768, 120] on div "BS" at bounding box center [784, 103] width 49 height 49
click at [937, 24] on input "BS [PERSON_NAME] [EMAIL_ADDRESS][DOMAIN_NAME] Notification Preferences Profile …" at bounding box center [937, 24] width 0 height 0
click at [770, 121] on div "BS" at bounding box center [784, 103] width 49 height 49
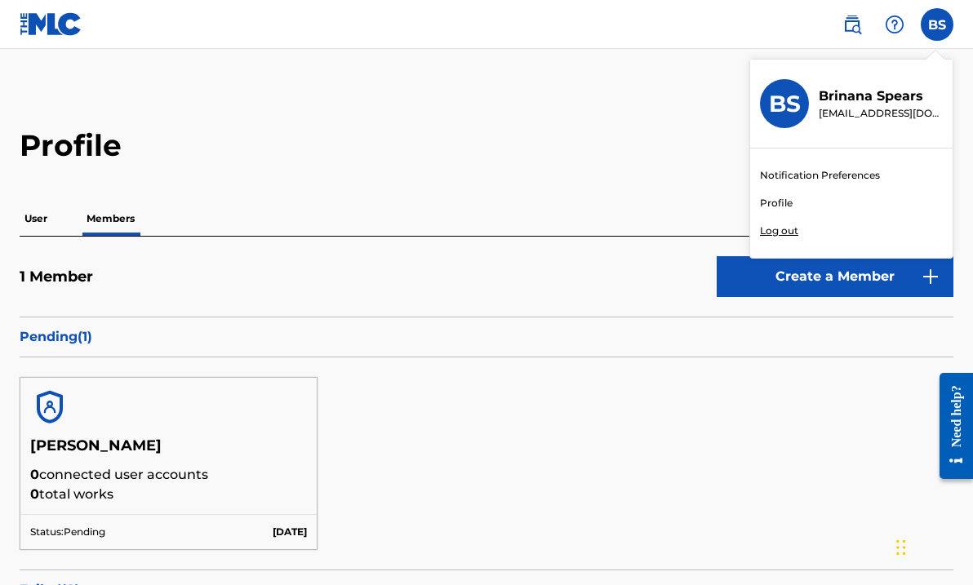
click at [937, 24] on input "BS [PERSON_NAME] [EMAIL_ADDRESS][DOMAIN_NAME] Notification Preferences Profile …" at bounding box center [937, 24] width 0 height 0
click at [778, 201] on link "Profile" at bounding box center [776, 203] width 33 height 15
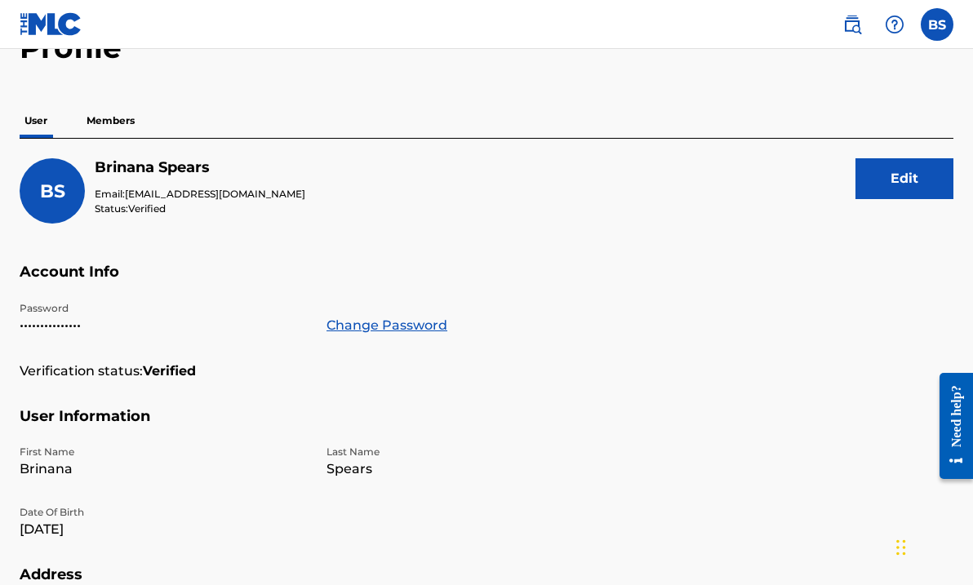
scroll to position [100, 0]
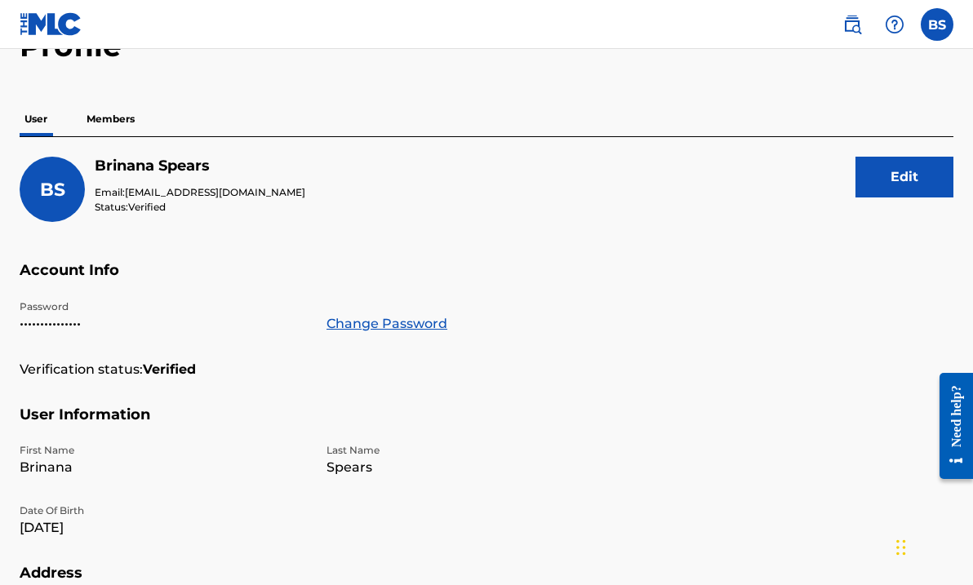
click at [102, 120] on p "Members" at bounding box center [111, 119] width 58 height 34
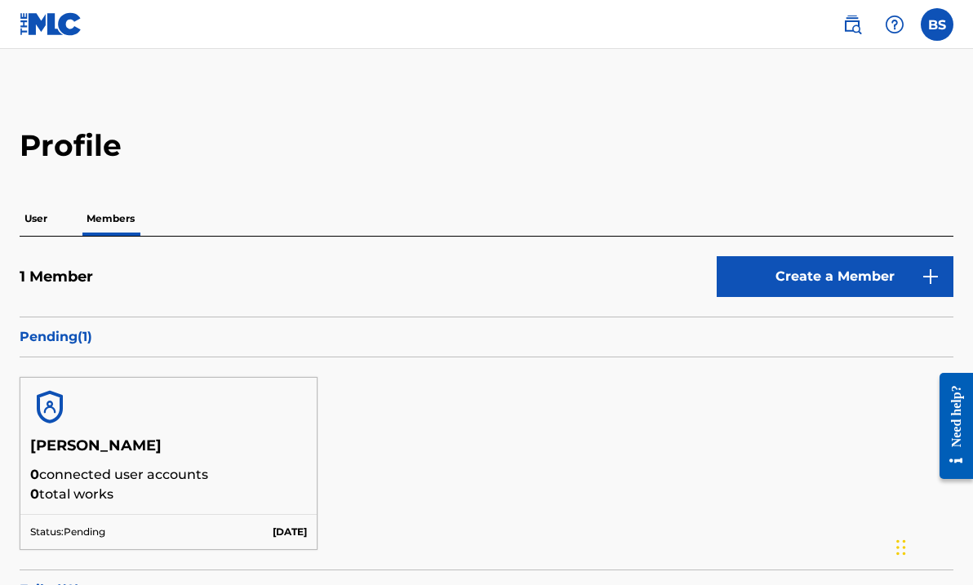
click at [42, 215] on p "User" at bounding box center [36, 219] width 33 height 34
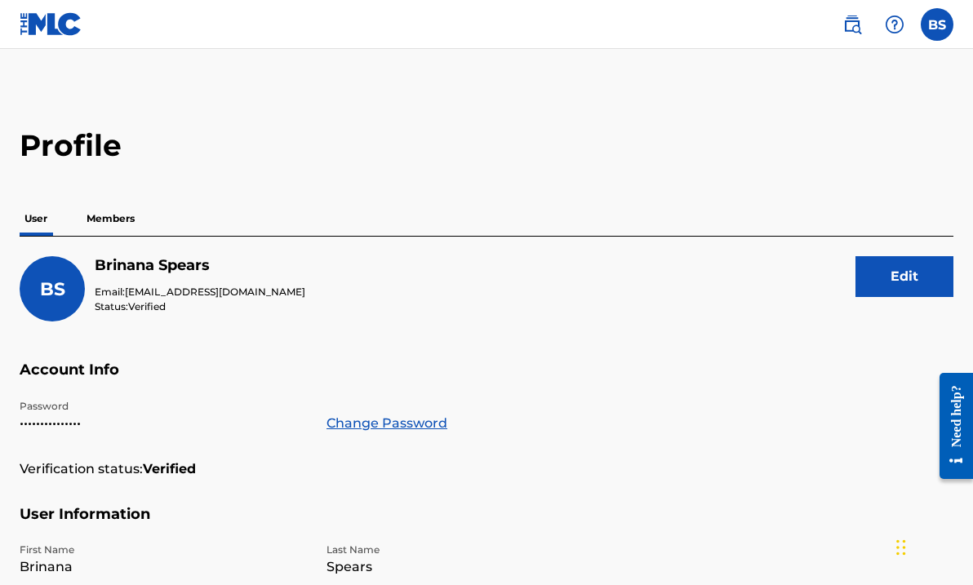
click at [51, 34] on img at bounding box center [51, 24] width 63 height 24
